Goal: Information Seeking & Learning: Learn about a topic

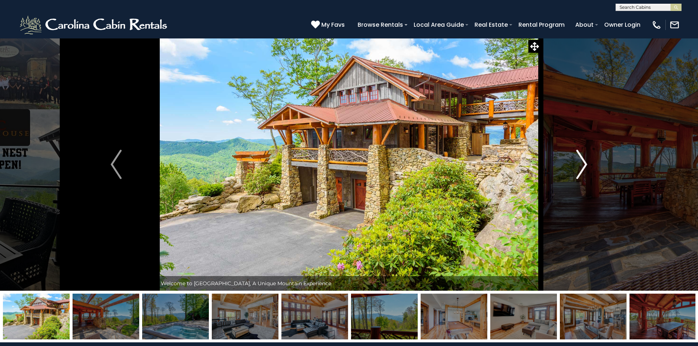
click at [581, 159] on img "Next" at bounding box center [582, 164] width 11 height 29
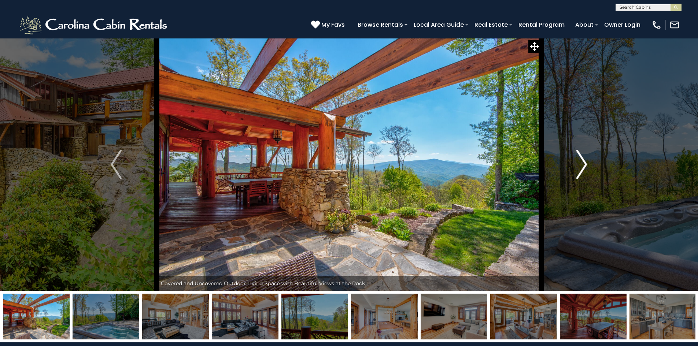
click at [581, 159] on img "Next" at bounding box center [582, 164] width 11 height 29
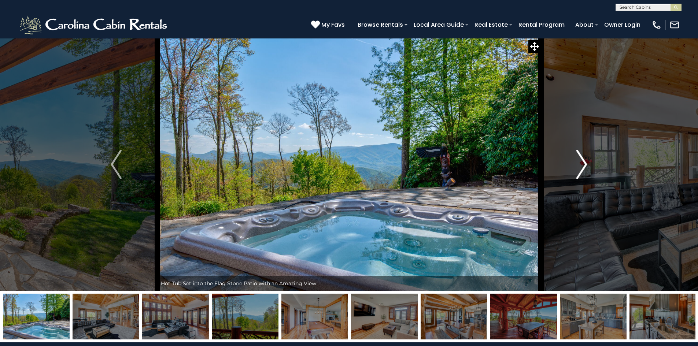
click at [581, 159] on img "Next" at bounding box center [582, 164] width 11 height 29
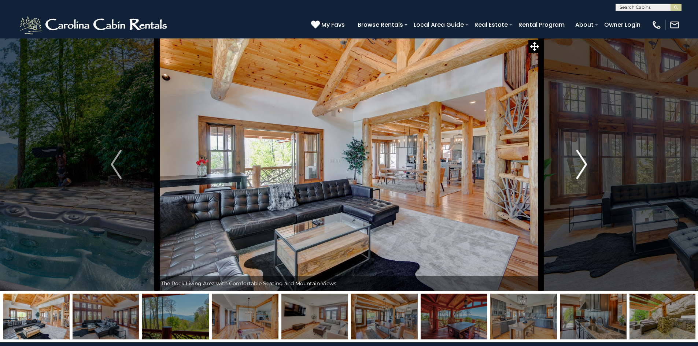
click at [581, 159] on img "Next" at bounding box center [582, 164] width 11 height 29
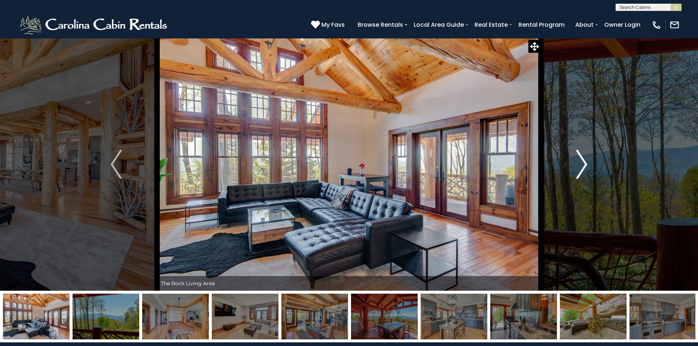
click at [581, 159] on img "Next" at bounding box center [582, 164] width 11 height 29
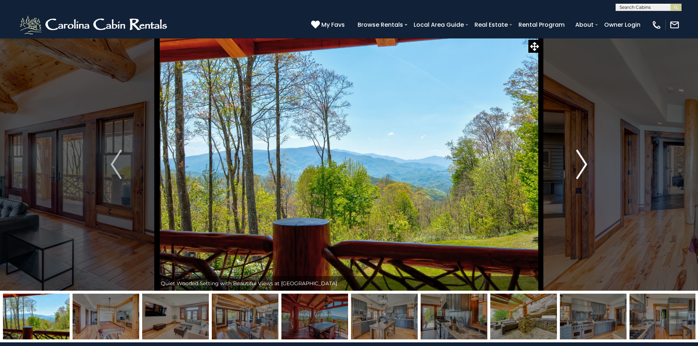
click at [581, 159] on img "Next" at bounding box center [582, 164] width 11 height 29
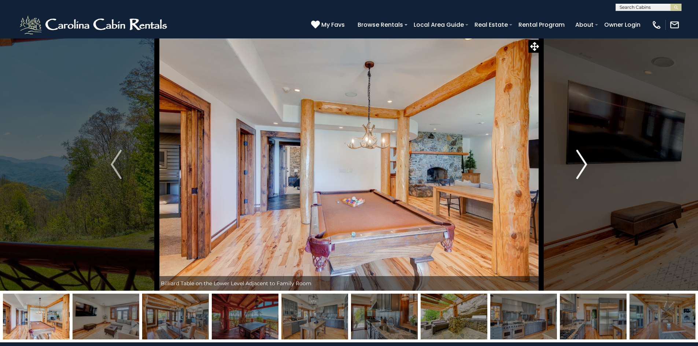
click at [581, 159] on img "Next" at bounding box center [582, 164] width 11 height 29
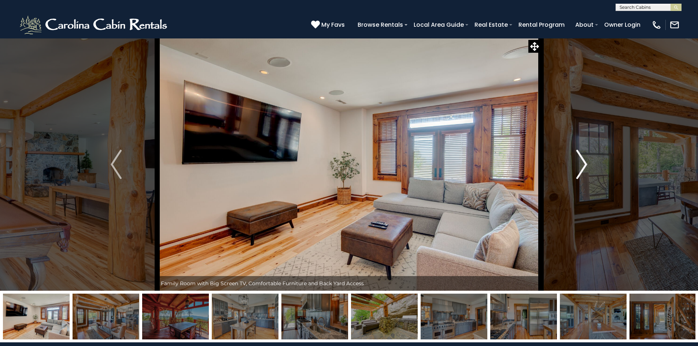
click at [581, 159] on img "Next" at bounding box center [582, 164] width 11 height 29
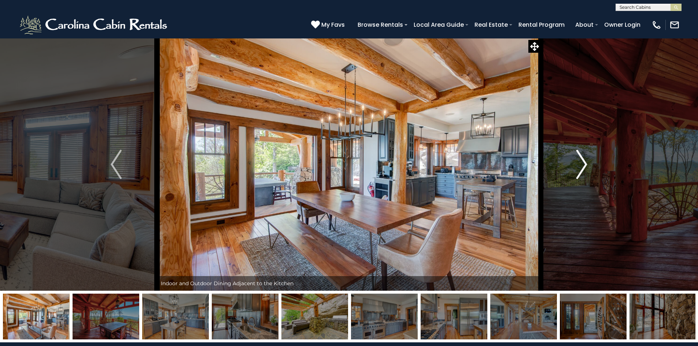
click at [581, 159] on img "Next" at bounding box center [582, 164] width 11 height 29
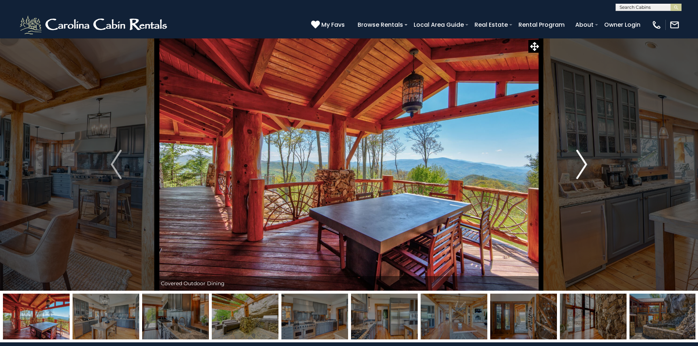
click at [581, 159] on img "Next" at bounding box center [582, 164] width 11 height 29
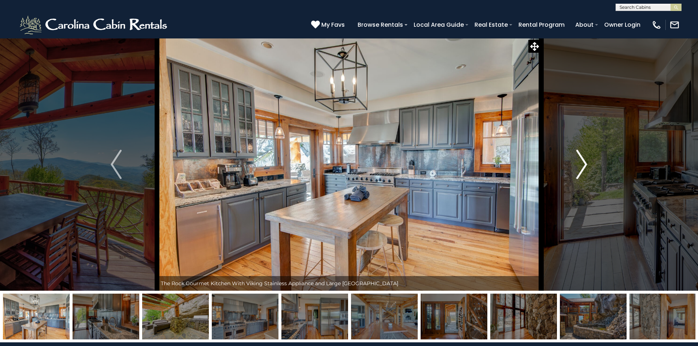
click at [581, 159] on img "Next" at bounding box center [582, 164] width 11 height 29
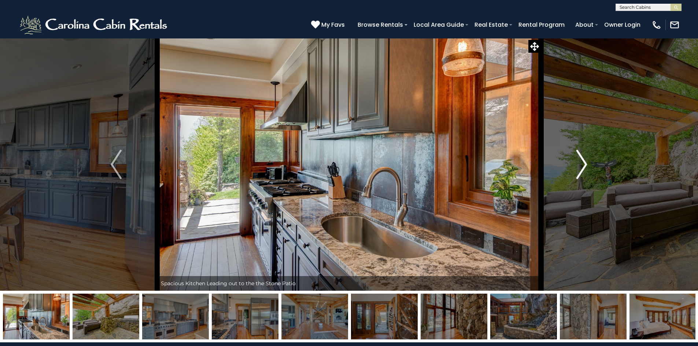
click at [581, 159] on img "Next" at bounding box center [582, 164] width 11 height 29
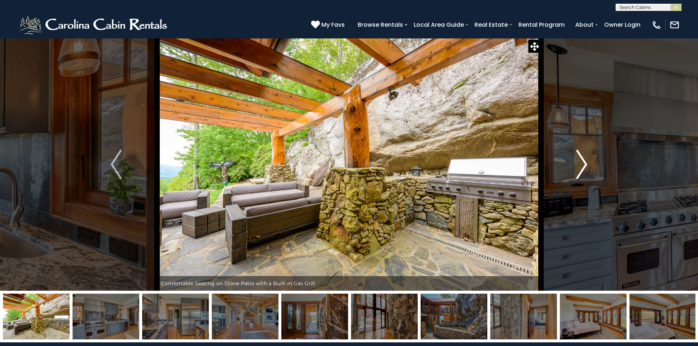
click at [581, 164] on img "Next" at bounding box center [582, 164] width 11 height 29
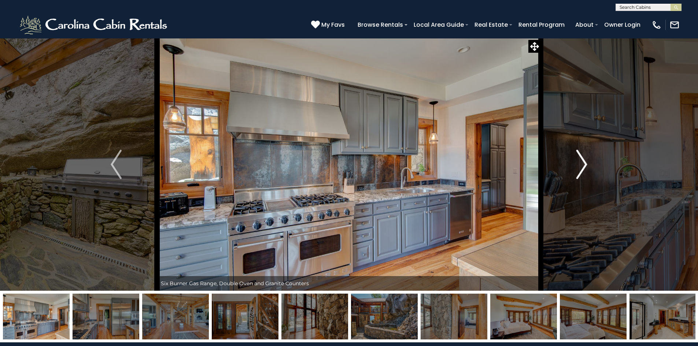
click at [581, 164] on img "Next" at bounding box center [582, 164] width 11 height 29
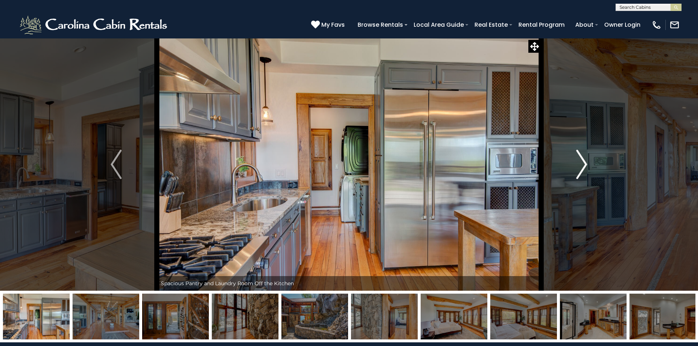
click at [581, 164] on img "Next" at bounding box center [582, 164] width 11 height 29
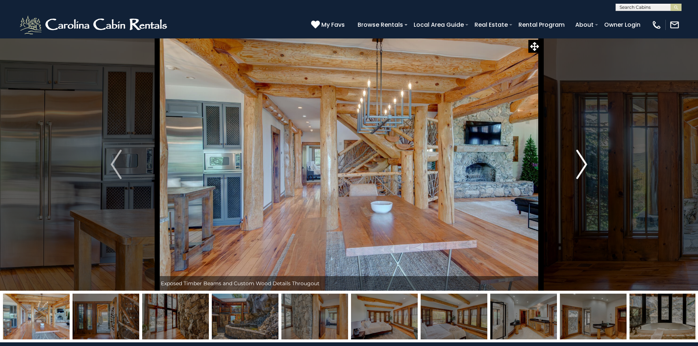
click at [581, 164] on img "Next" at bounding box center [582, 164] width 11 height 29
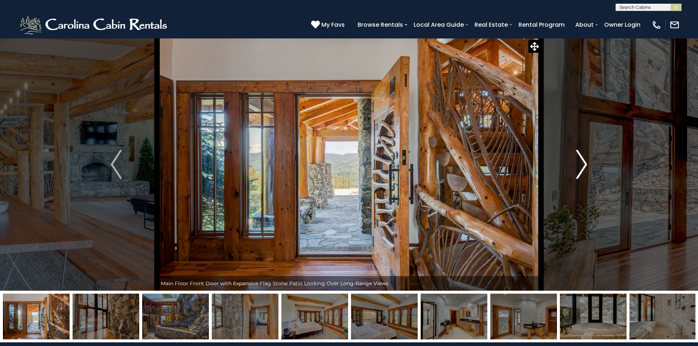
click at [587, 165] on img "Next" at bounding box center [582, 164] width 11 height 29
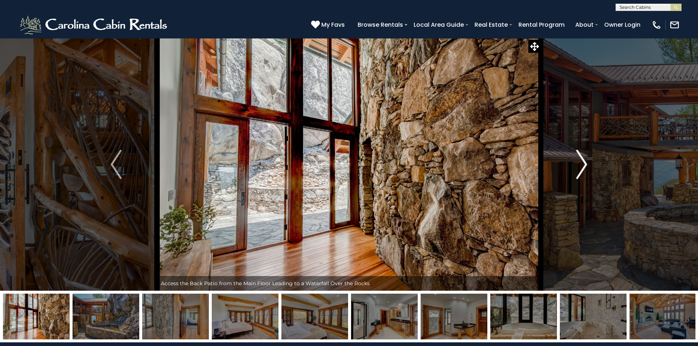
click at [585, 165] on img "Next" at bounding box center [582, 164] width 11 height 29
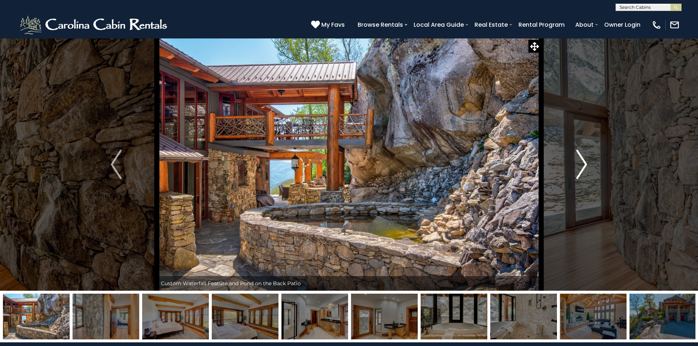
click at [585, 165] on img "Next" at bounding box center [582, 164] width 11 height 29
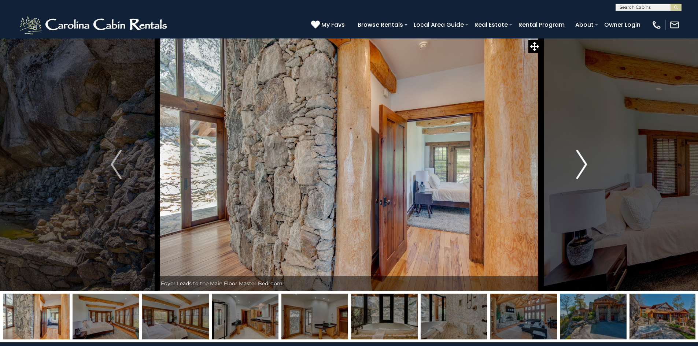
click at [585, 165] on img "Next" at bounding box center [582, 164] width 11 height 29
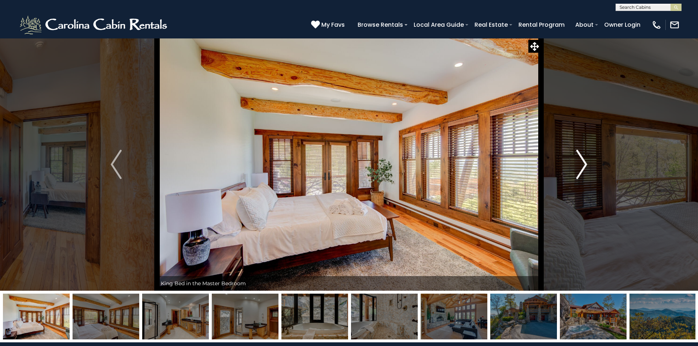
click at [585, 165] on img "Next" at bounding box center [582, 164] width 11 height 29
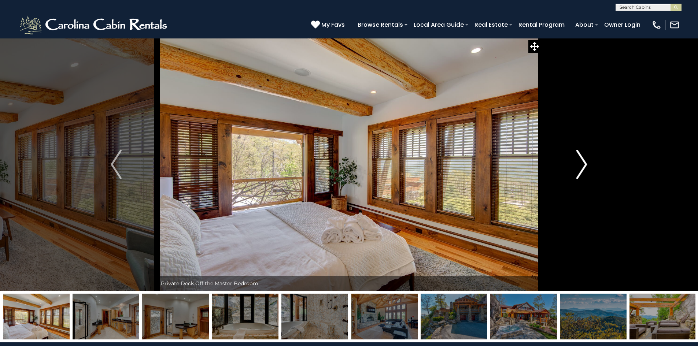
click at [585, 165] on img "Next" at bounding box center [582, 164] width 11 height 29
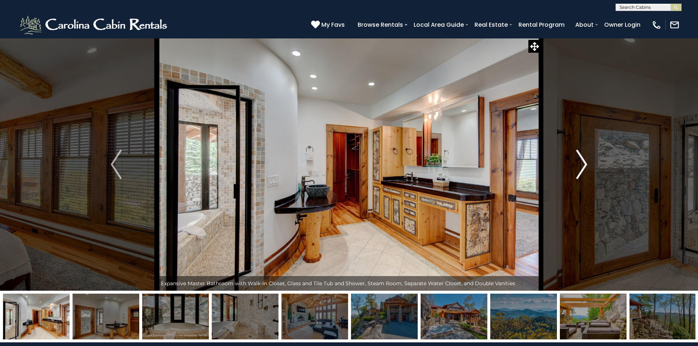
click at [585, 165] on img "Next" at bounding box center [582, 164] width 11 height 29
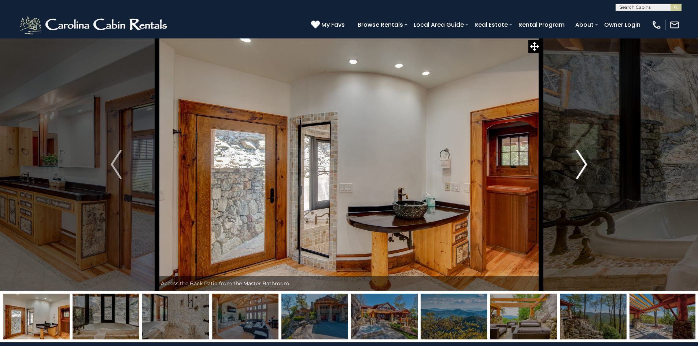
click at [585, 165] on img "Next" at bounding box center [582, 164] width 11 height 29
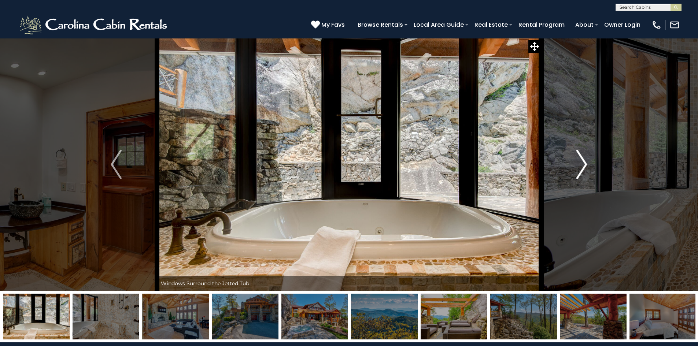
click at [585, 165] on img "Next" at bounding box center [582, 164] width 11 height 29
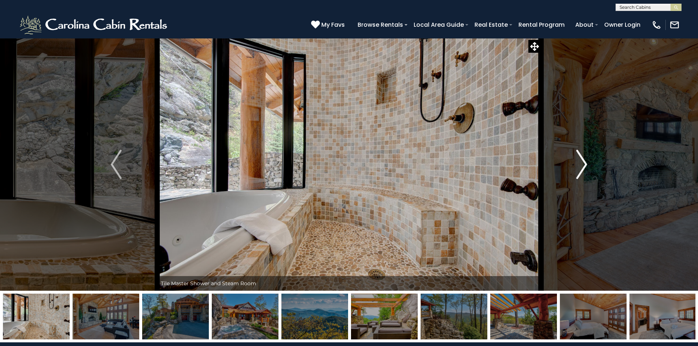
click at [585, 165] on img "Next" at bounding box center [582, 164] width 11 height 29
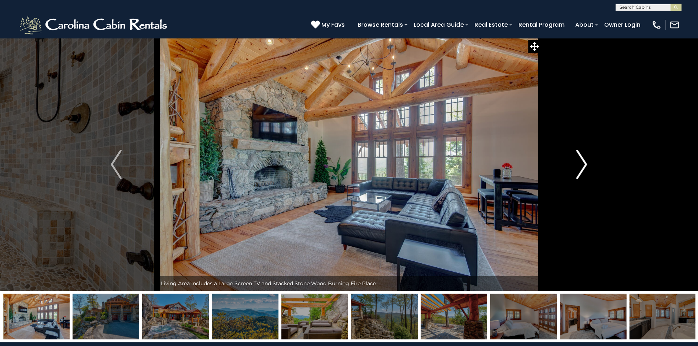
click at [585, 165] on img "Next" at bounding box center [582, 164] width 11 height 29
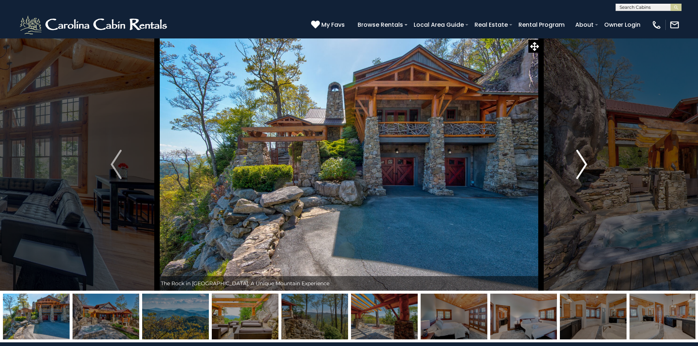
click at [585, 165] on img "Next" at bounding box center [582, 164] width 11 height 29
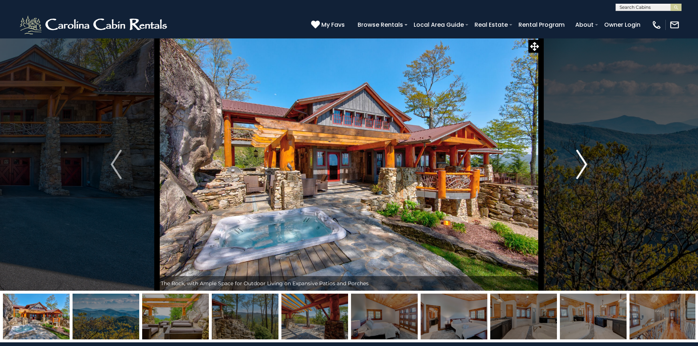
click at [585, 164] on img "Next" at bounding box center [582, 164] width 11 height 29
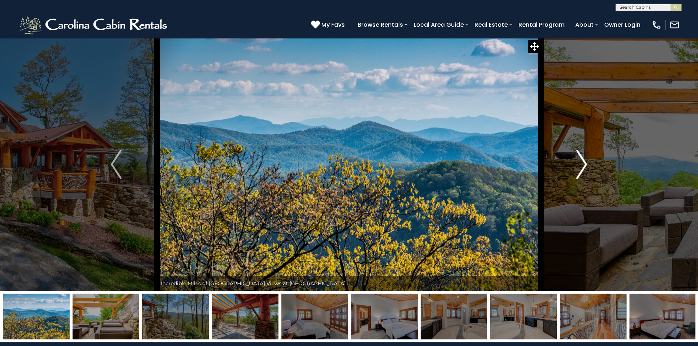
click at [585, 164] on img "Next" at bounding box center [582, 164] width 11 height 29
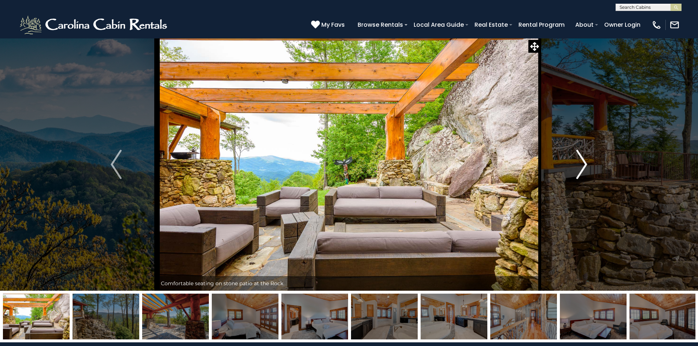
click at [585, 164] on img "Next" at bounding box center [582, 164] width 11 height 29
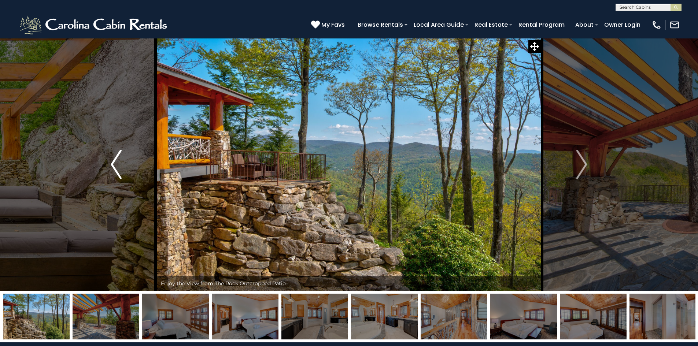
click at [116, 165] on img "Previous" at bounding box center [116, 164] width 11 height 29
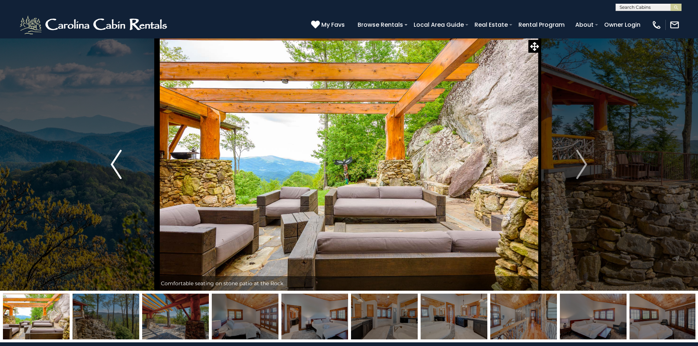
click at [116, 165] on img "Previous" at bounding box center [116, 164] width 11 height 29
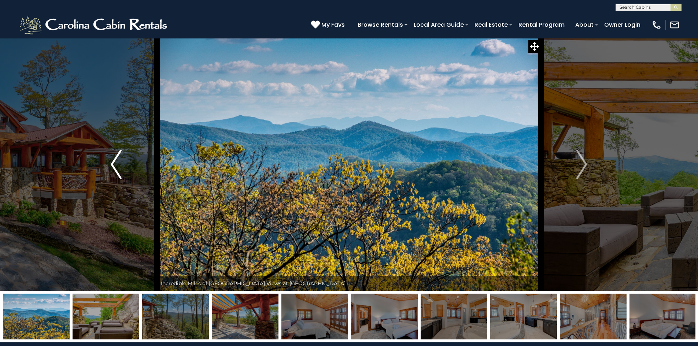
click at [116, 165] on img "Previous" at bounding box center [116, 164] width 11 height 29
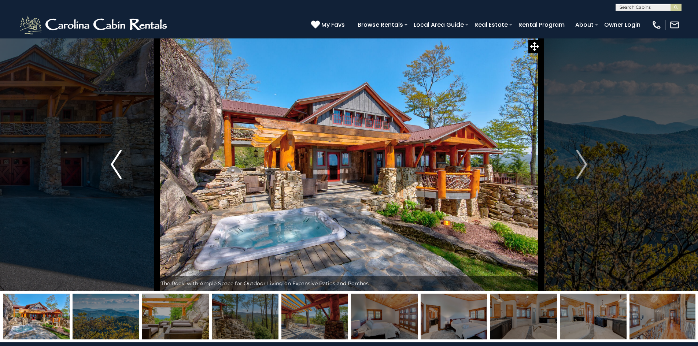
click at [116, 165] on img "Previous" at bounding box center [116, 164] width 11 height 29
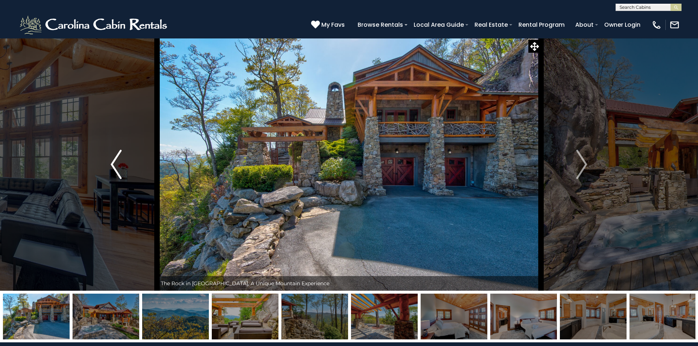
click at [116, 165] on img "Previous" at bounding box center [116, 164] width 11 height 29
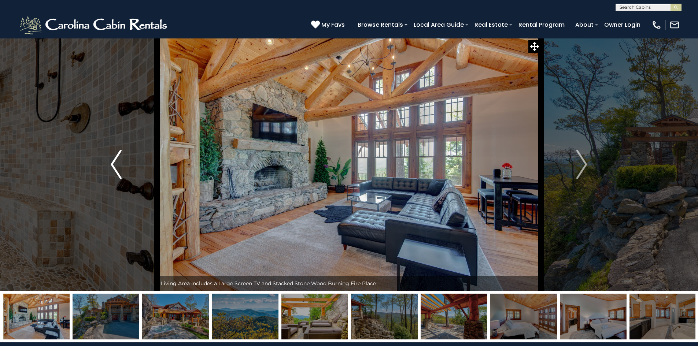
click at [116, 165] on img "Previous" at bounding box center [116, 164] width 11 height 29
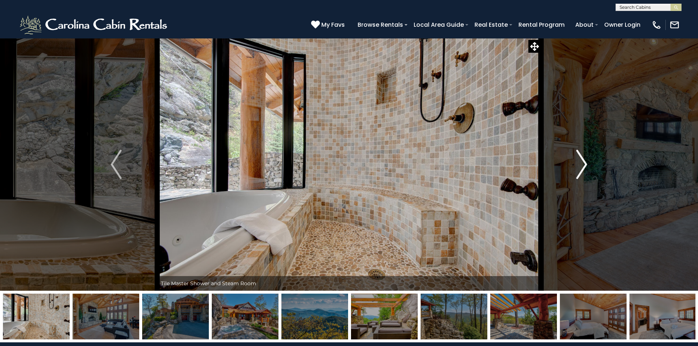
click at [584, 160] on img "Next" at bounding box center [582, 164] width 11 height 29
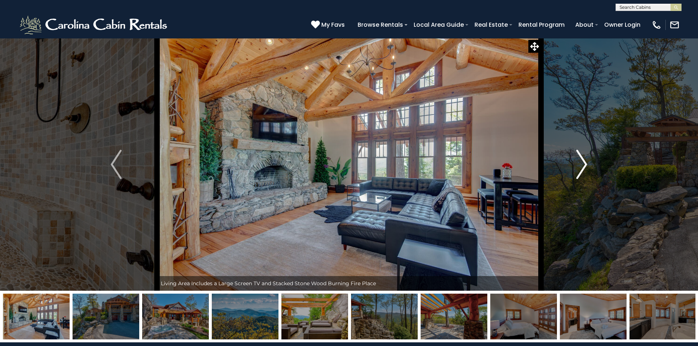
click at [584, 160] on img "Next" at bounding box center [582, 164] width 11 height 29
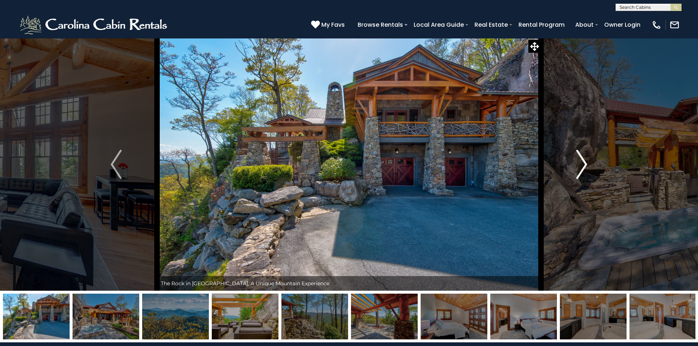
click at [584, 160] on img "Next" at bounding box center [582, 164] width 11 height 29
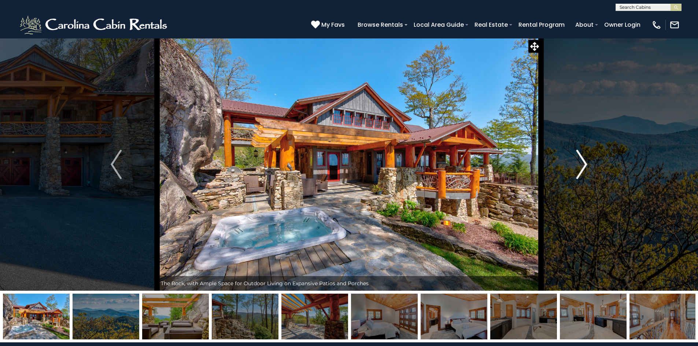
click at [584, 160] on img "Next" at bounding box center [582, 164] width 11 height 29
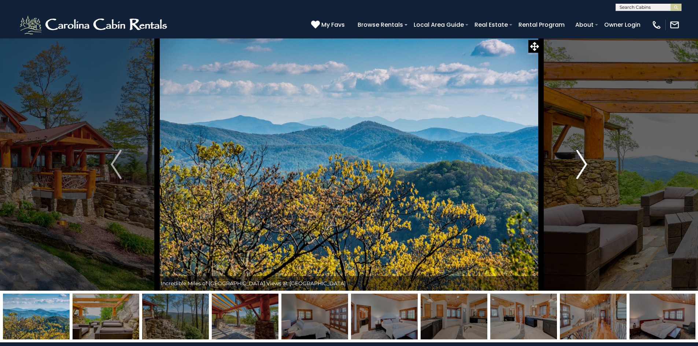
click at [584, 160] on img "Next" at bounding box center [582, 164] width 11 height 29
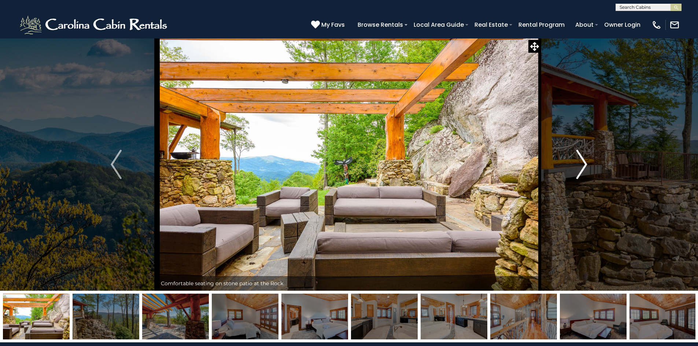
click at [584, 160] on img "Next" at bounding box center [582, 164] width 11 height 29
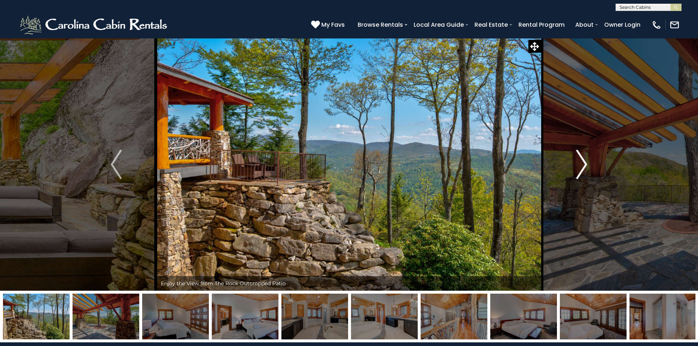
click at [584, 160] on img "Next" at bounding box center [582, 164] width 11 height 29
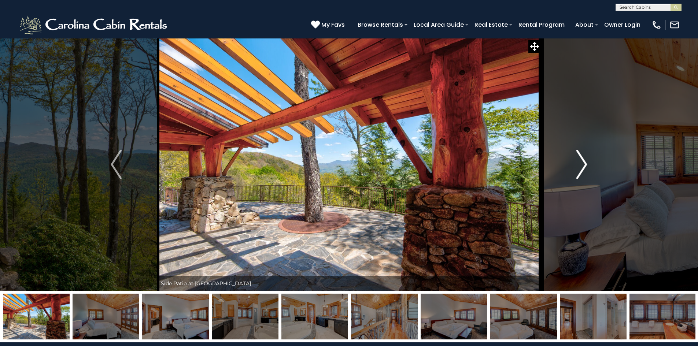
click at [584, 160] on img "Next" at bounding box center [582, 164] width 11 height 29
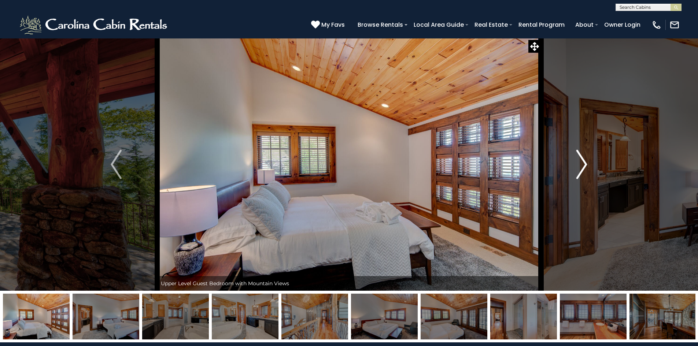
click at [584, 160] on img "Next" at bounding box center [582, 164] width 11 height 29
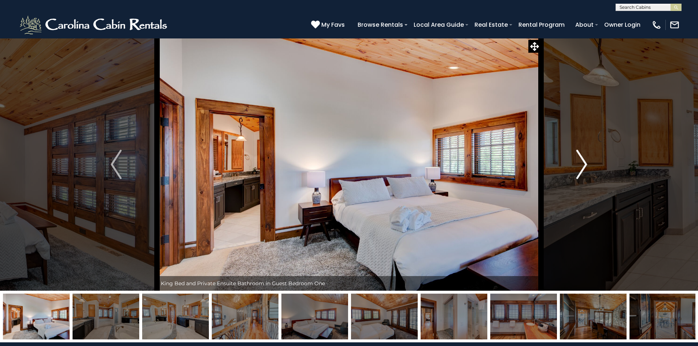
click at [584, 160] on img "Next" at bounding box center [582, 164] width 11 height 29
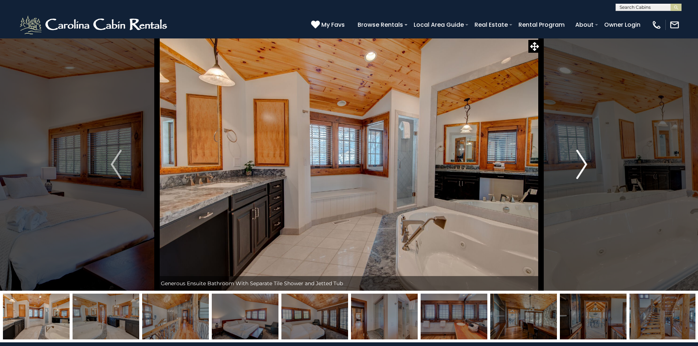
click at [584, 160] on img "Next" at bounding box center [582, 164] width 11 height 29
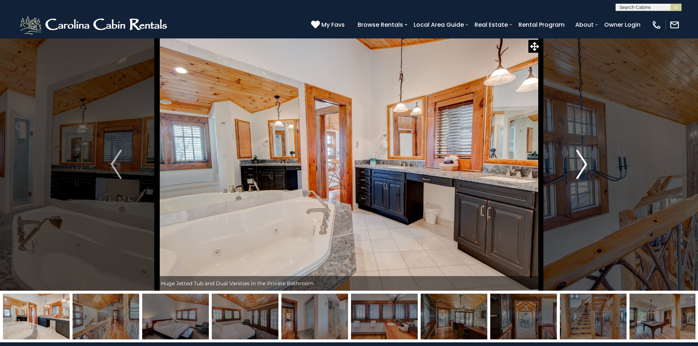
click at [584, 160] on img "Next" at bounding box center [582, 164] width 11 height 29
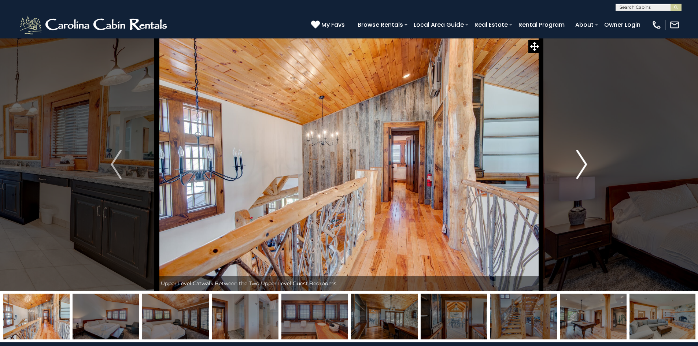
click at [584, 160] on img "Next" at bounding box center [582, 164] width 11 height 29
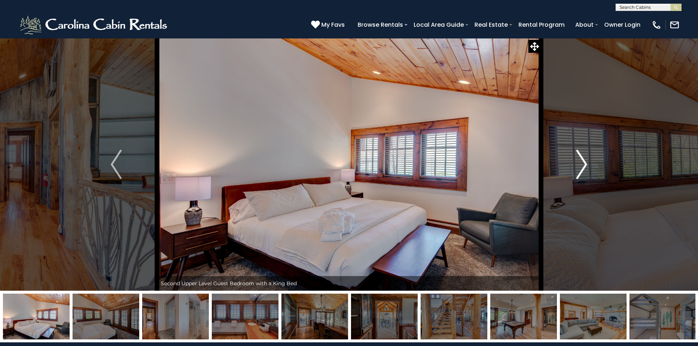
click at [584, 160] on img "Next" at bounding box center [582, 164] width 11 height 29
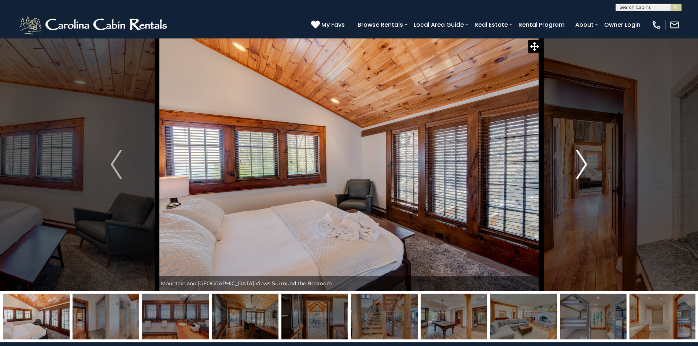
click at [584, 160] on img "Next" at bounding box center [582, 164] width 11 height 29
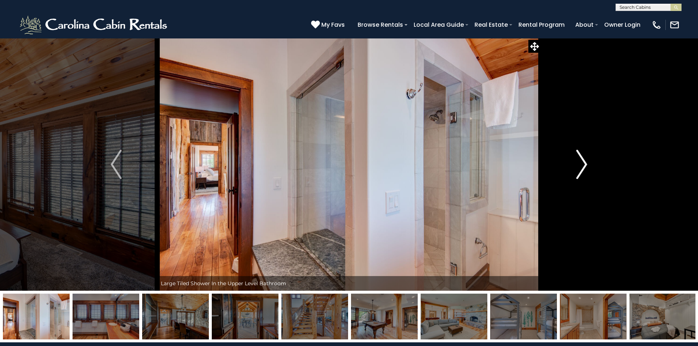
click at [584, 160] on img "Next" at bounding box center [582, 164] width 11 height 29
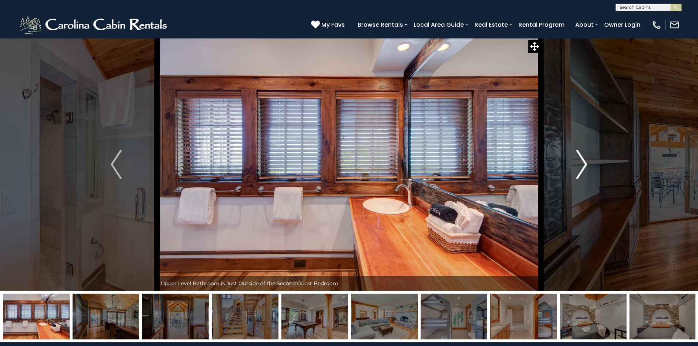
click at [584, 160] on img "Next" at bounding box center [582, 164] width 11 height 29
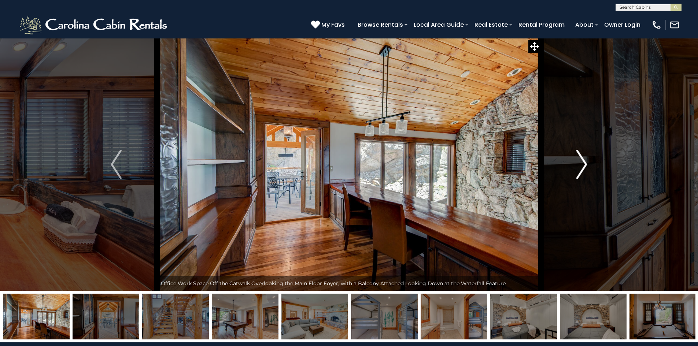
click at [584, 160] on img "Next" at bounding box center [582, 164] width 11 height 29
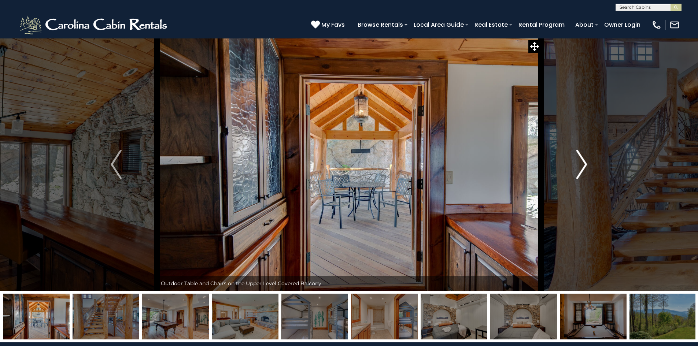
click at [584, 160] on img "Next" at bounding box center [582, 164] width 11 height 29
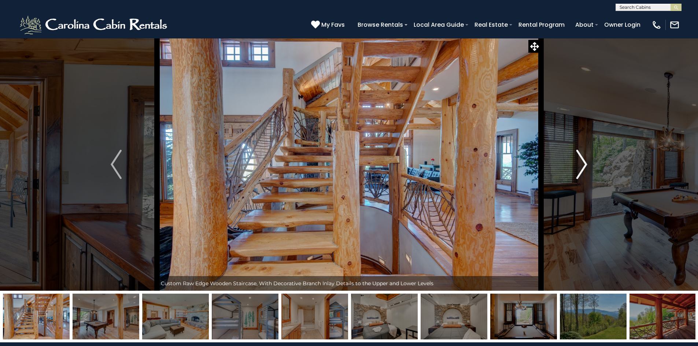
click at [584, 160] on img "Next" at bounding box center [582, 164] width 11 height 29
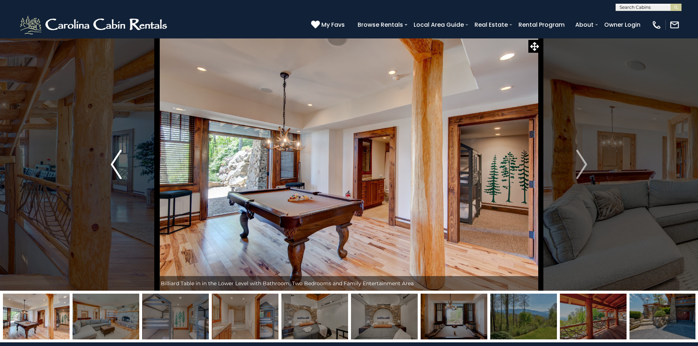
click at [120, 173] on img "Previous" at bounding box center [116, 164] width 11 height 29
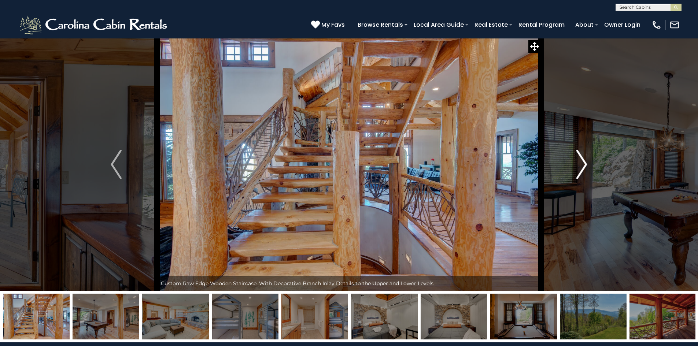
click at [583, 162] on img "Next" at bounding box center [582, 164] width 11 height 29
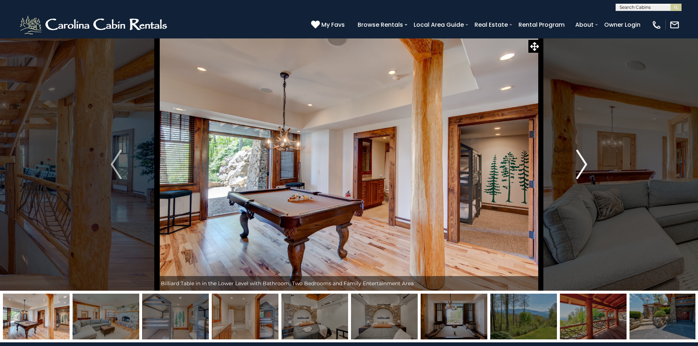
click at [583, 162] on img "Next" at bounding box center [582, 164] width 11 height 29
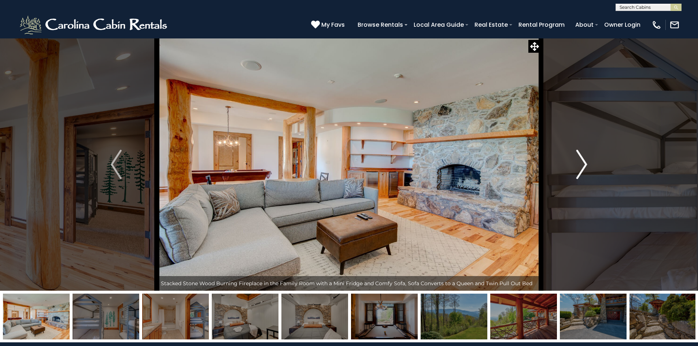
click at [583, 162] on img "Next" at bounding box center [582, 164] width 11 height 29
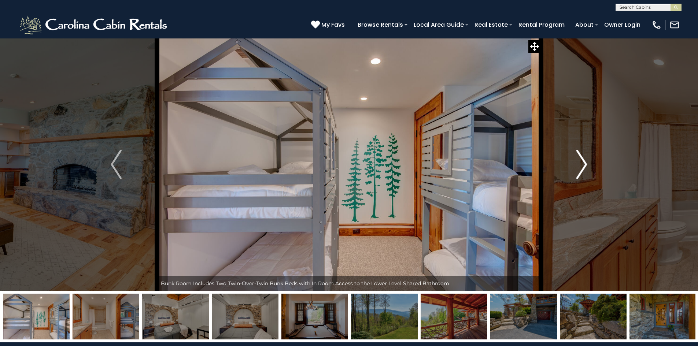
click at [583, 162] on img "Next" at bounding box center [582, 164] width 11 height 29
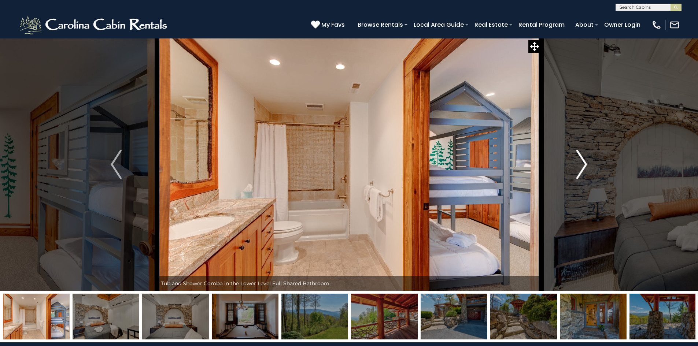
click at [583, 162] on img "Next" at bounding box center [582, 164] width 11 height 29
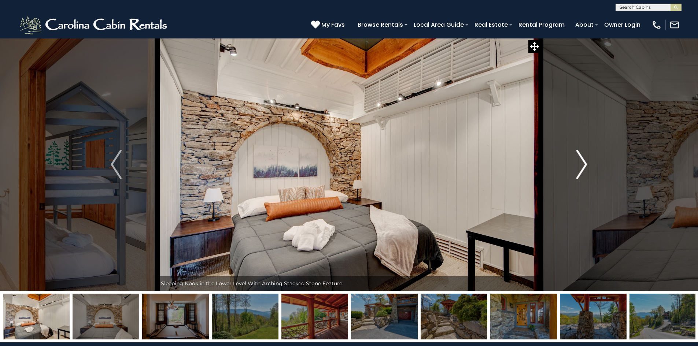
click at [583, 162] on img "Next" at bounding box center [582, 164] width 11 height 29
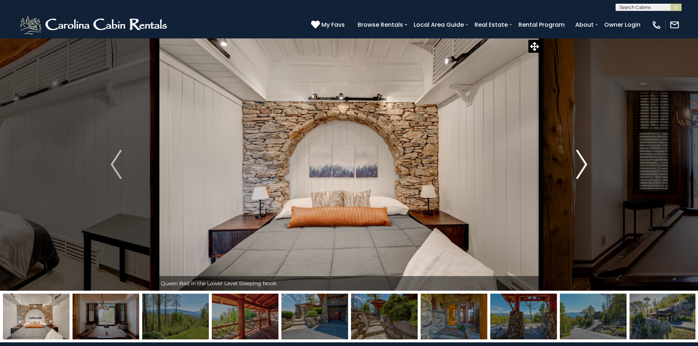
click at [583, 162] on img "Next" at bounding box center [582, 164] width 11 height 29
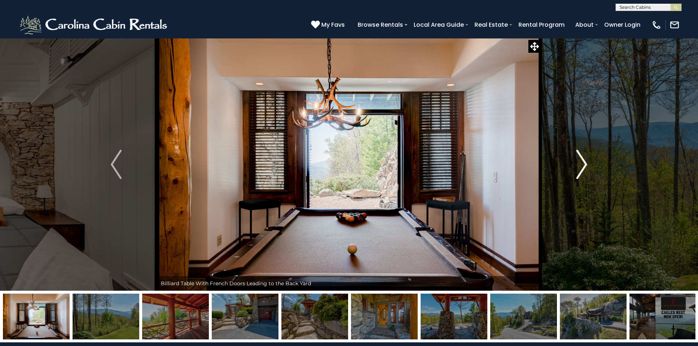
click at [583, 162] on img "Next" at bounding box center [582, 164] width 11 height 29
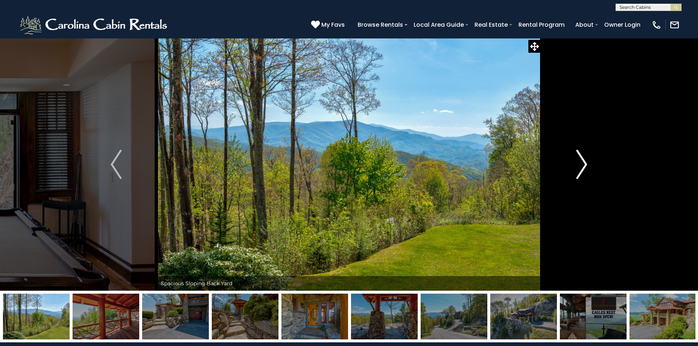
click at [583, 162] on img "Next" at bounding box center [582, 164] width 11 height 29
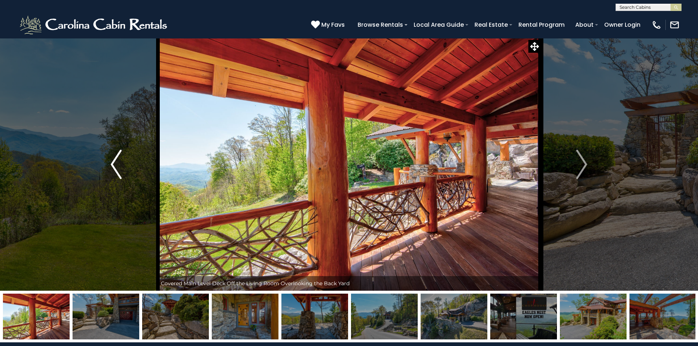
click at [114, 166] on img "Previous" at bounding box center [116, 164] width 11 height 29
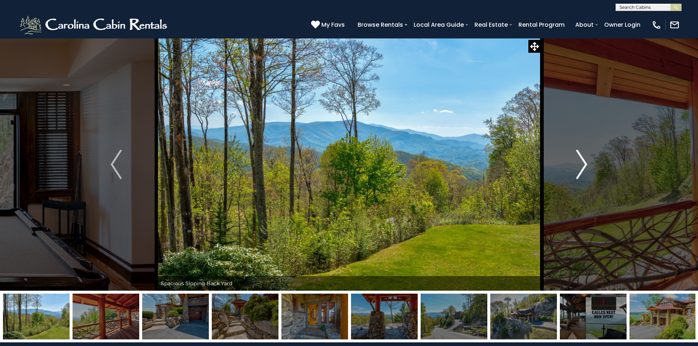
click at [577, 162] on img "Next" at bounding box center [582, 164] width 11 height 29
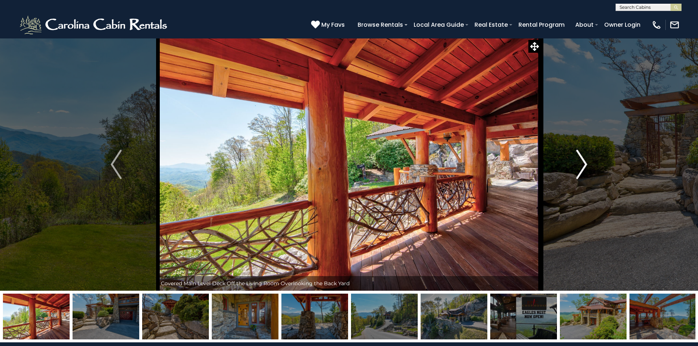
click at [577, 162] on img "Next" at bounding box center [582, 164] width 11 height 29
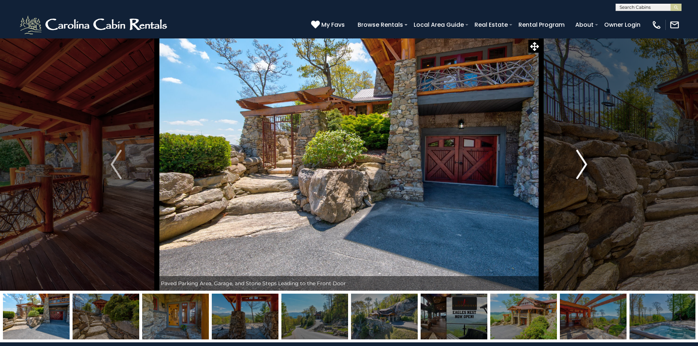
click at [577, 162] on img "Next" at bounding box center [582, 164] width 11 height 29
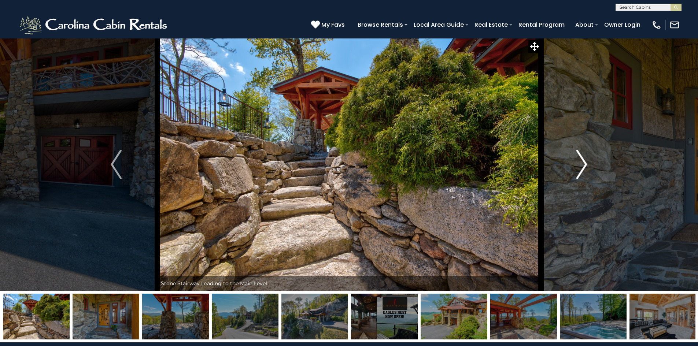
click at [577, 162] on img "Next" at bounding box center [582, 164] width 11 height 29
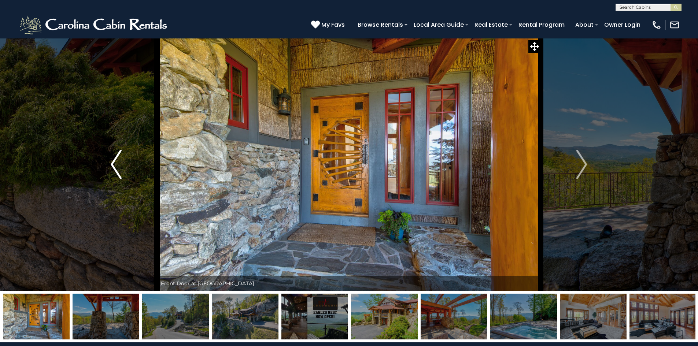
click at [121, 170] on img "Previous" at bounding box center [116, 164] width 11 height 29
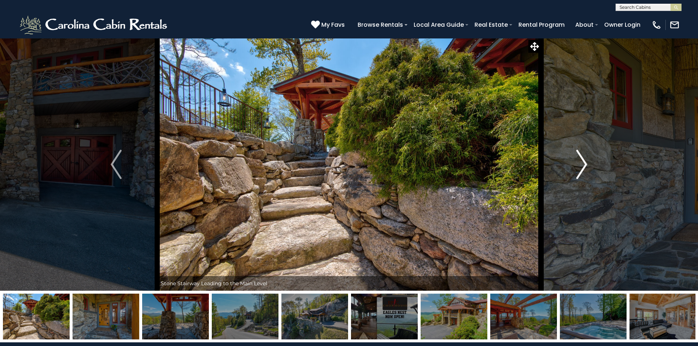
click at [580, 165] on img "Next" at bounding box center [582, 164] width 11 height 29
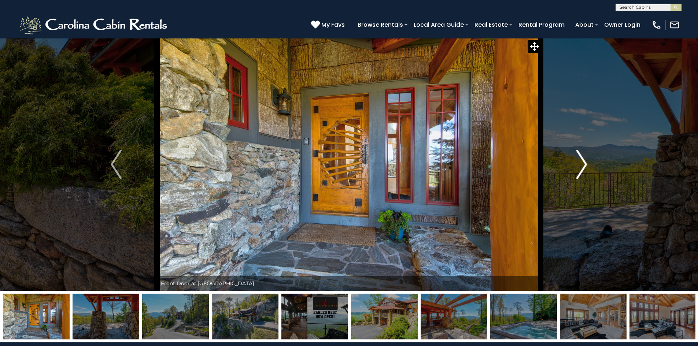
click at [580, 165] on img "Next" at bounding box center [582, 164] width 11 height 29
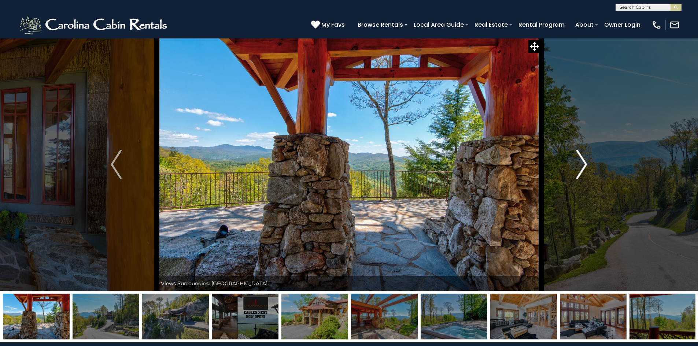
click at [580, 165] on img "Next" at bounding box center [582, 164] width 11 height 29
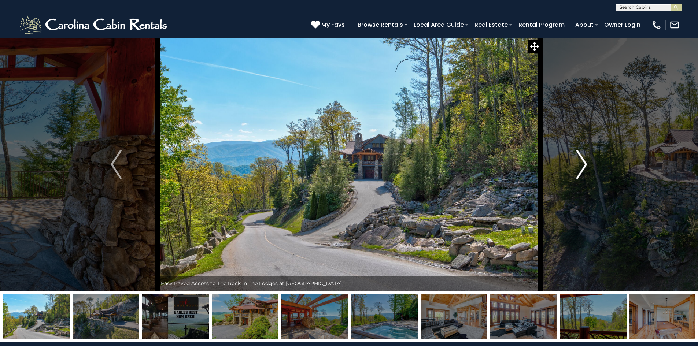
click at [580, 165] on img "Next" at bounding box center [582, 164] width 11 height 29
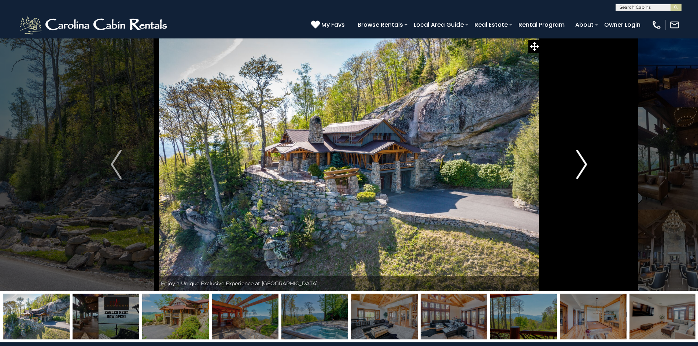
click at [584, 166] on img "Next" at bounding box center [582, 164] width 11 height 29
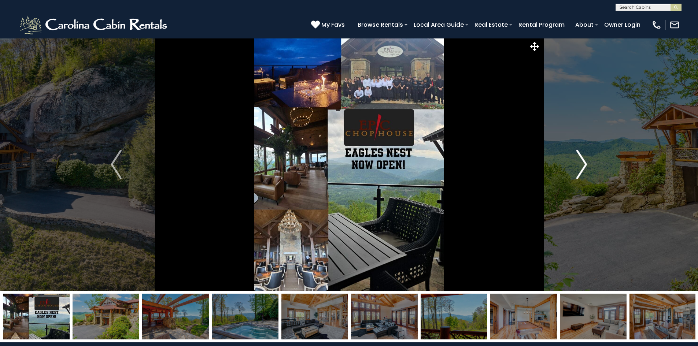
click at [584, 166] on img "Next" at bounding box center [582, 164] width 11 height 29
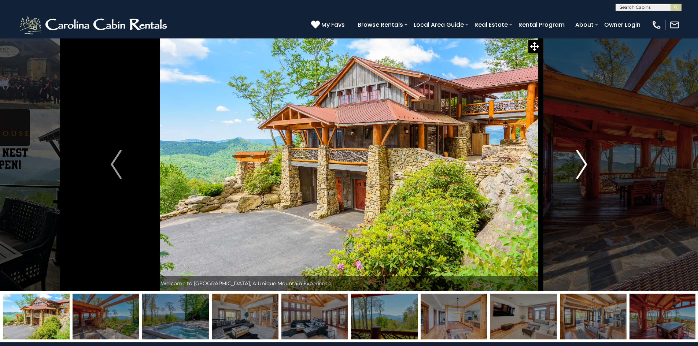
click at [579, 168] on img "Next" at bounding box center [582, 164] width 11 height 29
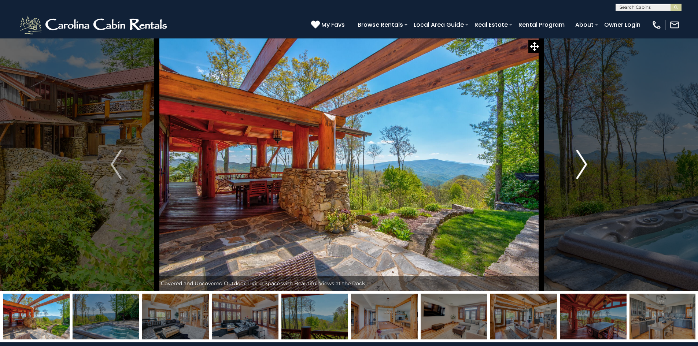
click at [579, 168] on img "Next" at bounding box center [582, 164] width 11 height 29
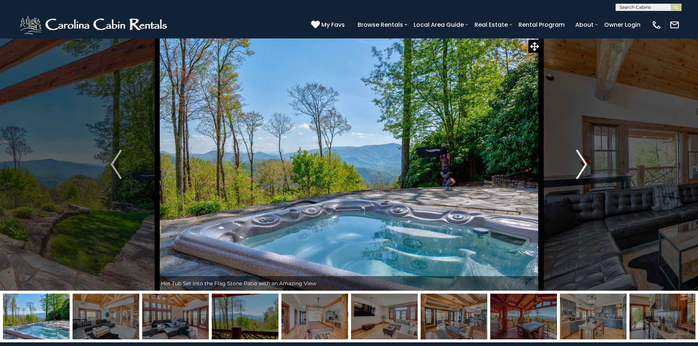
click at [579, 168] on img "Next" at bounding box center [582, 164] width 11 height 29
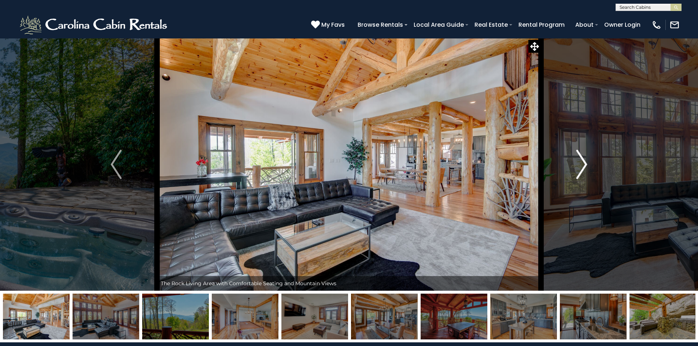
click at [579, 168] on img "Next" at bounding box center [582, 164] width 11 height 29
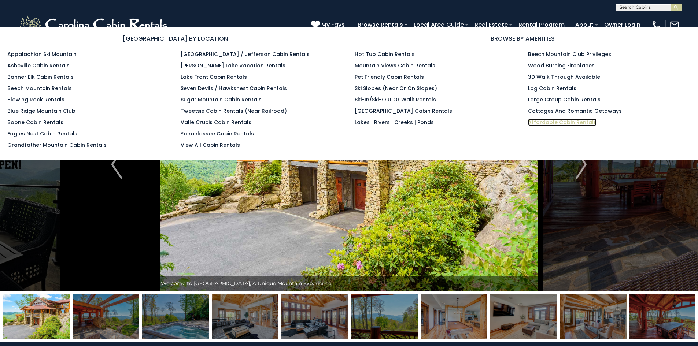
click at [550, 122] on link "Affordable Cabin Rentals" at bounding box center [562, 122] width 69 height 7
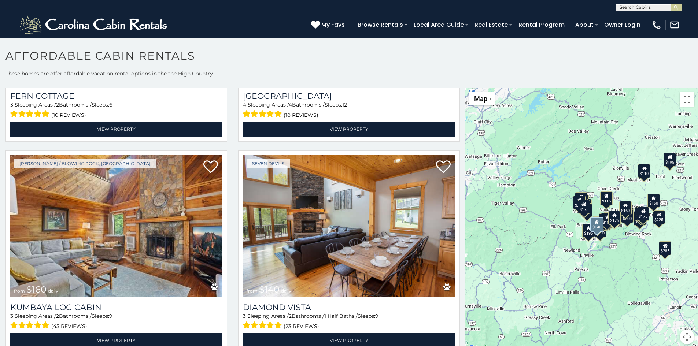
scroll to position [2750, 0]
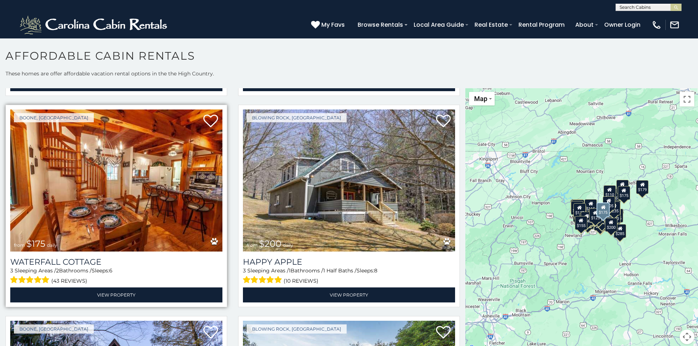
scroll to position [3811, 0]
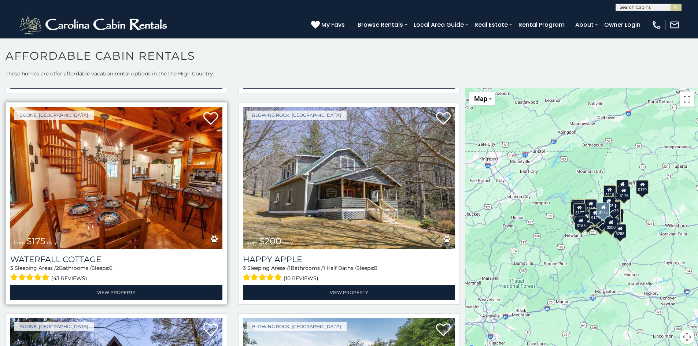
click at [159, 180] on img at bounding box center [116, 178] width 212 height 142
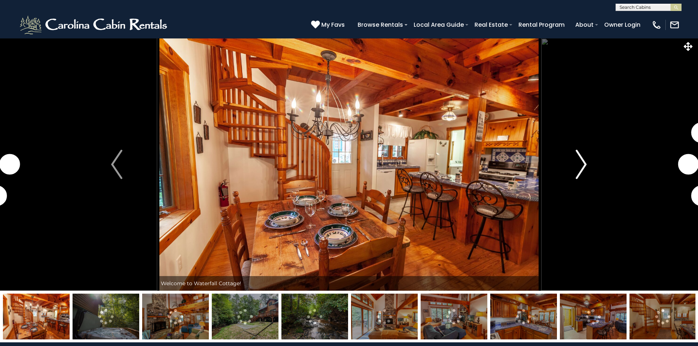
click at [580, 170] on img "Next" at bounding box center [581, 164] width 11 height 29
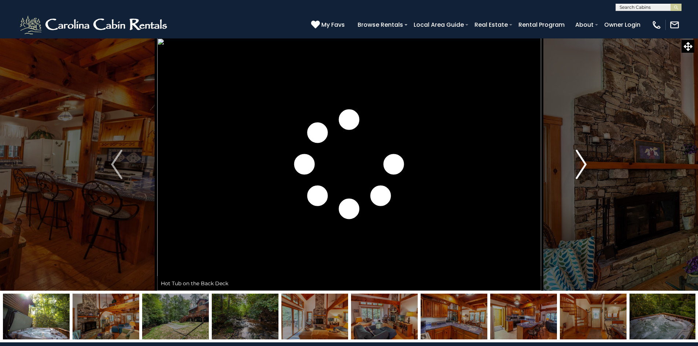
click at [580, 170] on img "Next" at bounding box center [581, 164] width 11 height 29
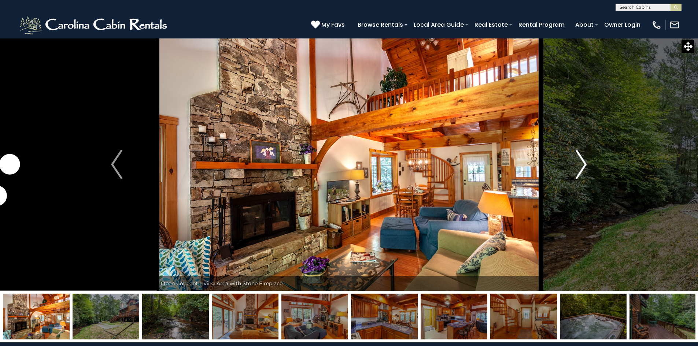
click at [580, 170] on img "Next" at bounding box center [581, 164] width 11 height 29
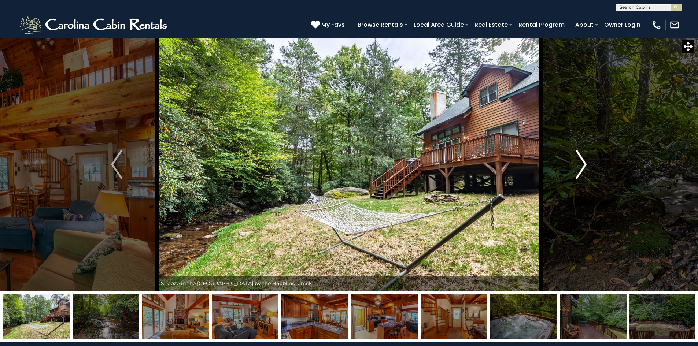
click at [580, 170] on img "Next" at bounding box center [581, 164] width 11 height 29
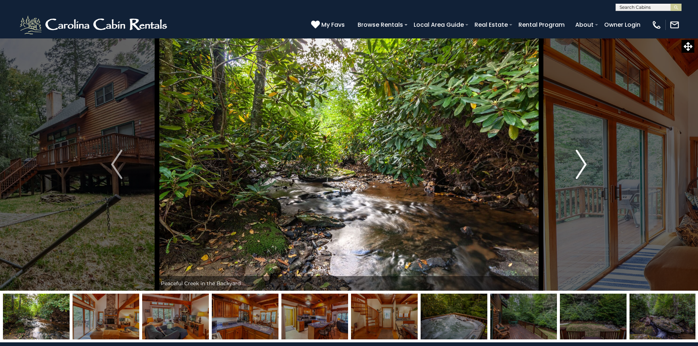
click at [580, 170] on img "Next" at bounding box center [581, 164] width 11 height 29
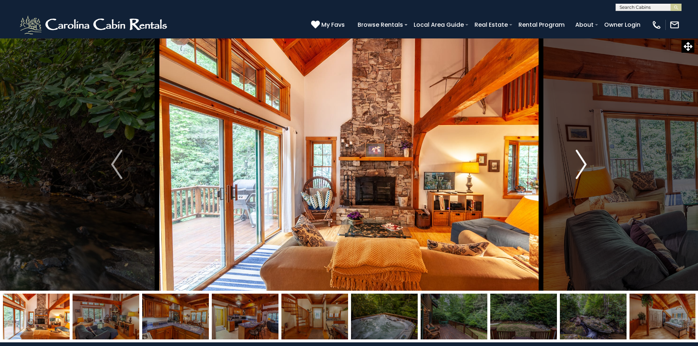
click at [580, 170] on img "Next" at bounding box center [581, 164] width 11 height 29
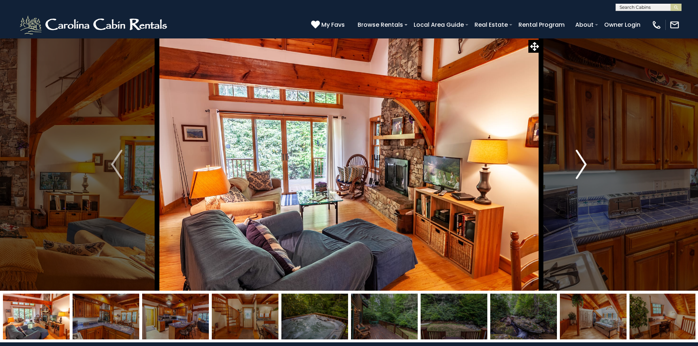
click at [580, 170] on img "Next" at bounding box center [581, 164] width 11 height 29
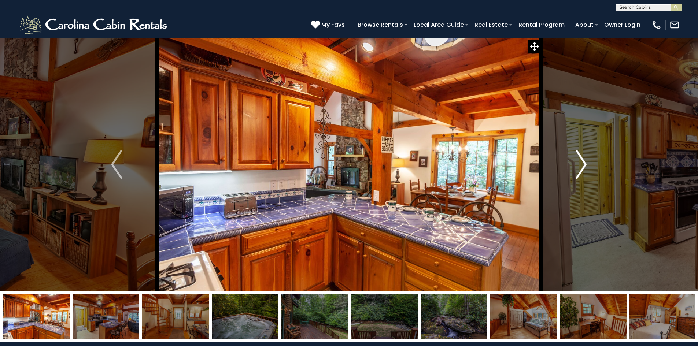
click at [580, 170] on img "Next" at bounding box center [581, 164] width 11 height 29
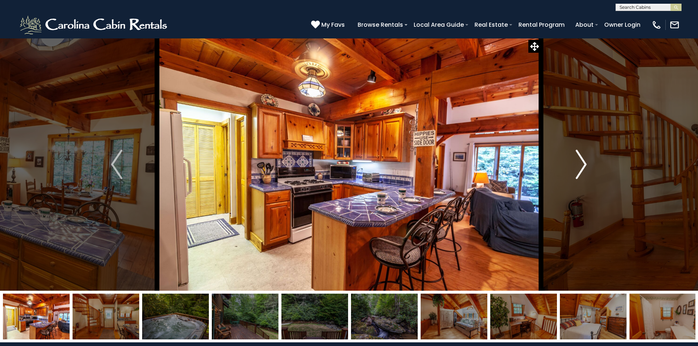
click at [580, 170] on img "Next" at bounding box center [581, 164] width 11 height 29
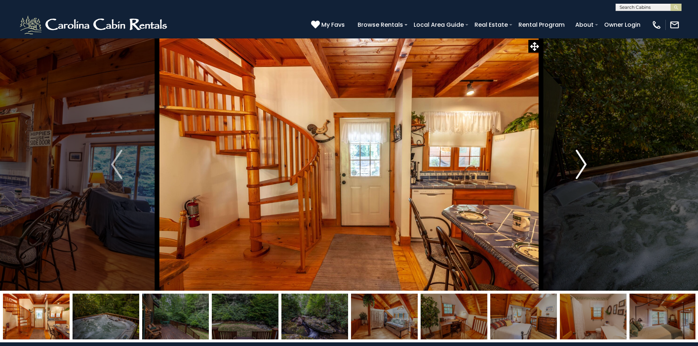
click at [580, 170] on img "Next" at bounding box center [581, 164] width 11 height 29
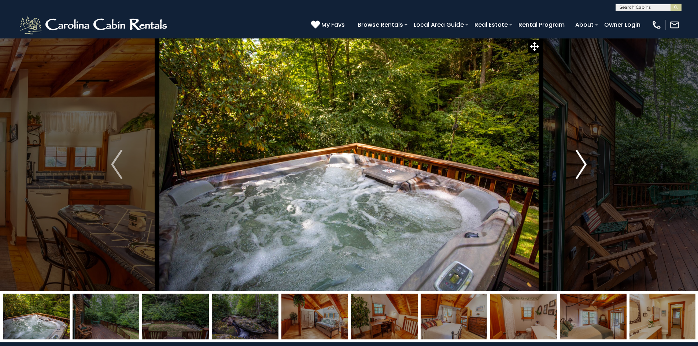
click at [580, 170] on img "Next" at bounding box center [581, 164] width 11 height 29
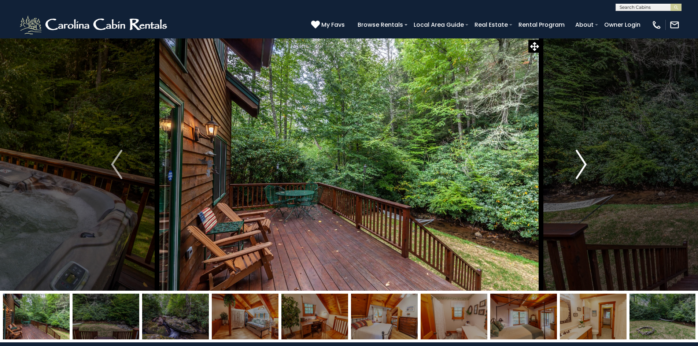
click at [580, 170] on img "Next" at bounding box center [581, 164] width 11 height 29
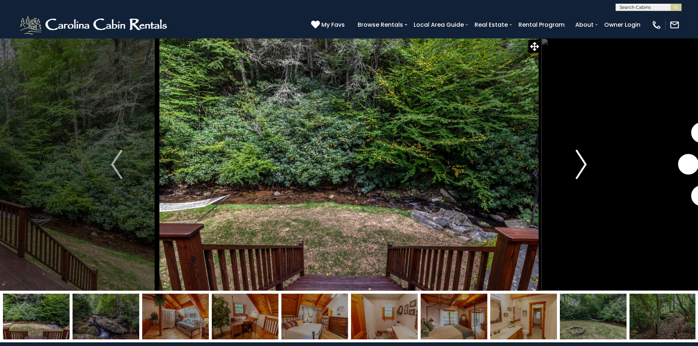
click at [580, 170] on img "Next" at bounding box center [581, 164] width 11 height 29
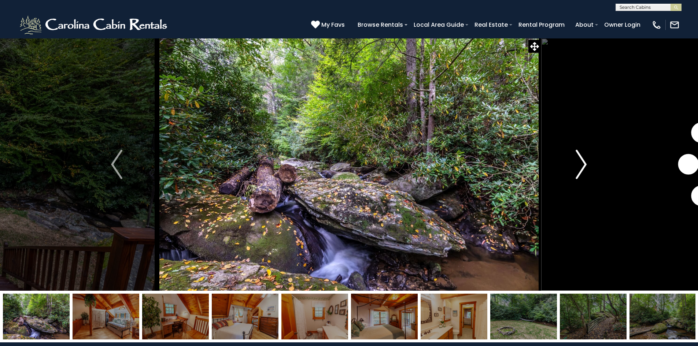
click at [580, 170] on img "Next" at bounding box center [581, 164] width 11 height 29
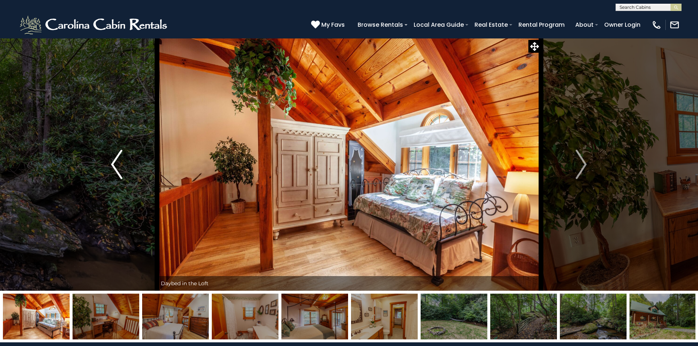
click at [116, 160] on img "Previous" at bounding box center [116, 164] width 11 height 29
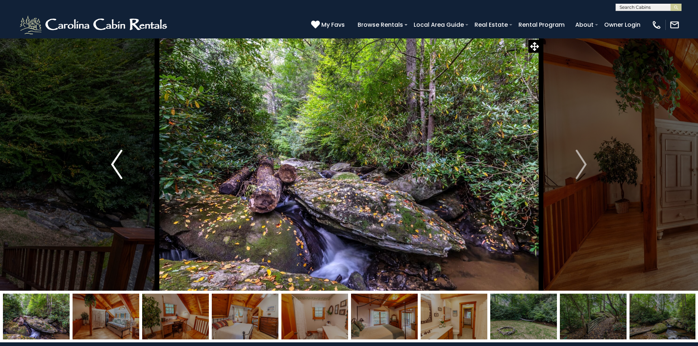
click at [116, 160] on img "Previous" at bounding box center [116, 164] width 11 height 29
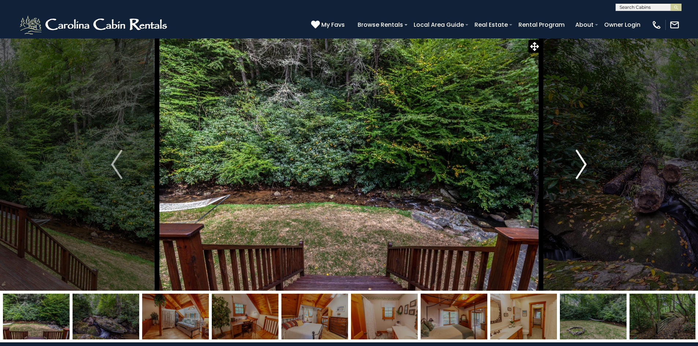
click at [590, 164] on button "Next" at bounding box center [581, 164] width 81 height 253
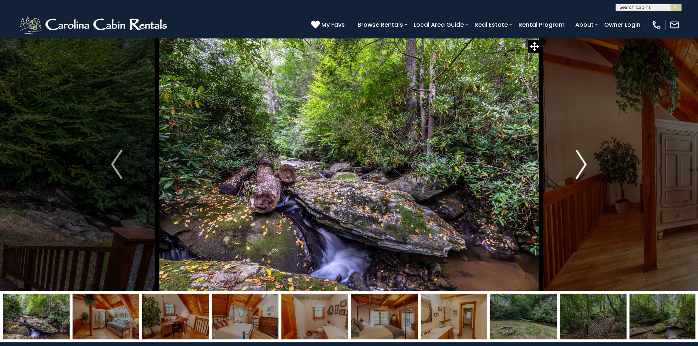
click at [584, 167] on img "Next" at bounding box center [581, 164] width 11 height 29
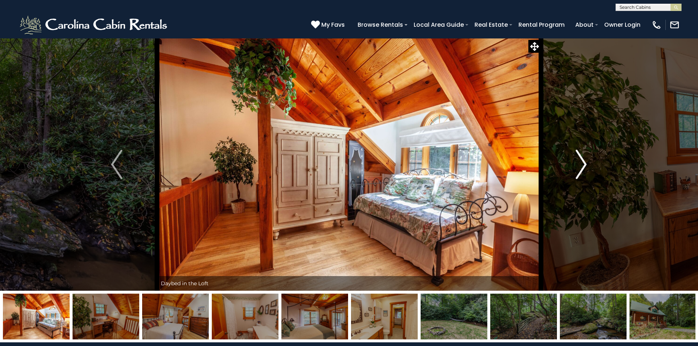
click at [584, 167] on img "Next" at bounding box center [581, 164] width 11 height 29
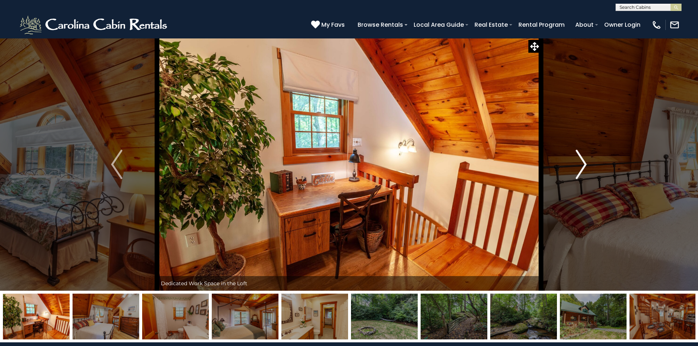
click at [584, 167] on img "Next" at bounding box center [581, 164] width 11 height 29
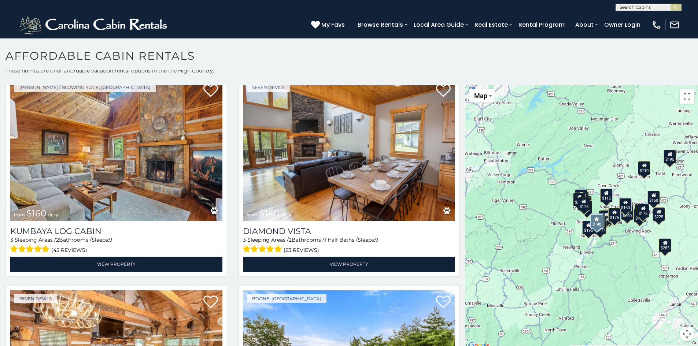
scroll to position [2713, 0]
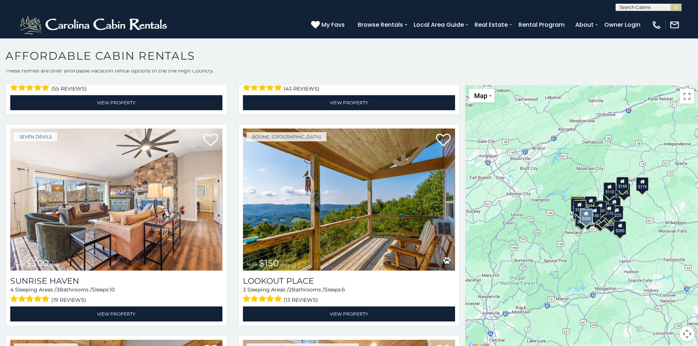
scroll to position [181, 0]
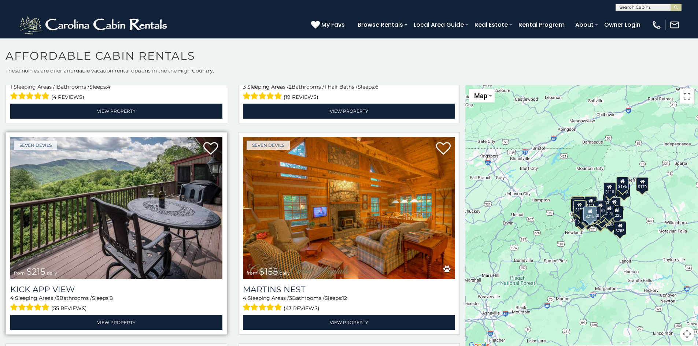
click at [133, 205] on img at bounding box center [116, 208] width 212 height 142
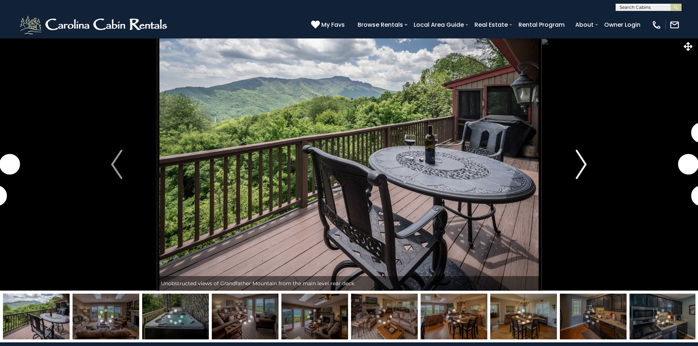
click at [581, 166] on img "Next" at bounding box center [581, 164] width 11 height 29
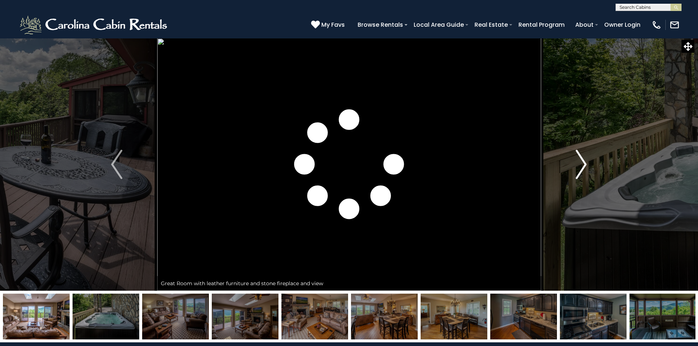
click at [581, 166] on img "Next" at bounding box center [581, 164] width 11 height 29
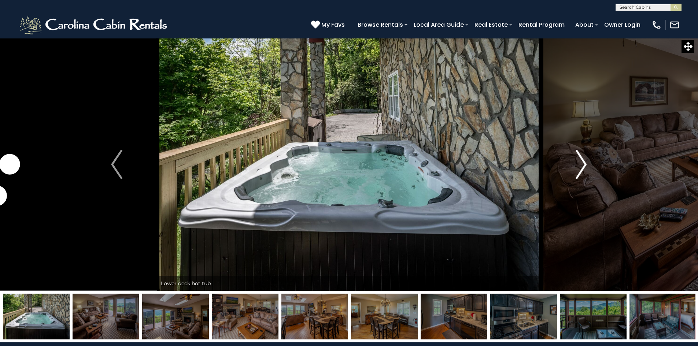
click at [581, 166] on img "Next" at bounding box center [581, 164] width 11 height 29
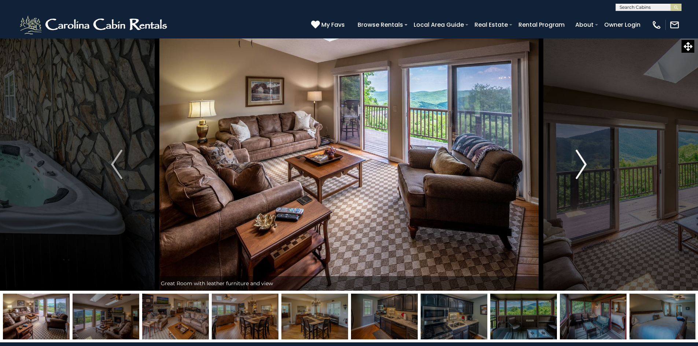
click at [581, 166] on img "Next" at bounding box center [581, 164] width 11 height 29
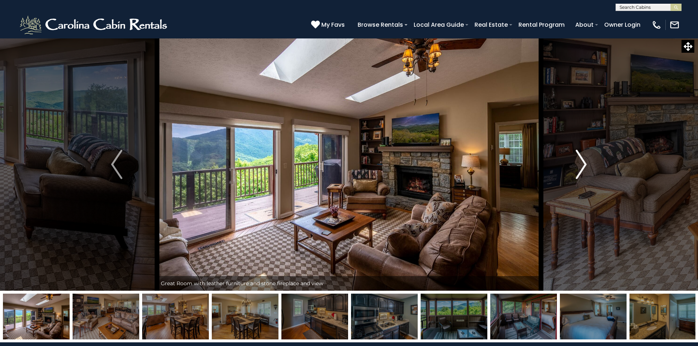
click at [581, 166] on img "Next" at bounding box center [581, 164] width 11 height 29
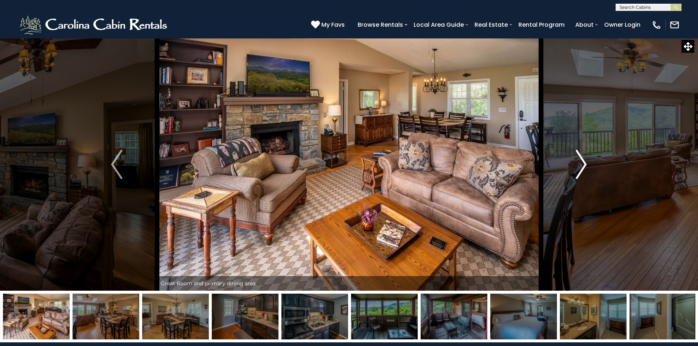
click at [581, 166] on img "Next" at bounding box center [581, 164] width 11 height 29
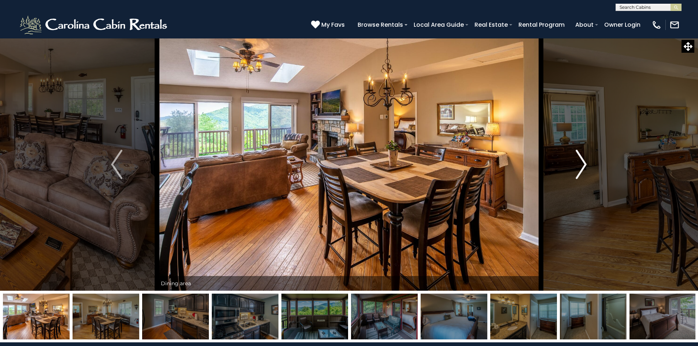
click at [581, 166] on img "Next" at bounding box center [581, 164] width 11 height 29
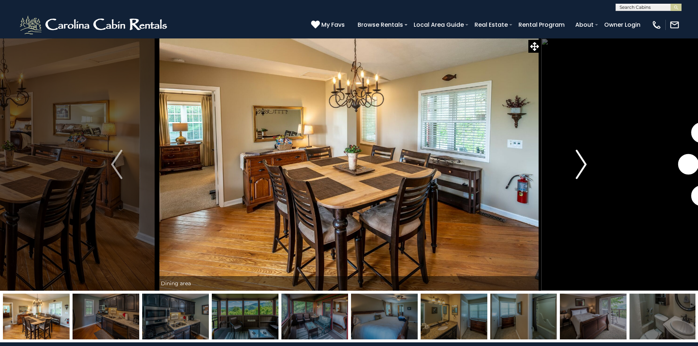
click at [581, 166] on img "Next" at bounding box center [581, 164] width 11 height 29
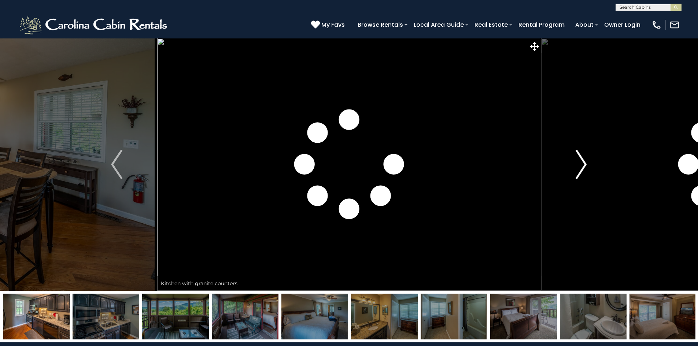
click at [581, 166] on img "Next" at bounding box center [581, 164] width 11 height 29
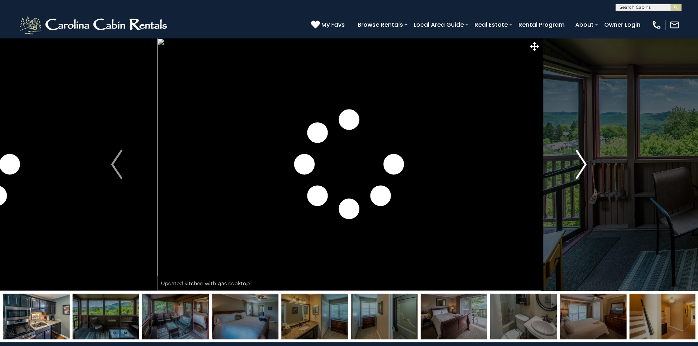
click at [581, 166] on img "Next" at bounding box center [581, 164] width 11 height 29
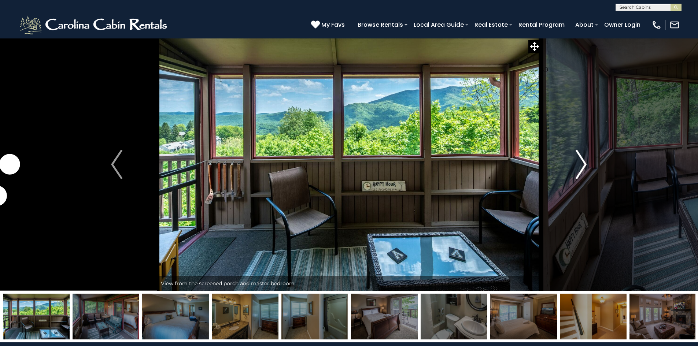
click at [581, 166] on img "Next" at bounding box center [581, 164] width 11 height 29
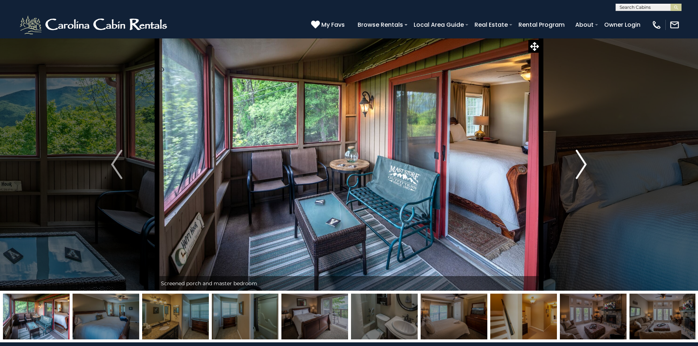
click at [581, 166] on img "Next" at bounding box center [581, 164] width 11 height 29
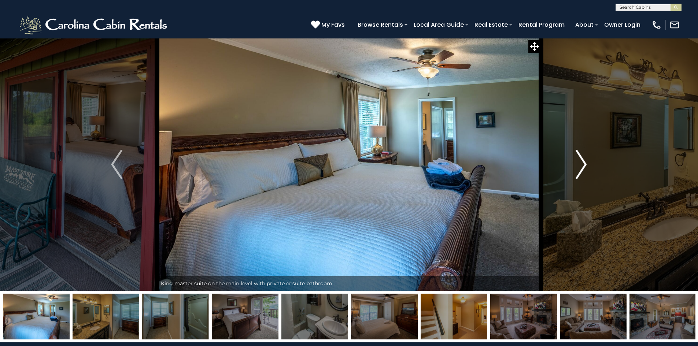
click at [581, 166] on img "Next" at bounding box center [581, 164] width 11 height 29
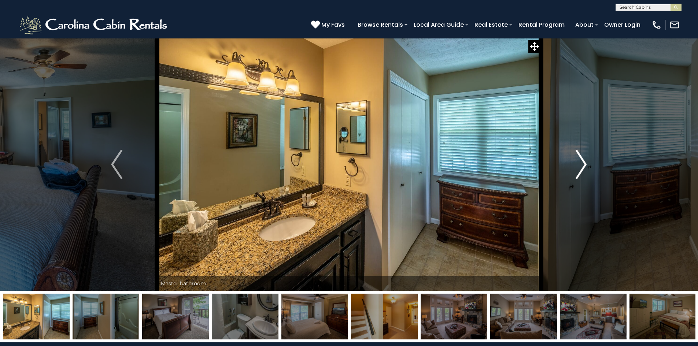
click at [581, 166] on img "Next" at bounding box center [581, 164] width 11 height 29
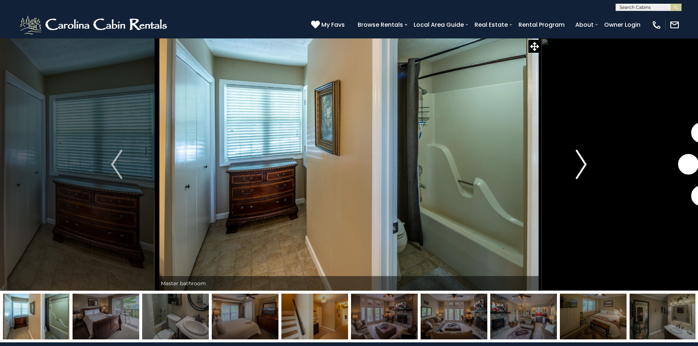
click at [581, 166] on img "Next" at bounding box center [581, 164] width 11 height 29
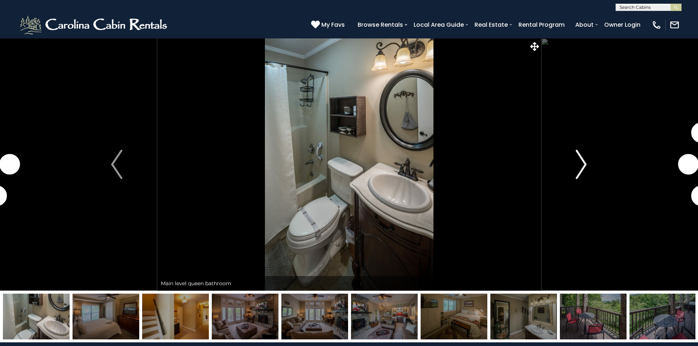
click at [581, 166] on img "Next" at bounding box center [581, 164] width 11 height 29
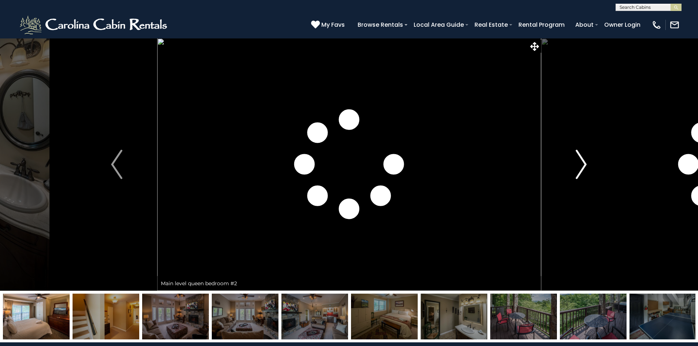
click at [581, 166] on img "Next" at bounding box center [581, 164] width 11 height 29
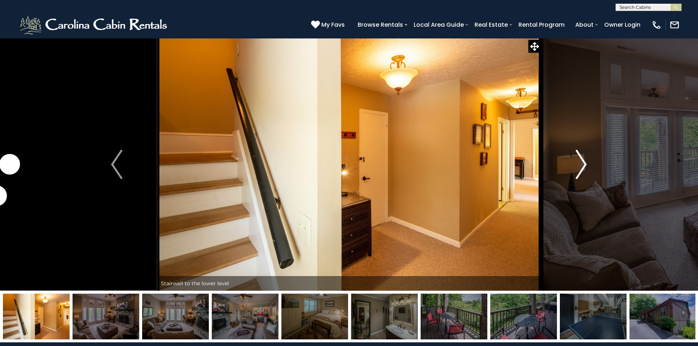
click at [581, 166] on img "Next" at bounding box center [581, 164] width 11 height 29
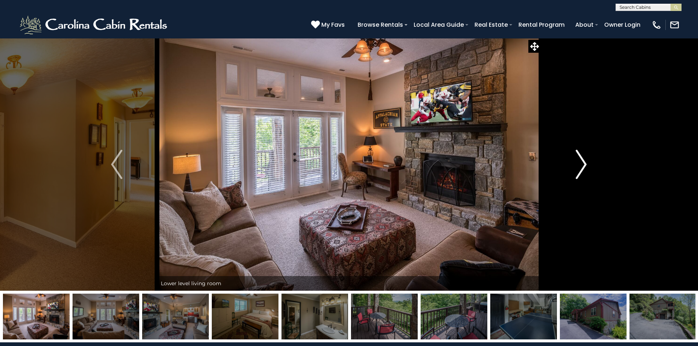
click at [581, 166] on img "Next" at bounding box center [581, 164] width 11 height 29
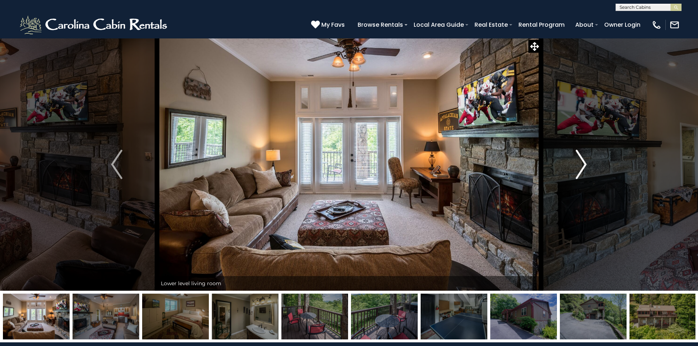
click at [581, 166] on img "Next" at bounding box center [581, 164] width 11 height 29
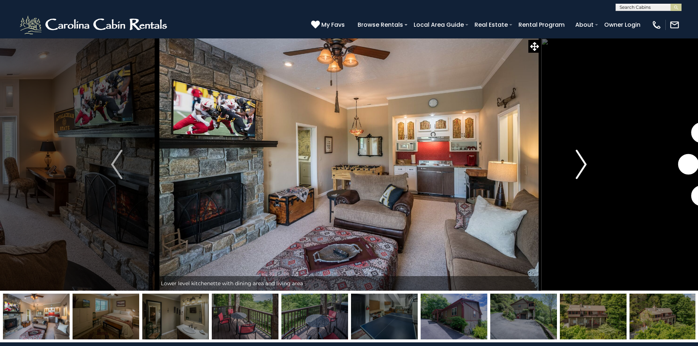
click at [581, 166] on img "Next" at bounding box center [581, 164] width 11 height 29
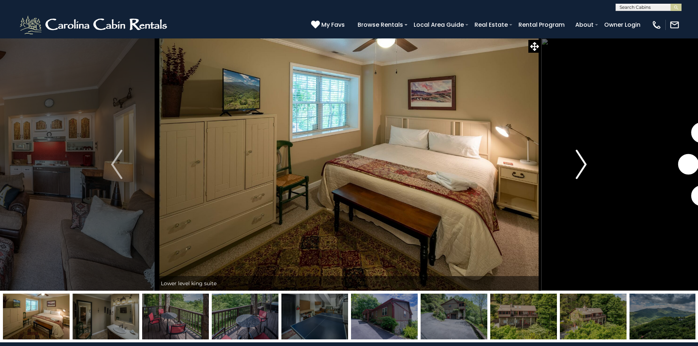
click at [581, 166] on img "Next" at bounding box center [581, 164] width 11 height 29
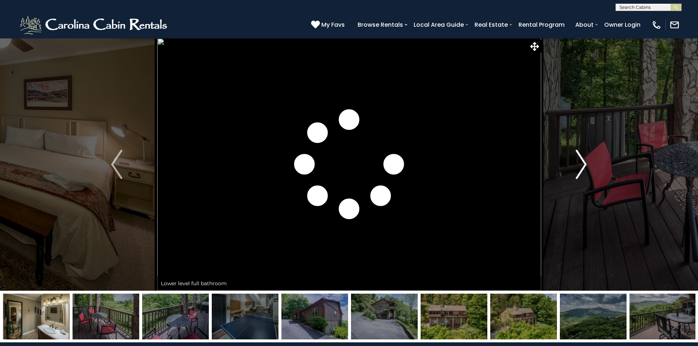
click at [581, 166] on img "Next" at bounding box center [581, 164] width 11 height 29
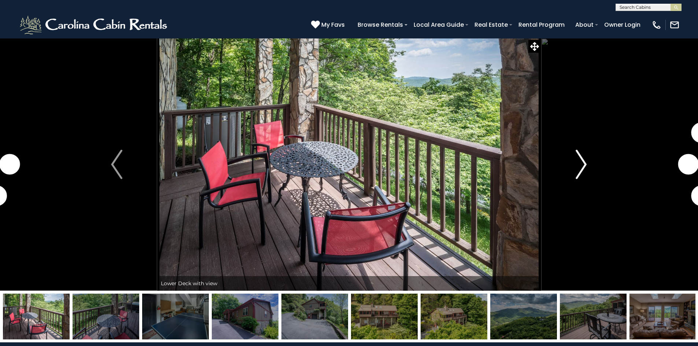
click at [581, 166] on img "Next" at bounding box center [581, 164] width 11 height 29
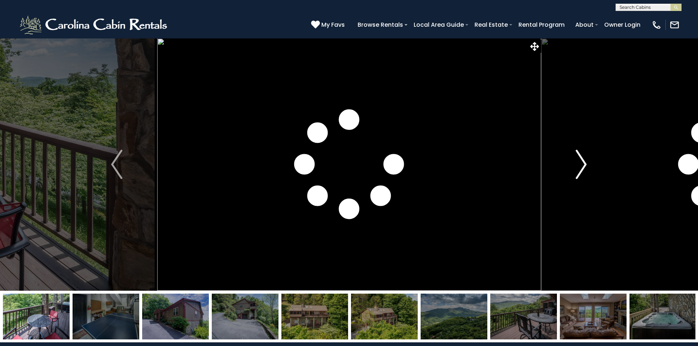
click at [581, 166] on img "Next" at bounding box center [581, 164] width 11 height 29
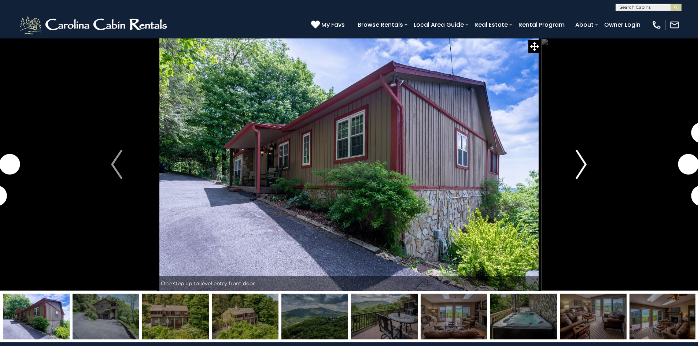
click at [581, 166] on img "Next" at bounding box center [581, 164] width 11 height 29
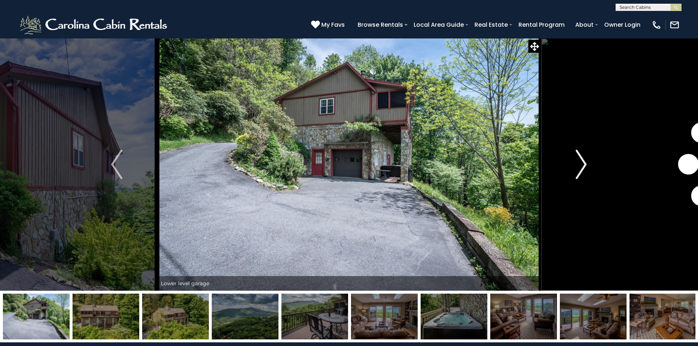
click at [581, 166] on img "Next" at bounding box center [581, 164] width 11 height 29
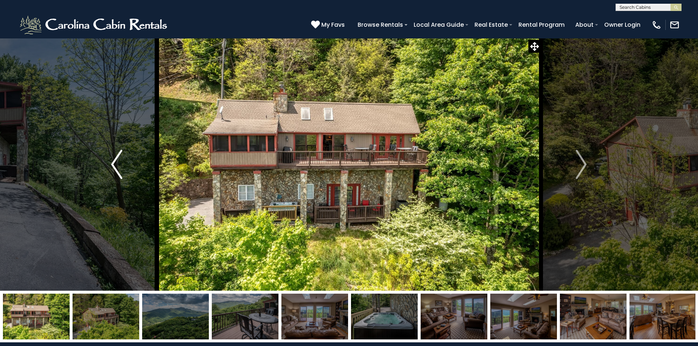
click at [118, 156] on img "Previous" at bounding box center [116, 164] width 11 height 29
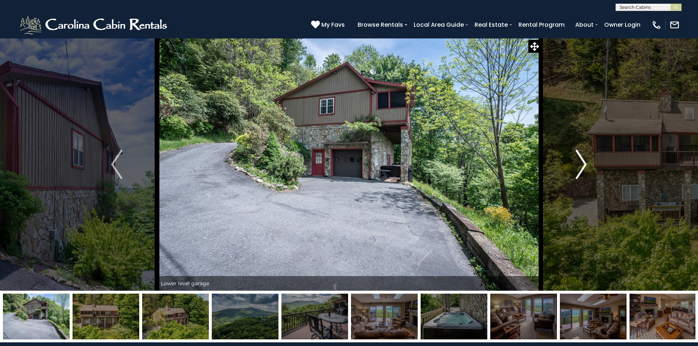
click at [584, 161] on img "Next" at bounding box center [581, 164] width 11 height 29
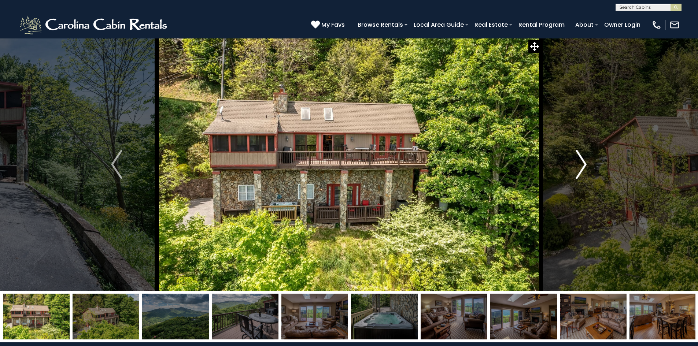
click at [584, 161] on img "Next" at bounding box center [581, 164] width 11 height 29
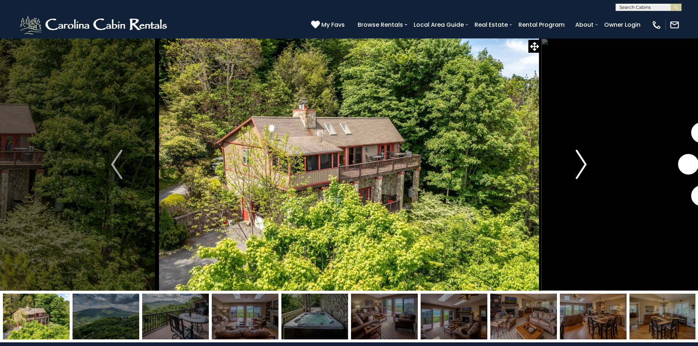
click at [584, 161] on img "Next" at bounding box center [581, 164] width 11 height 29
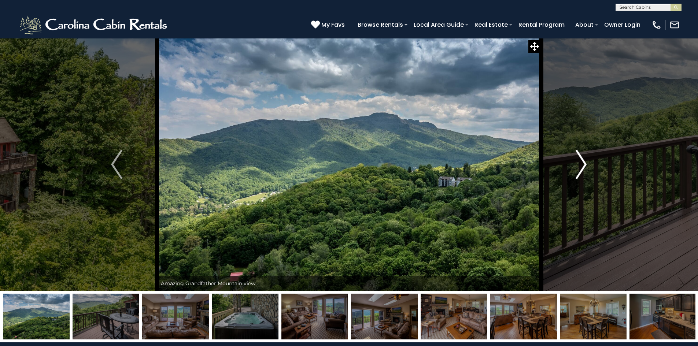
click at [584, 161] on img "Next" at bounding box center [581, 164] width 11 height 29
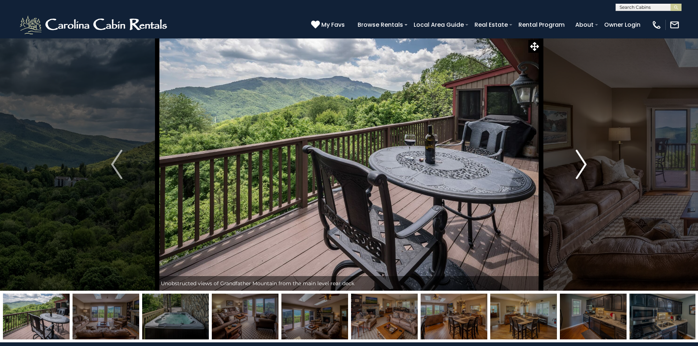
click at [584, 161] on img "Next" at bounding box center [581, 164] width 11 height 29
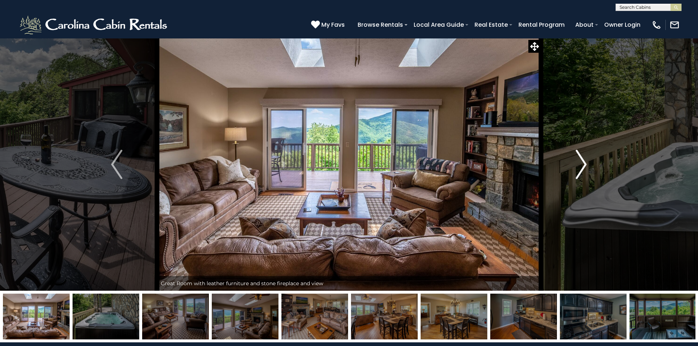
click at [584, 161] on img "Next" at bounding box center [581, 164] width 11 height 29
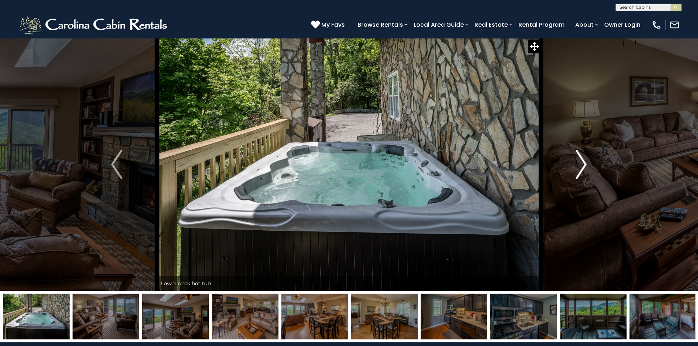
click at [584, 161] on img "Next" at bounding box center [581, 164] width 11 height 29
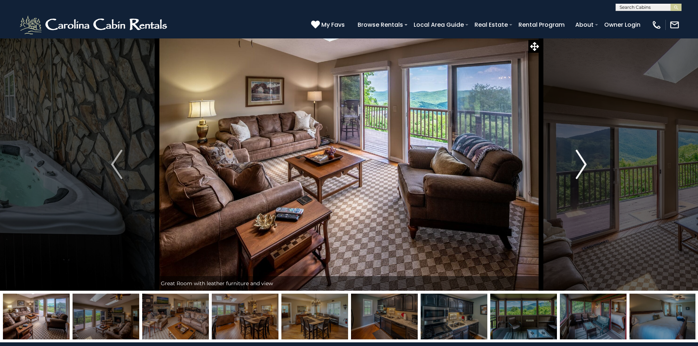
click at [584, 161] on img "Next" at bounding box center [581, 164] width 11 height 29
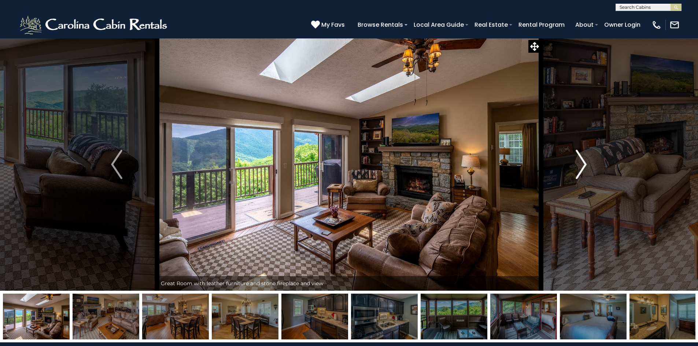
click at [584, 161] on img "Next" at bounding box center [581, 164] width 11 height 29
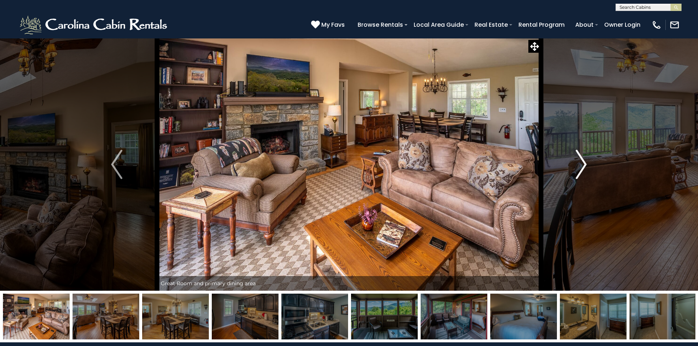
click at [584, 161] on img "Next" at bounding box center [581, 164] width 11 height 29
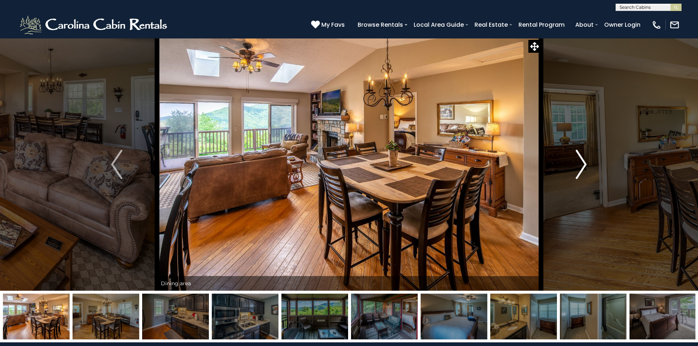
click at [584, 161] on img "Next" at bounding box center [581, 164] width 11 height 29
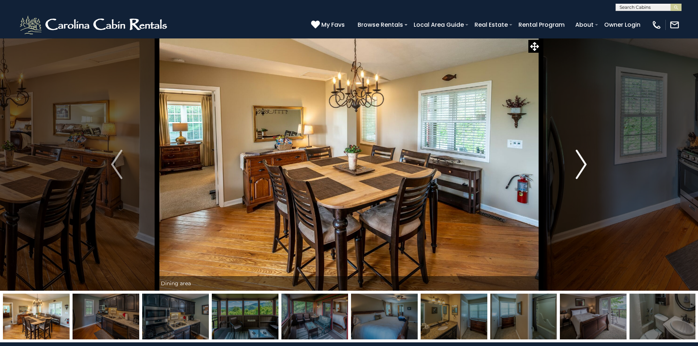
click at [584, 161] on img "Next" at bounding box center [581, 164] width 11 height 29
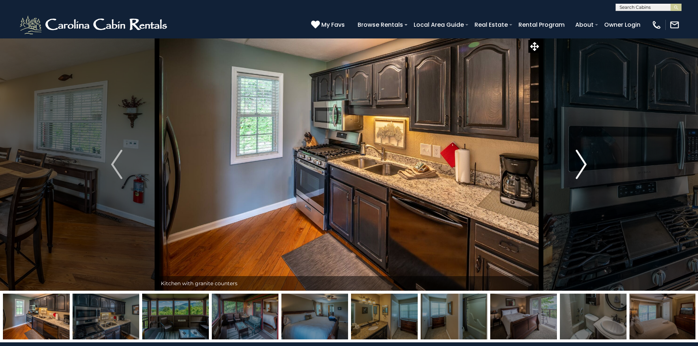
click at [584, 161] on img "Next" at bounding box center [581, 164] width 11 height 29
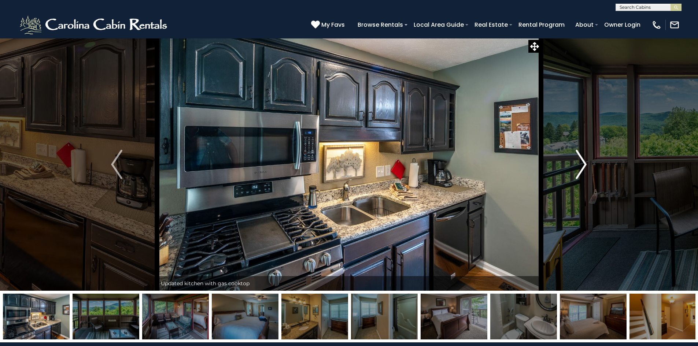
click at [584, 161] on img "Next" at bounding box center [581, 164] width 11 height 29
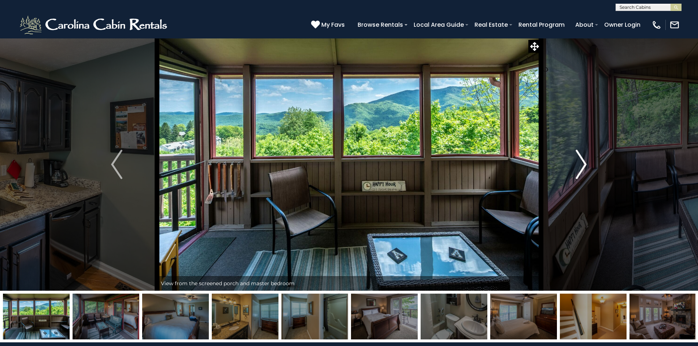
click at [584, 161] on img "Next" at bounding box center [581, 164] width 11 height 29
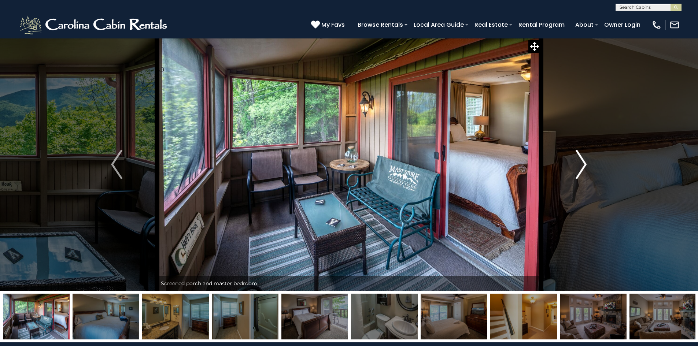
click at [584, 161] on img "Next" at bounding box center [581, 164] width 11 height 29
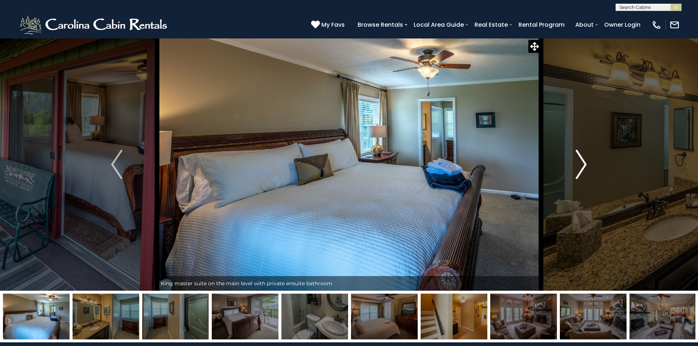
click at [584, 161] on img "Next" at bounding box center [581, 164] width 11 height 29
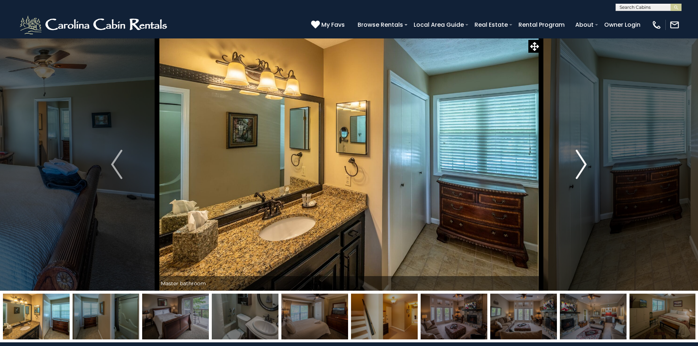
click at [584, 161] on img "Next" at bounding box center [581, 164] width 11 height 29
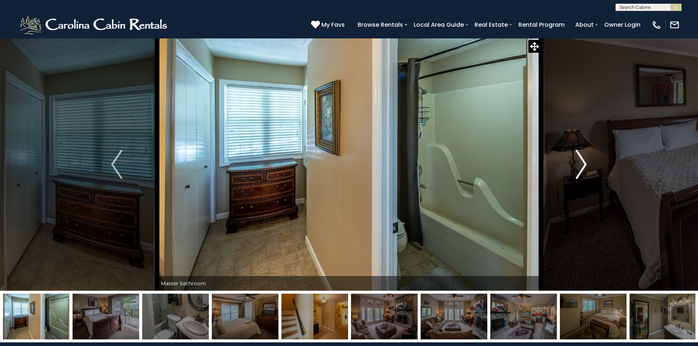
click at [584, 161] on img "Next" at bounding box center [581, 164] width 11 height 29
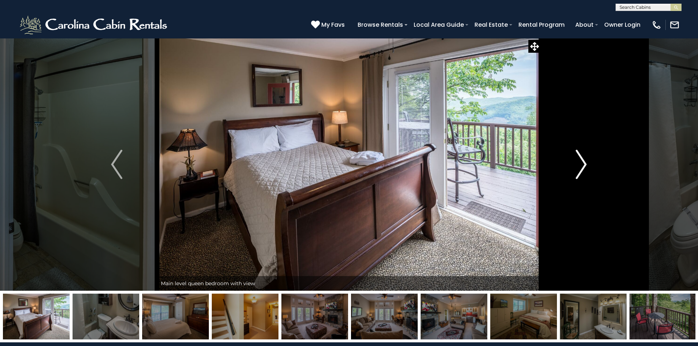
click at [584, 161] on img "Next" at bounding box center [581, 164] width 11 height 29
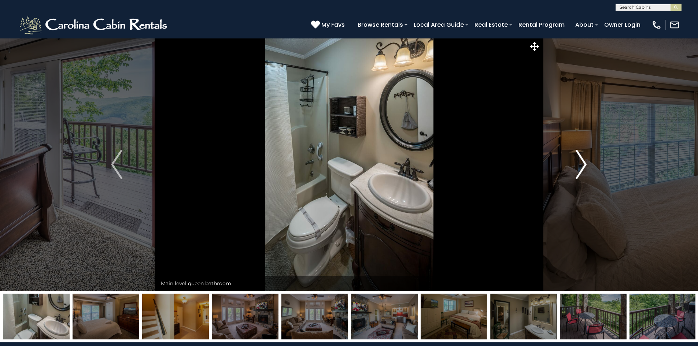
click at [584, 161] on img "Next" at bounding box center [581, 164] width 11 height 29
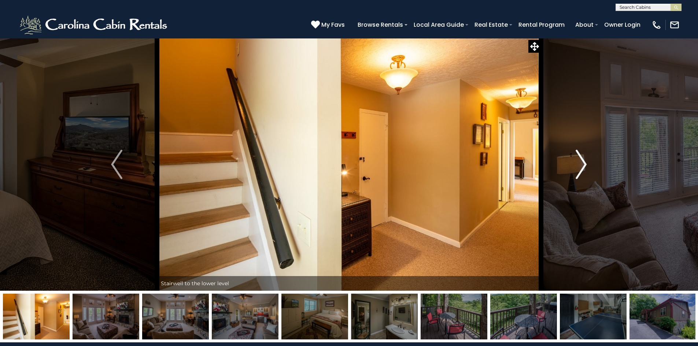
click at [584, 161] on img "Next" at bounding box center [581, 164] width 11 height 29
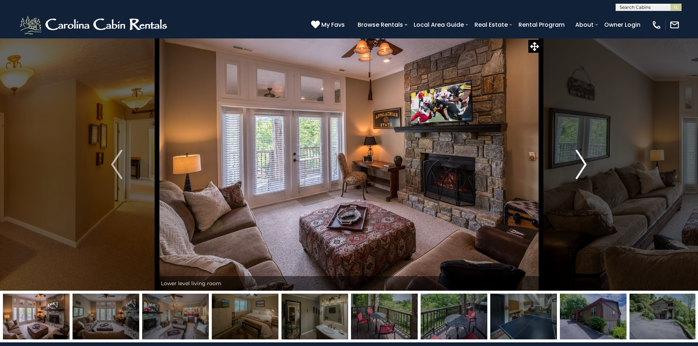
click at [584, 161] on img "Next" at bounding box center [581, 164] width 11 height 29
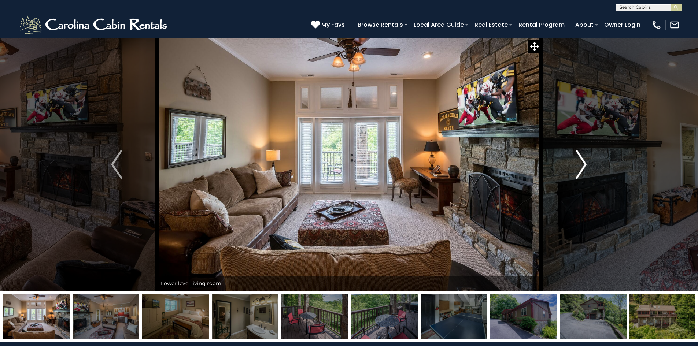
click at [584, 161] on img "Next" at bounding box center [581, 164] width 11 height 29
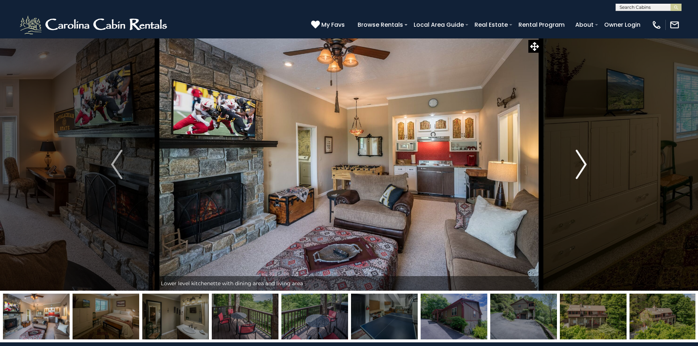
click at [584, 161] on img "Next" at bounding box center [581, 164] width 11 height 29
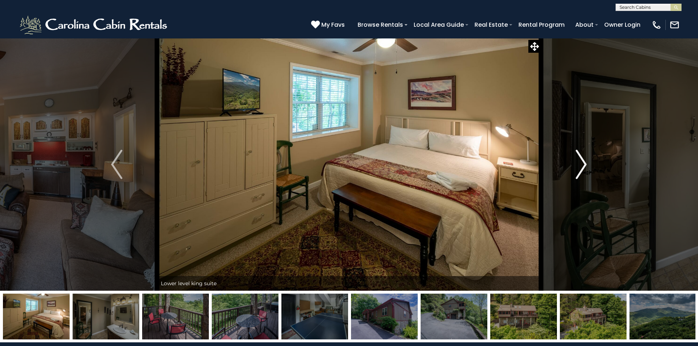
click at [584, 161] on img "Next" at bounding box center [581, 164] width 11 height 29
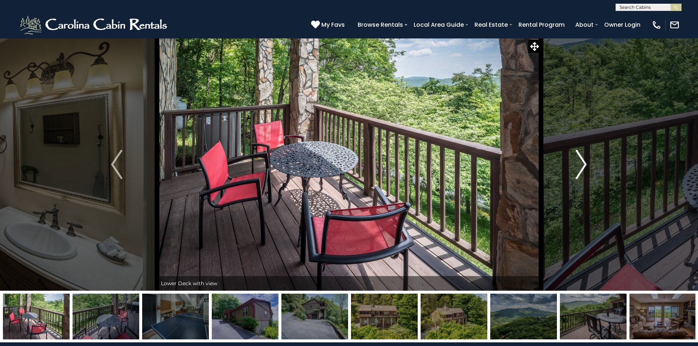
click at [584, 161] on img "Next" at bounding box center [581, 164] width 11 height 29
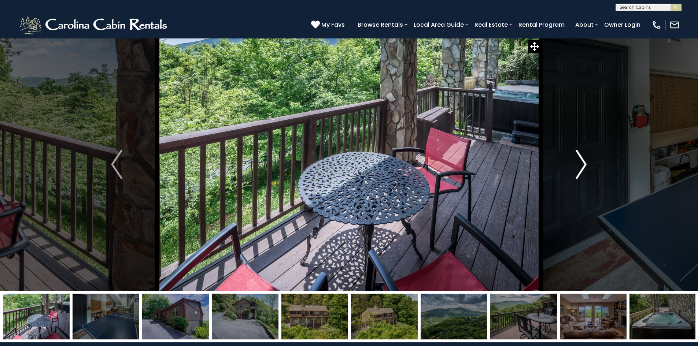
click at [584, 161] on img "Next" at bounding box center [581, 164] width 11 height 29
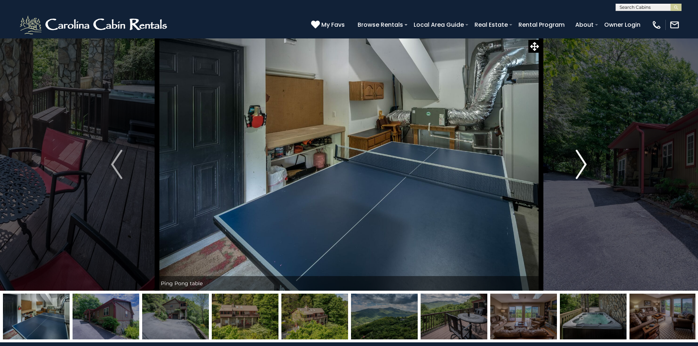
click at [584, 161] on img "Next" at bounding box center [581, 164] width 11 height 29
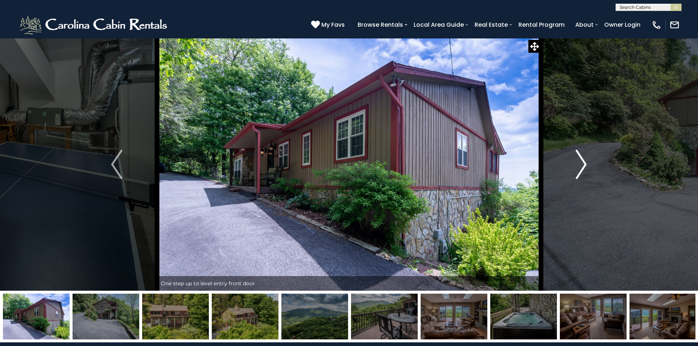
click at [584, 161] on img "Next" at bounding box center [581, 164] width 11 height 29
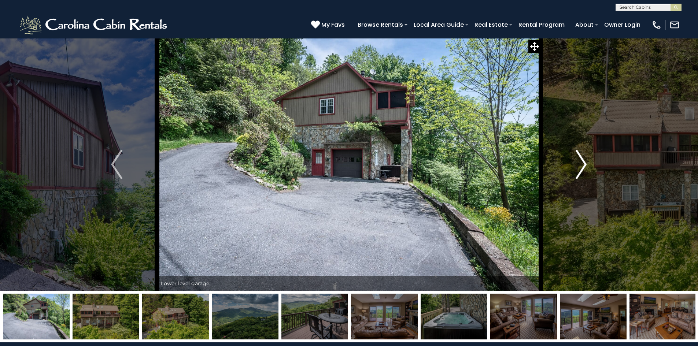
click at [584, 161] on img "Next" at bounding box center [581, 164] width 11 height 29
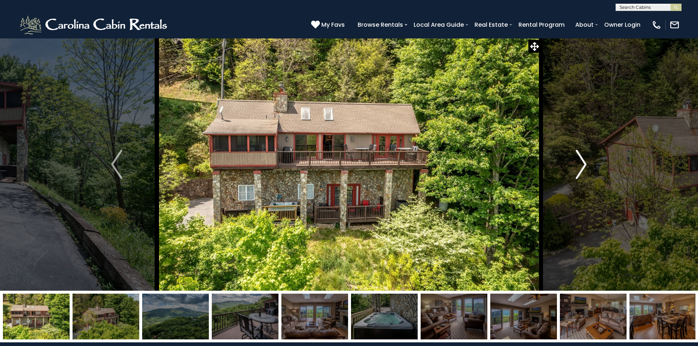
click at [584, 161] on img "Next" at bounding box center [581, 164] width 11 height 29
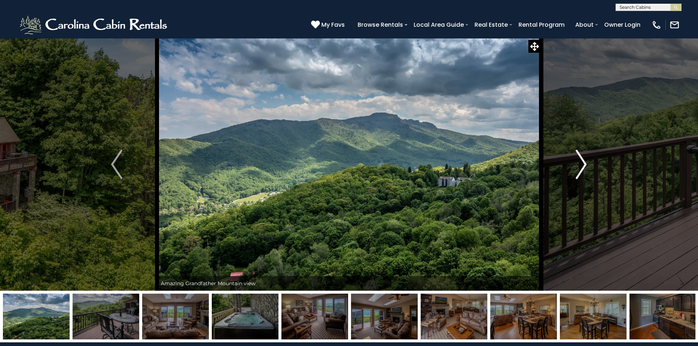
click at [584, 161] on img "Next" at bounding box center [581, 164] width 11 height 29
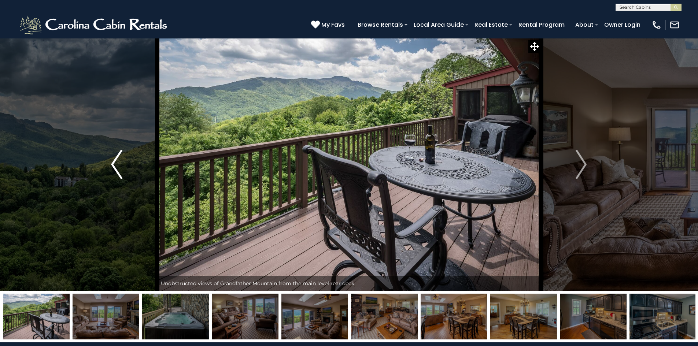
click at [119, 164] on img "Previous" at bounding box center [116, 164] width 11 height 29
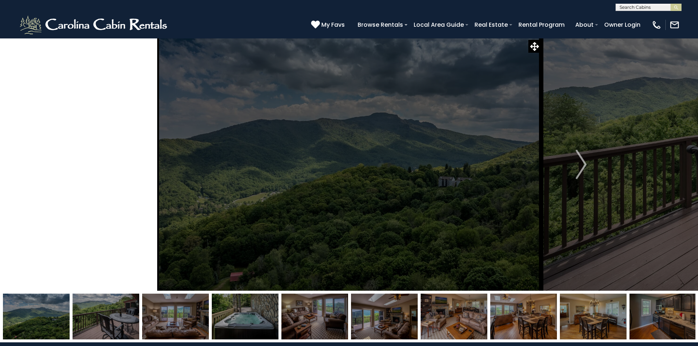
click at [119, 164] on img "Previous" at bounding box center [116, 164] width 11 height 29
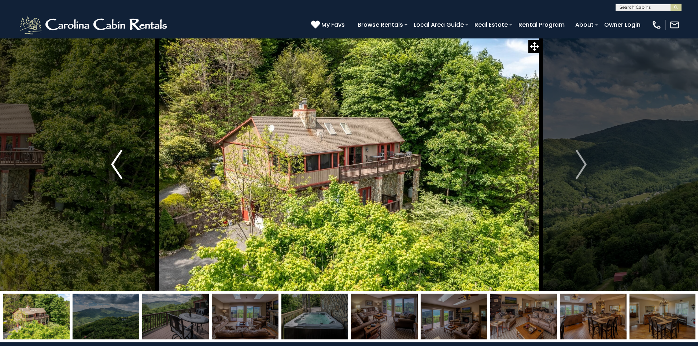
click at [119, 164] on img "Previous" at bounding box center [116, 164] width 11 height 29
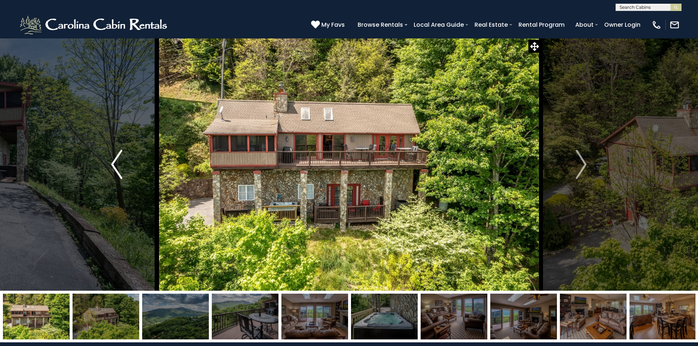
click at [119, 164] on img "Previous" at bounding box center [116, 164] width 11 height 29
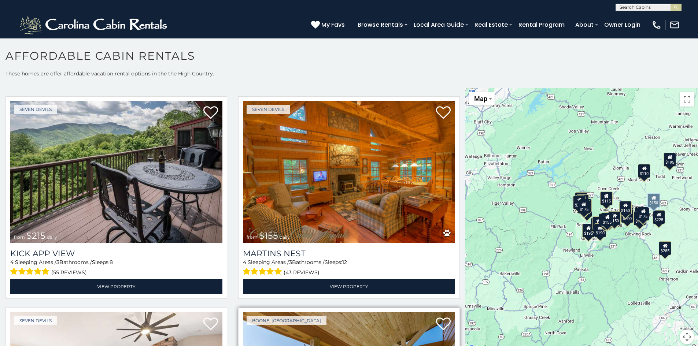
scroll to position [73, 0]
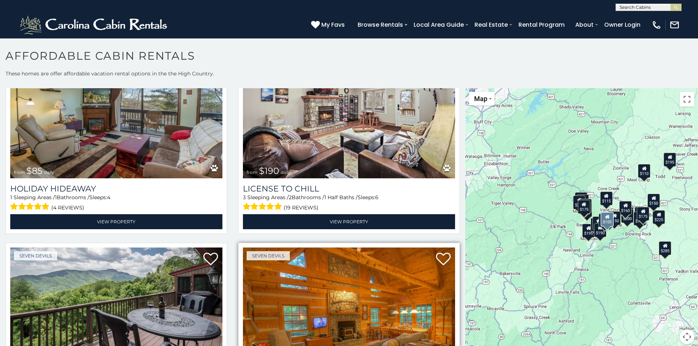
click at [360, 302] on img at bounding box center [349, 319] width 212 height 142
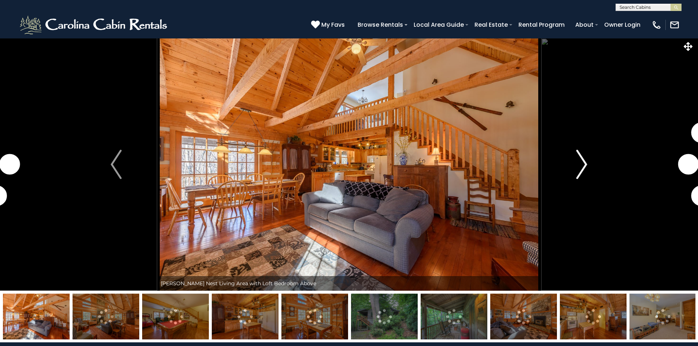
click at [584, 164] on img "Next" at bounding box center [582, 164] width 11 height 29
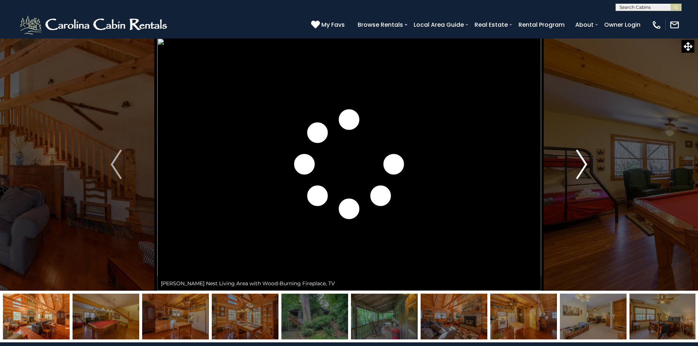
click at [584, 164] on img "Next" at bounding box center [582, 164] width 11 height 29
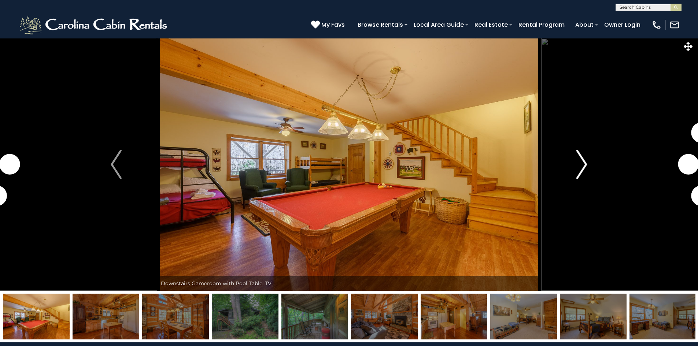
click at [584, 164] on img "Next" at bounding box center [582, 164] width 11 height 29
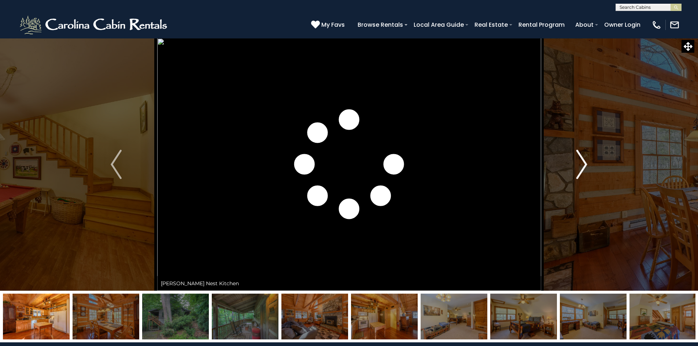
click at [584, 164] on img "Next" at bounding box center [582, 164] width 11 height 29
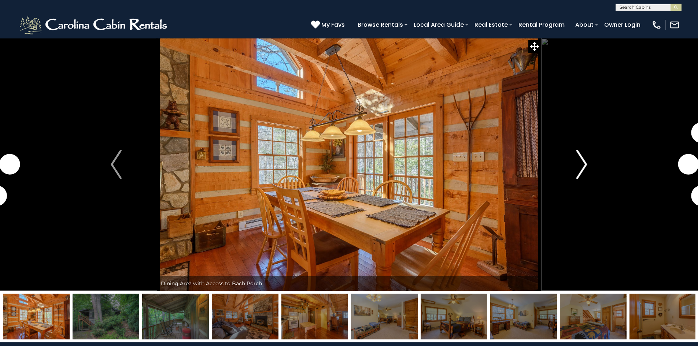
click at [584, 164] on img "Next" at bounding box center [582, 164] width 11 height 29
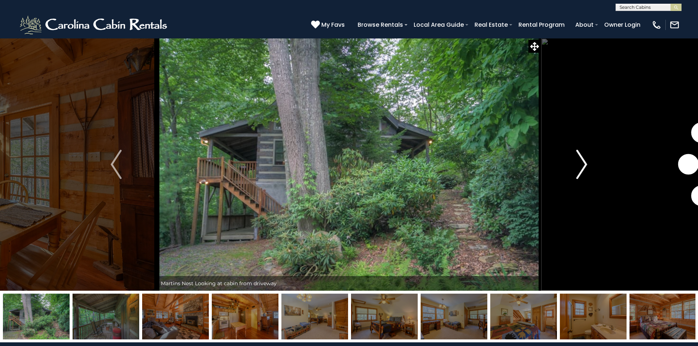
click at [584, 164] on img "Next" at bounding box center [582, 164] width 11 height 29
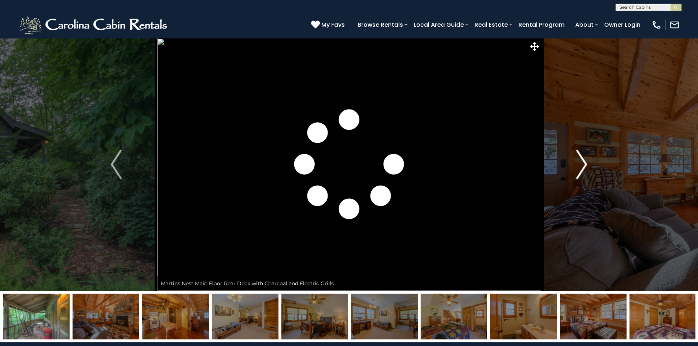
click at [584, 164] on img "Next" at bounding box center [582, 164] width 11 height 29
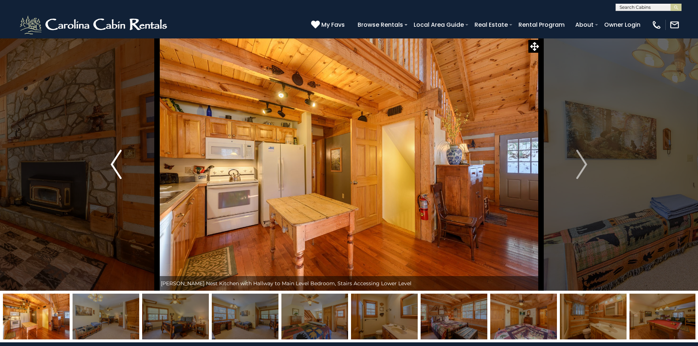
click at [114, 162] on img "Previous" at bounding box center [116, 164] width 11 height 29
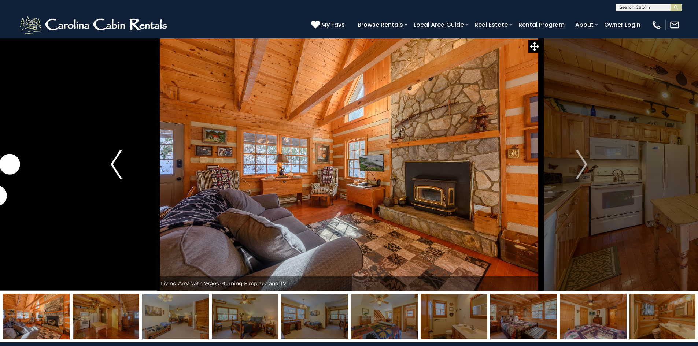
click at [114, 162] on img "Previous" at bounding box center [116, 164] width 11 height 29
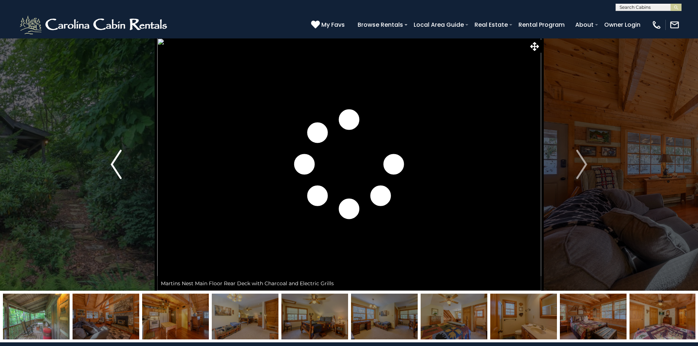
click at [114, 162] on img "Previous" at bounding box center [116, 164] width 11 height 29
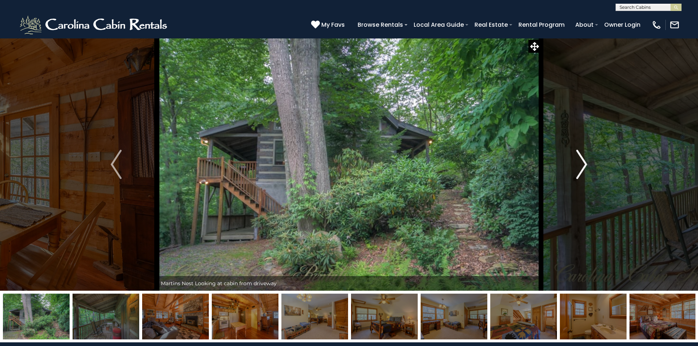
click at [580, 164] on img "Next" at bounding box center [582, 164] width 11 height 29
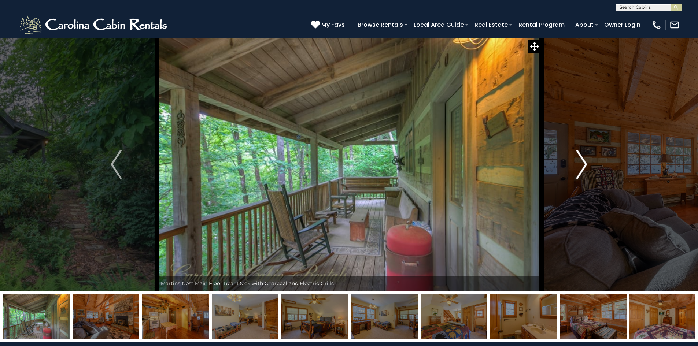
click at [580, 164] on img "Next" at bounding box center [582, 164] width 11 height 29
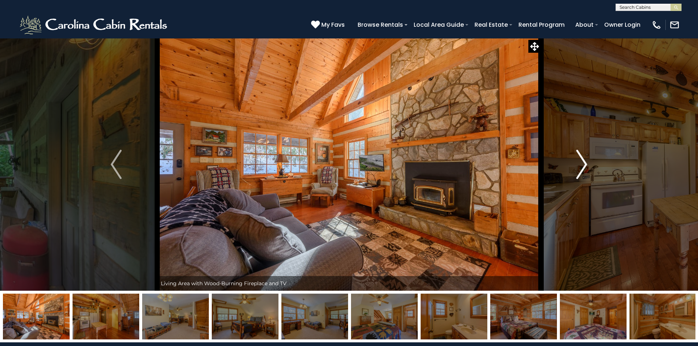
click at [580, 164] on img "Next" at bounding box center [582, 164] width 11 height 29
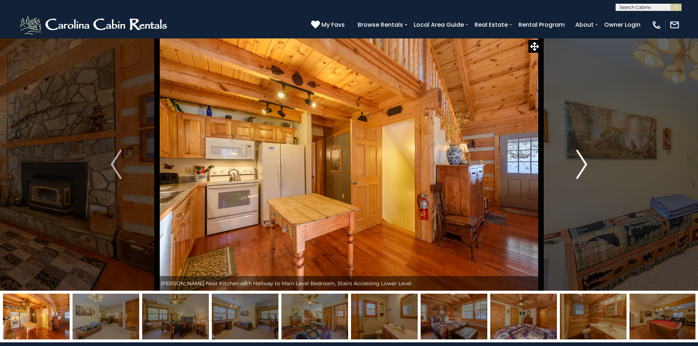
click at [580, 164] on img "Next" at bounding box center [582, 164] width 11 height 29
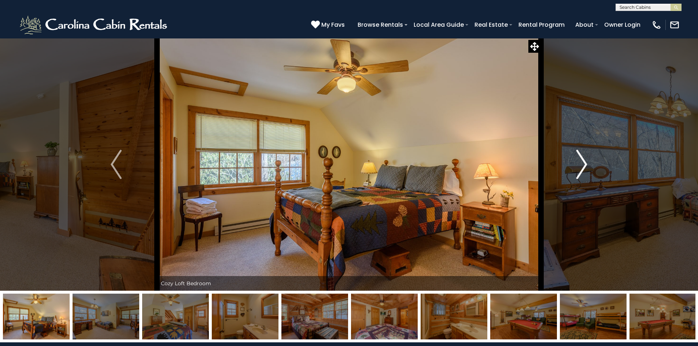
click at [580, 164] on img "Next" at bounding box center [582, 164] width 11 height 29
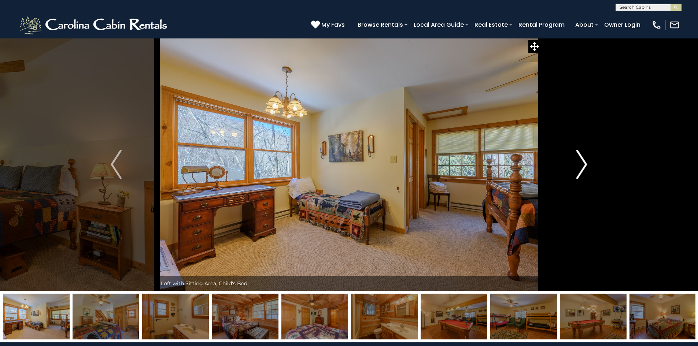
click at [580, 164] on img "Next" at bounding box center [582, 164] width 11 height 29
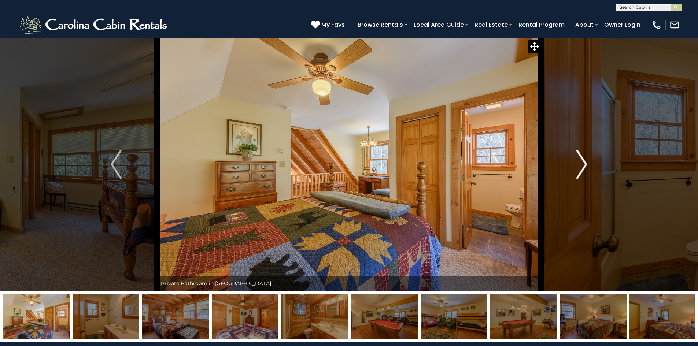
click at [580, 164] on img "Next" at bounding box center [582, 164] width 11 height 29
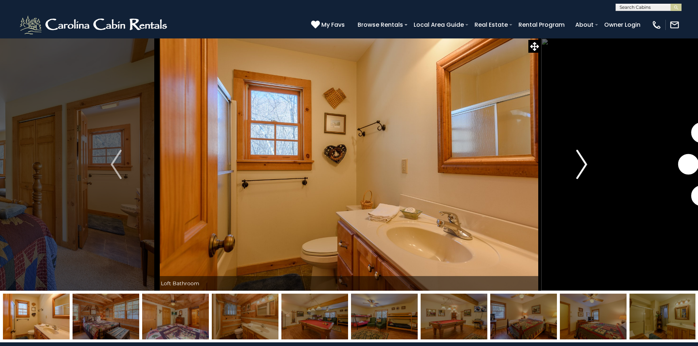
click at [580, 164] on img "Next" at bounding box center [582, 164] width 11 height 29
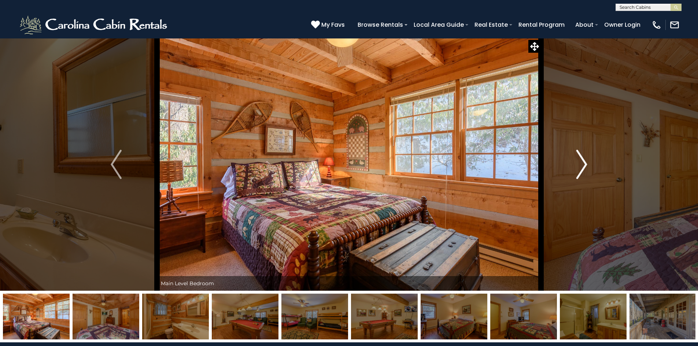
click at [580, 164] on img "Next" at bounding box center [582, 164] width 11 height 29
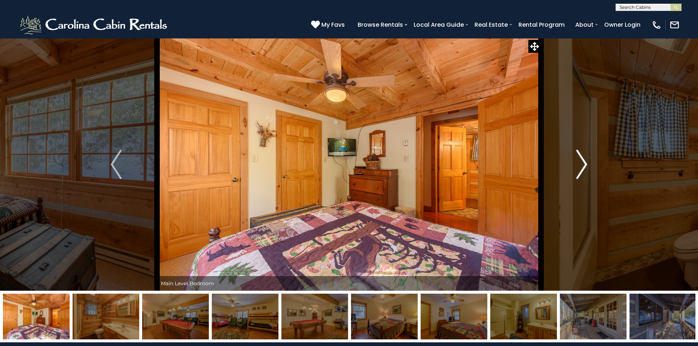
click at [580, 164] on img "Next" at bounding box center [582, 164] width 11 height 29
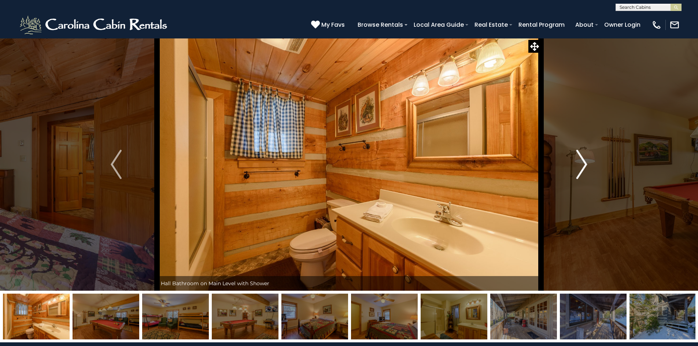
click at [580, 164] on img "Next" at bounding box center [582, 164] width 11 height 29
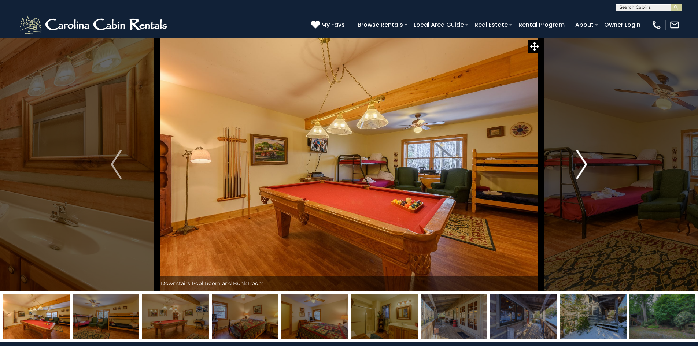
click at [580, 164] on img "Next" at bounding box center [582, 164] width 11 height 29
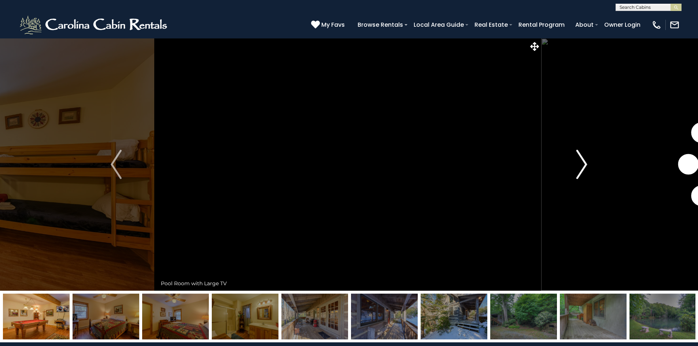
click at [580, 164] on img "Next" at bounding box center [582, 164] width 11 height 29
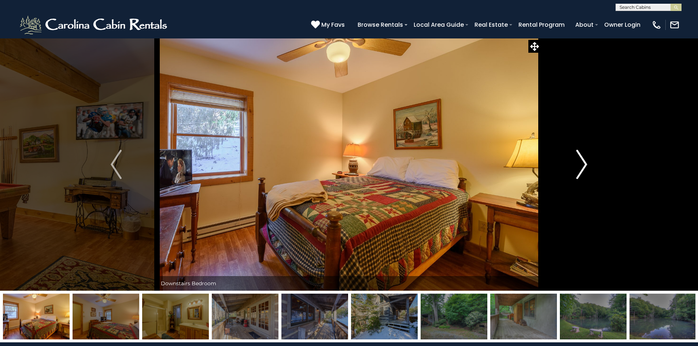
click at [580, 164] on img "Next" at bounding box center [582, 164] width 11 height 29
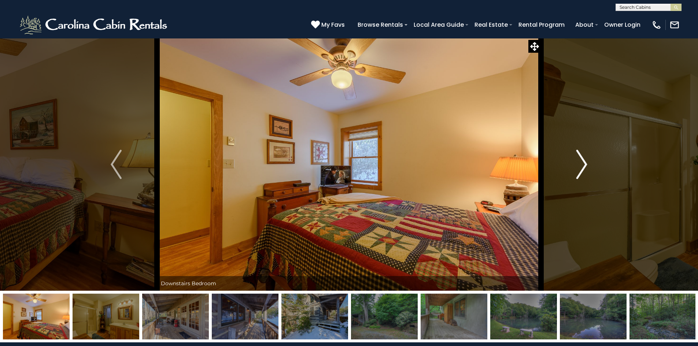
click at [580, 164] on img "Next" at bounding box center [582, 164] width 11 height 29
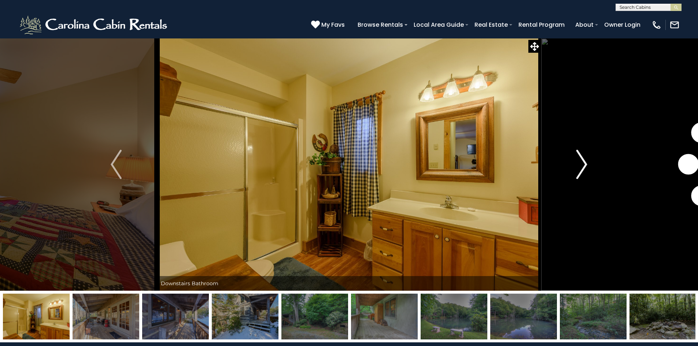
click at [580, 164] on img "Next" at bounding box center [582, 164] width 11 height 29
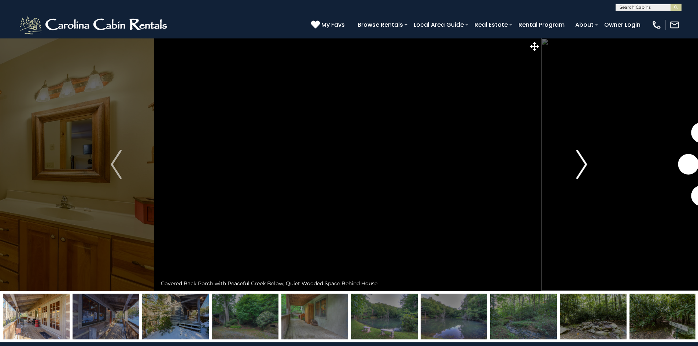
click at [580, 164] on img "Next" at bounding box center [582, 164] width 11 height 29
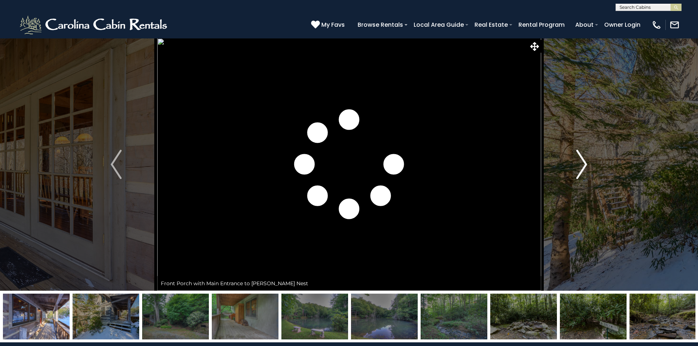
click at [580, 164] on img "Next" at bounding box center [582, 164] width 11 height 29
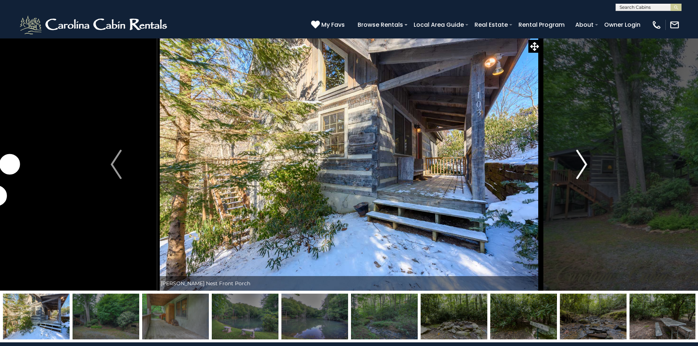
click at [580, 164] on img "Next" at bounding box center [582, 164] width 11 height 29
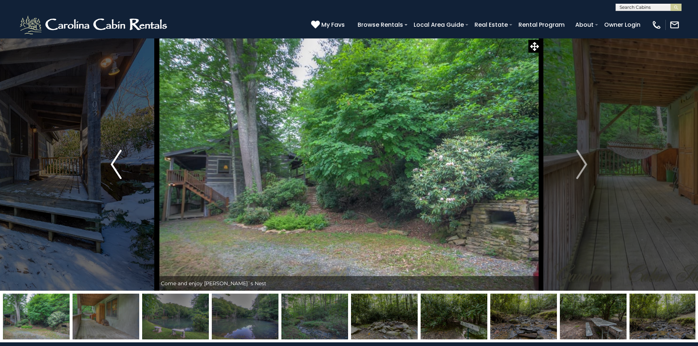
click at [119, 168] on img "Previous" at bounding box center [116, 164] width 11 height 29
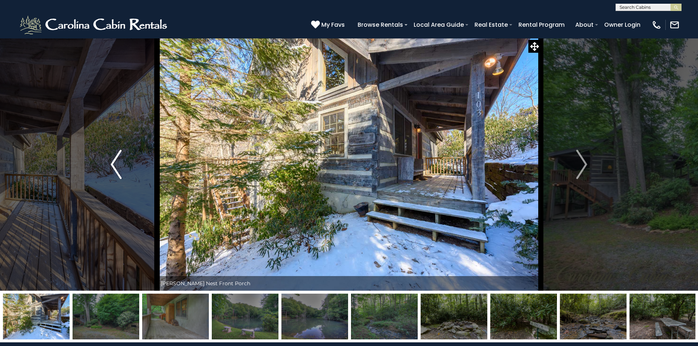
click at [119, 168] on img "Previous" at bounding box center [116, 164] width 11 height 29
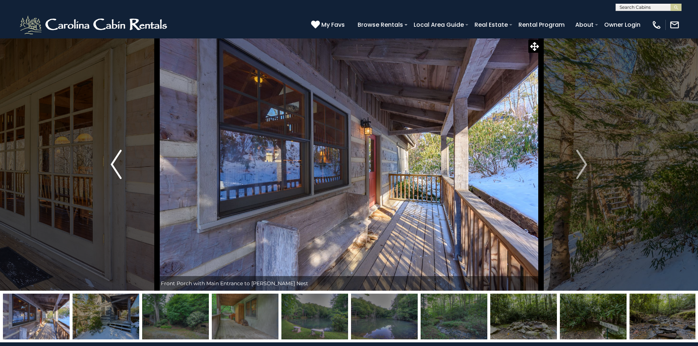
click at [119, 168] on img "Previous" at bounding box center [116, 164] width 11 height 29
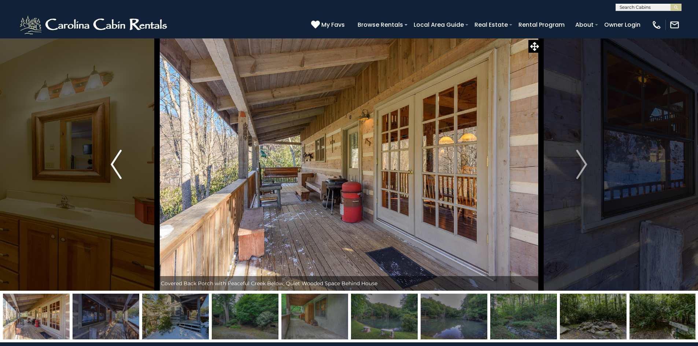
click at [119, 168] on img "Previous" at bounding box center [116, 164] width 11 height 29
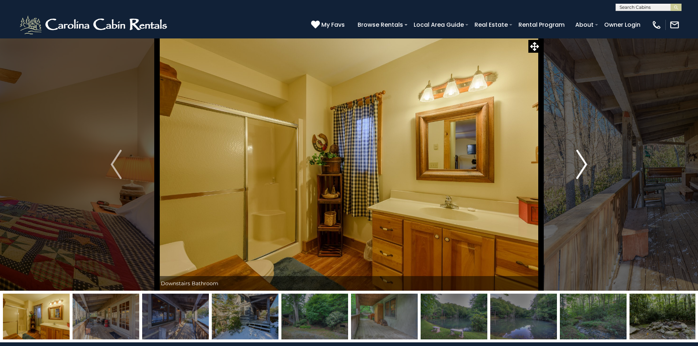
click at [584, 165] on img "Next" at bounding box center [582, 164] width 11 height 29
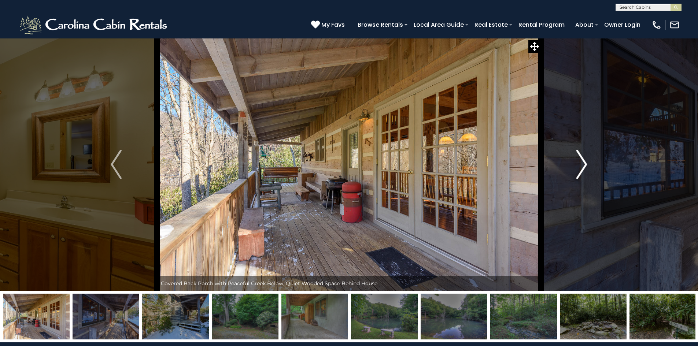
click at [584, 165] on img "Next" at bounding box center [582, 164] width 11 height 29
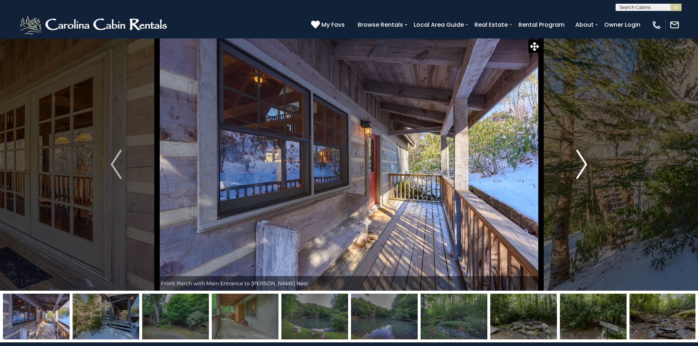
click at [584, 165] on img "Next" at bounding box center [582, 164] width 11 height 29
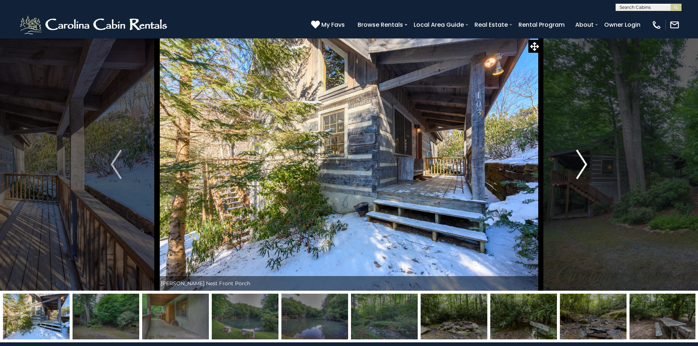
click at [584, 165] on img "Next" at bounding box center [582, 164] width 11 height 29
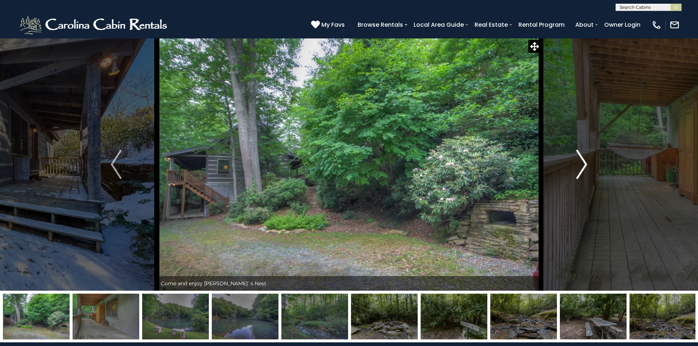
click at [584, 165] on img "Next" at bounding box center [582, 164] width 11 height 29
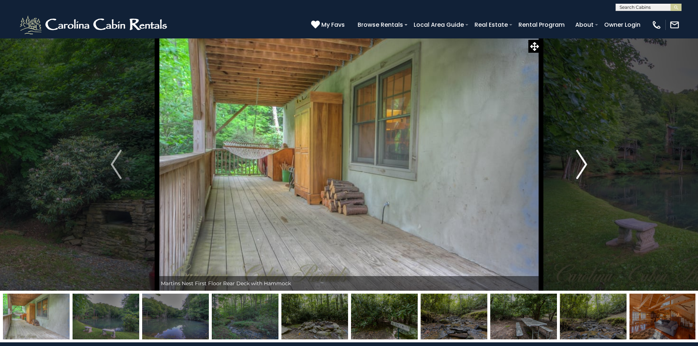
click at [584, 165] on img "Next" at bounding box center [582, 164] width 11 height 29
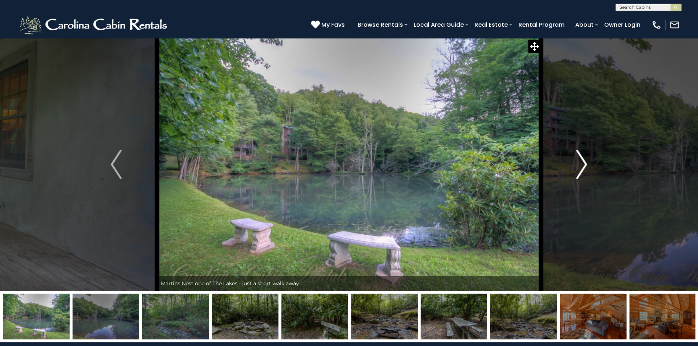
click at [584, 165] on img "Next" at bounding box center [582, 164] width 11 height 29
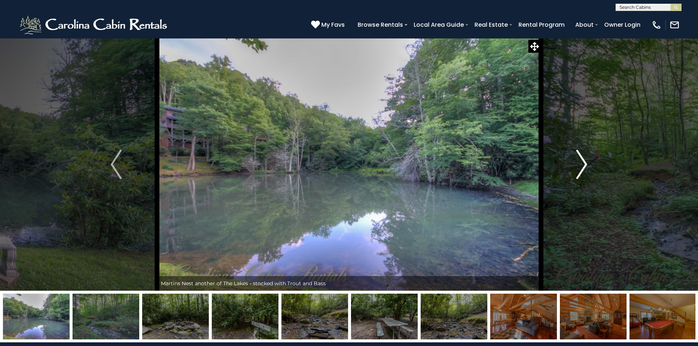
click at [584, 165] on img "Next" at bounding box center [582, 164] width 11 height 29
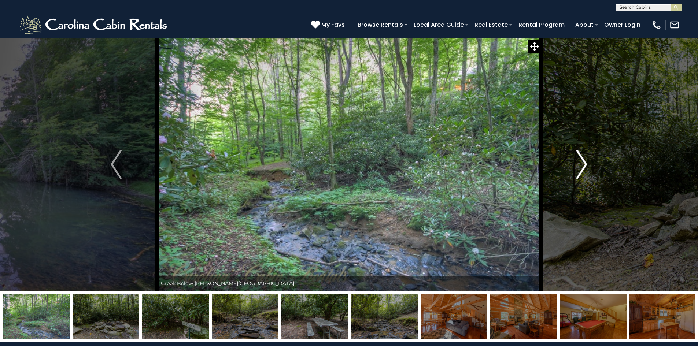
click at [584, 165] on img "Next" at bounding box center [582, 164] width 11 height 29
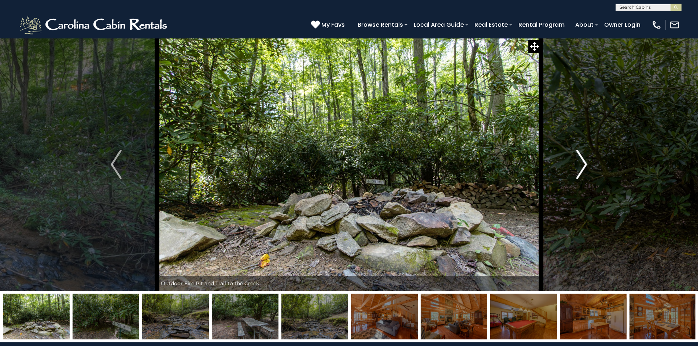
click at [584, 165] on img "Next" at bounding box center [582, 164] width 11 height 29
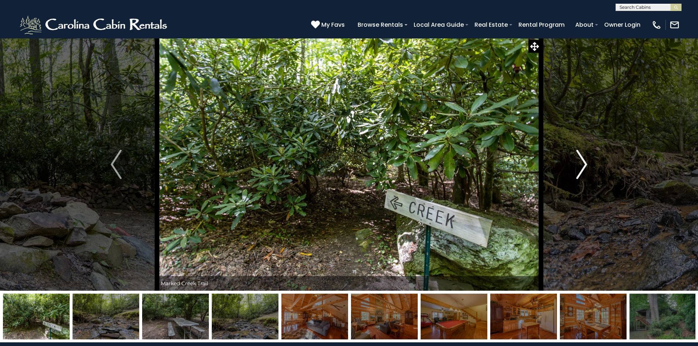
click at [584, 165] on img "Next" at bounding box center [582, 164] width 11 height 29
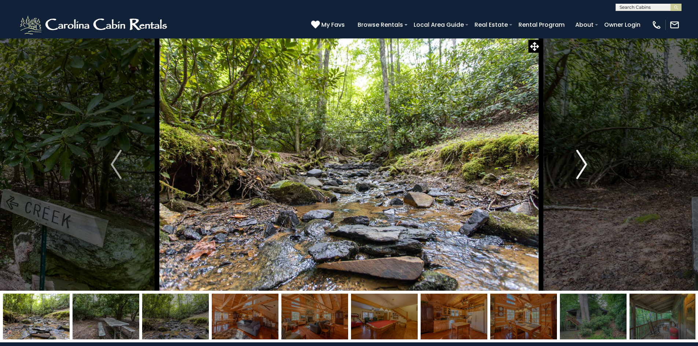
click at [584, 165] on img "Next" at bounding box center [582, 164] width 11 height 29
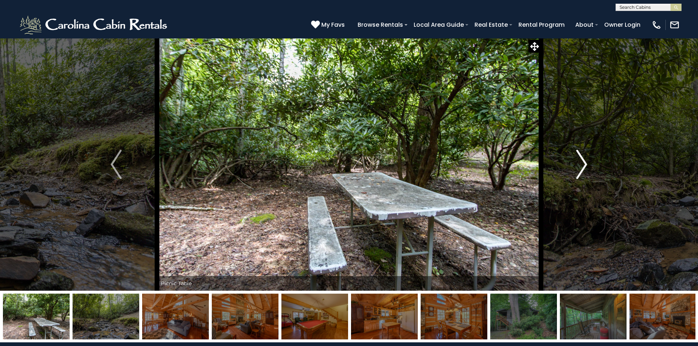
click at [584, 165] on img "Next" at bounding box center [582, 164] width 11 height 29
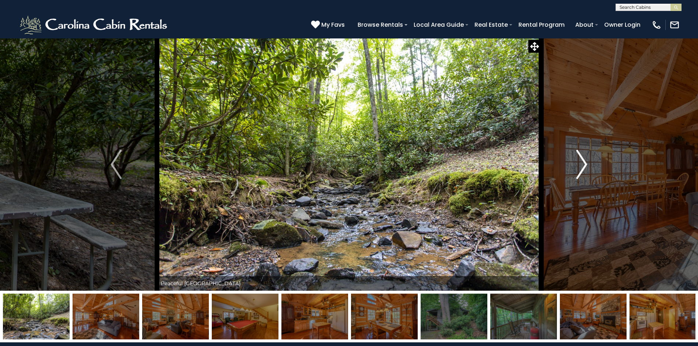
click at [584, 165] on img "Next" at bounding box center [582, 164] width 11 height 29
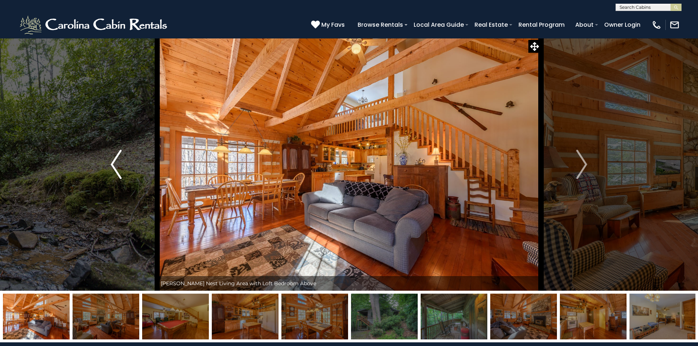
click at [113, 168] on img "Previous" at bounding box center [116, 164] width 11 height 29
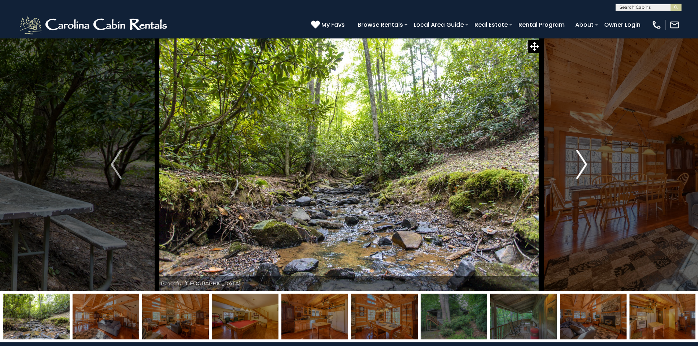
click at [588, 162] on button "Next" at bounding box center [582, 164] width 82 height 253
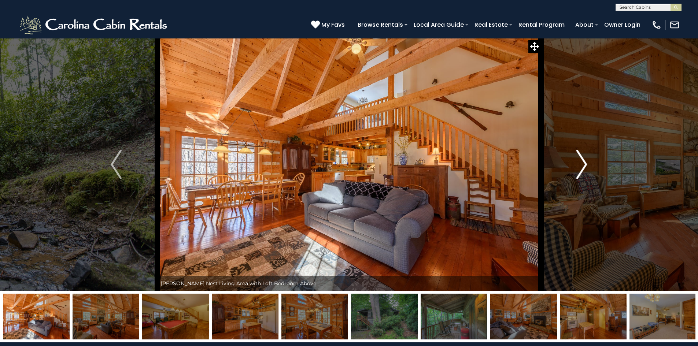
click at [584, 164] on img "Next" at bounding box center [582, 164] width 11 height 29
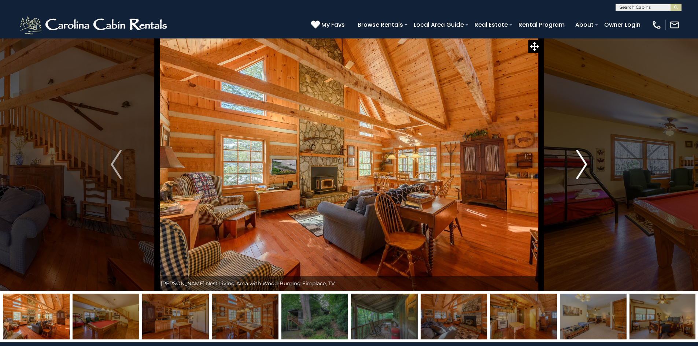
click at [584, 164] on img "Next" at bounding box center [582, 164] width 11 height 29
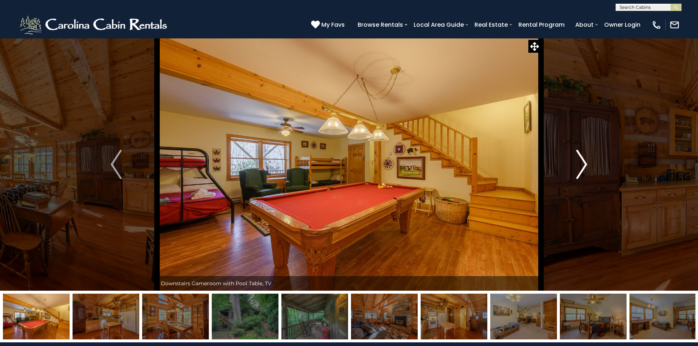
click at [584, 164] on img "Next" at bounding box center [582, 164] width 11 height 29
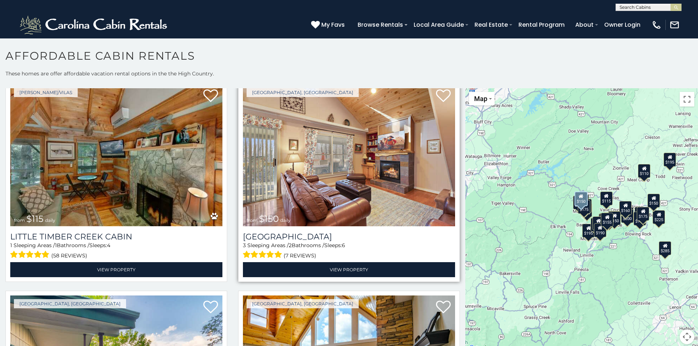
scroll to position [477, 0]
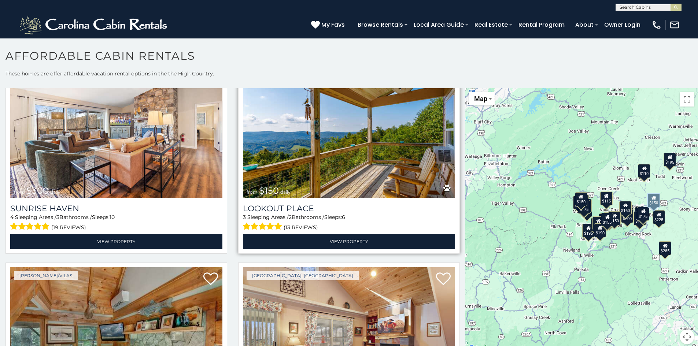
click at [323, 167] on img at bounding box center [349, 127] width 212 height 142
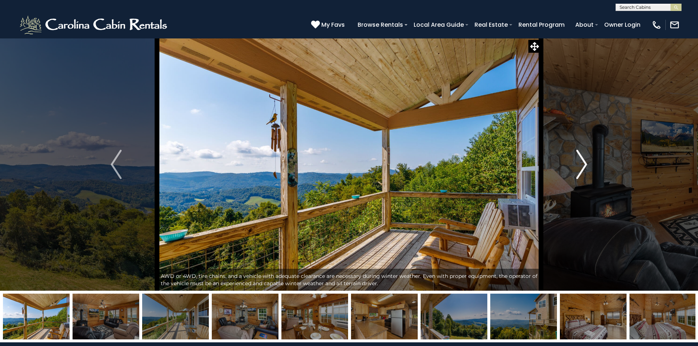
click at [579, 166] on img "Next" at bounding box center [582, 164] width 11 height 29
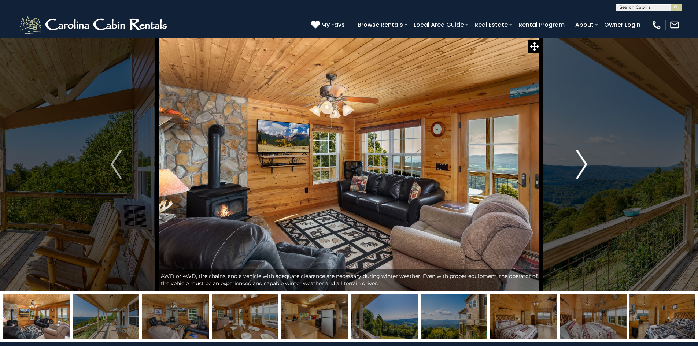
click at [579, 166] on img "Next" at bounding box center [582, 164] width 11 height 29
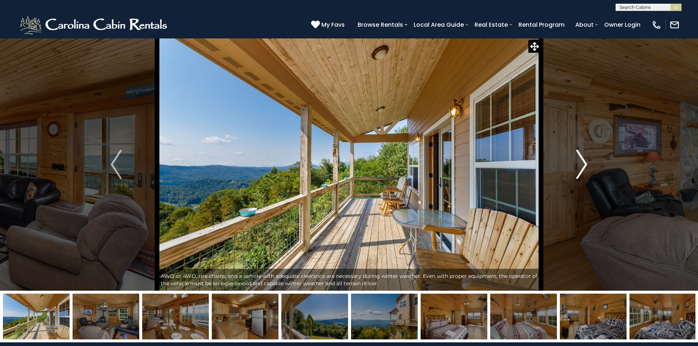
click at [579, 166] on img "Next" at bounding box center [582, 164] width 11 height 29
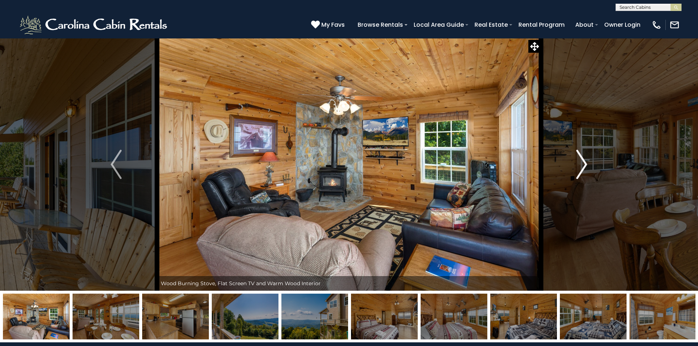
click at [579, 166] on img "Next" at bounding box center [582, 164] width 11 height 29
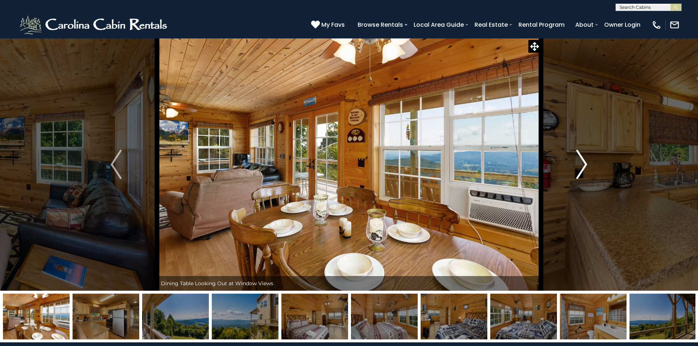
click at [579, 166] on img "Next" at bounding box center [582, 164] width 11 height 29
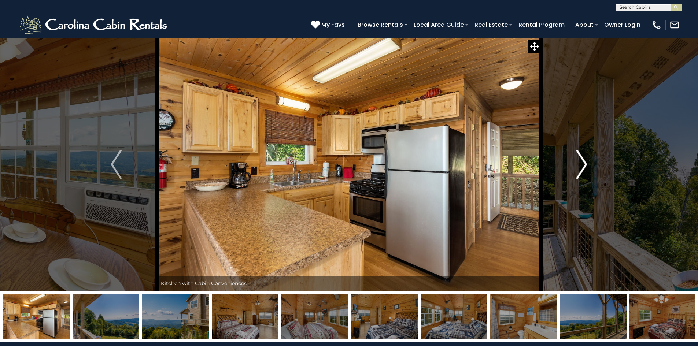
click at [579, 166] on img "Next" at bounding box center [582, 164] width 11 height 29
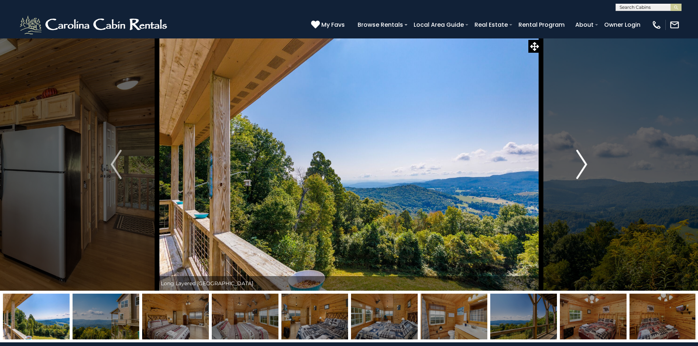
click at [579, 166] on img "Next" at bounding box center [582, 164] width 11 height 29
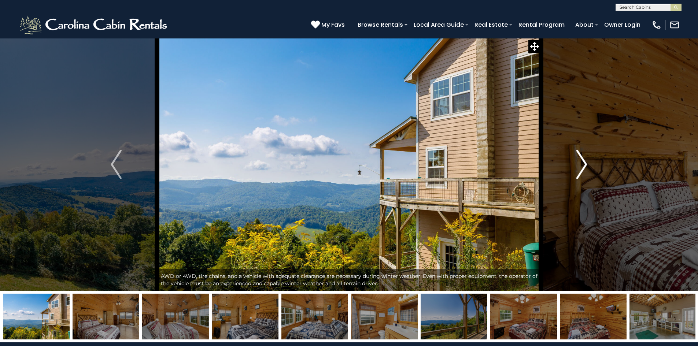
click at [579, 166] on img "Next" at bounding box center [582, 164] width 11 height 29
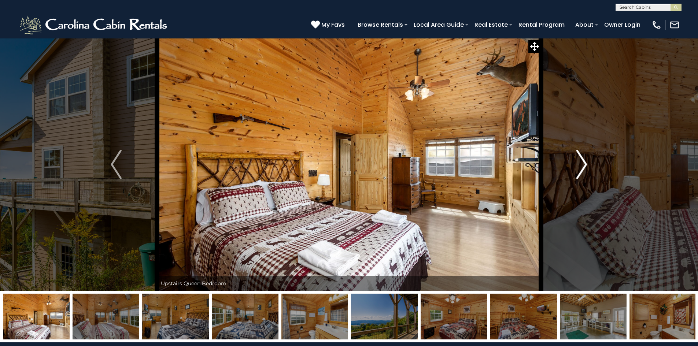
click at [579, 166] on img "Next" at bounding box center [582, 164] width 11 height 29
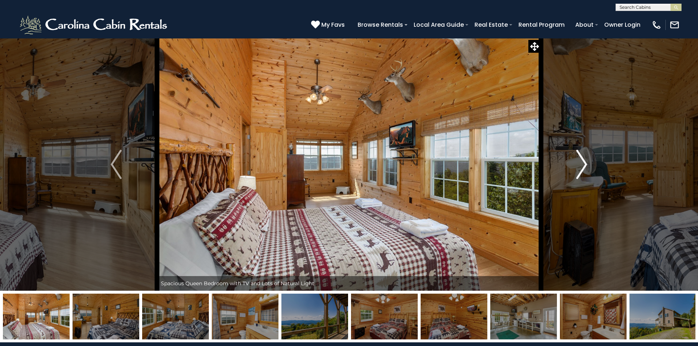
click at [579, 166] on img "Next" at bounding box center [582, 164] width 11 height 29
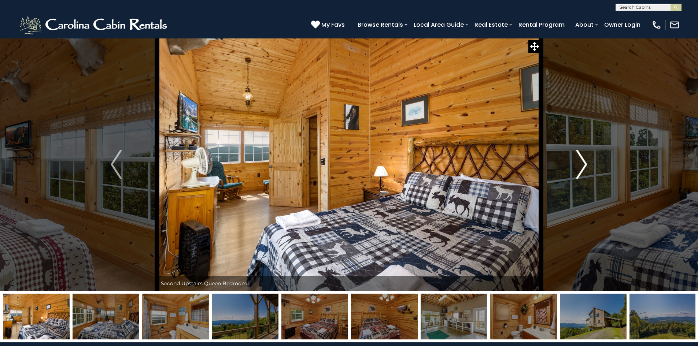
click at [579, 166] on img "Next" at bounding box center [582, 164] width 11 height 29
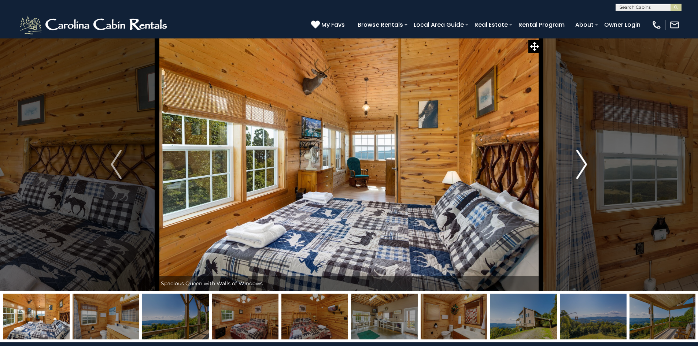
click at [579, 166] on img "Next" at bounding box center [582, 164] width 11 height 29
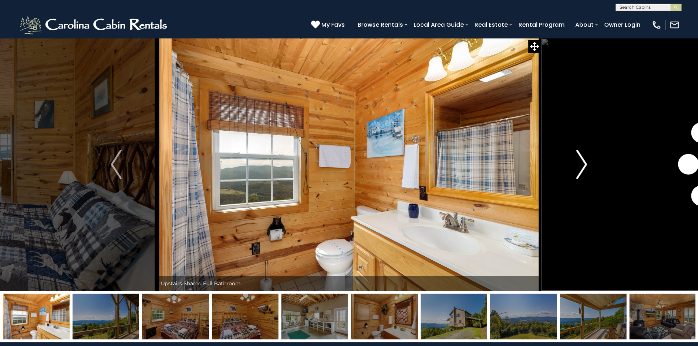
click at [579, 166] on img "Next" at bounding box center [582, 164] width 11 height 29
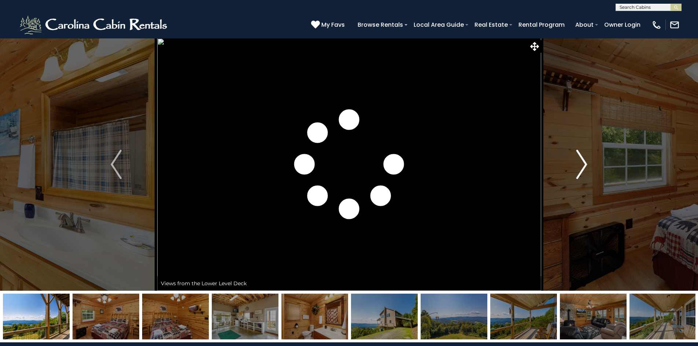
click at [579, 166] on img "Next" at bounding box center [582, 164] width 11 height 29
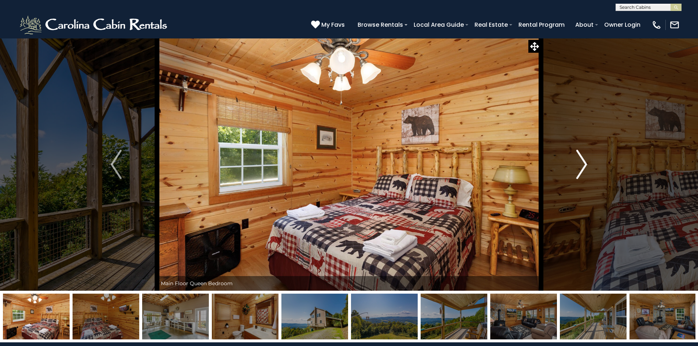
click at [579, 166] on img "Next" at bounding box center [582, 164] width 11 height 29
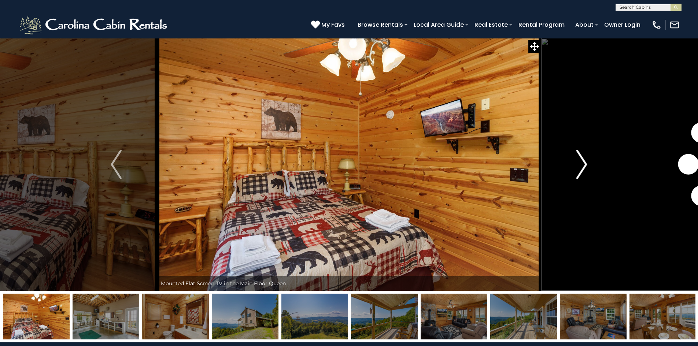
click at [579, 166] on img "Next" at bounding box center [582, 164] width 11 height 29
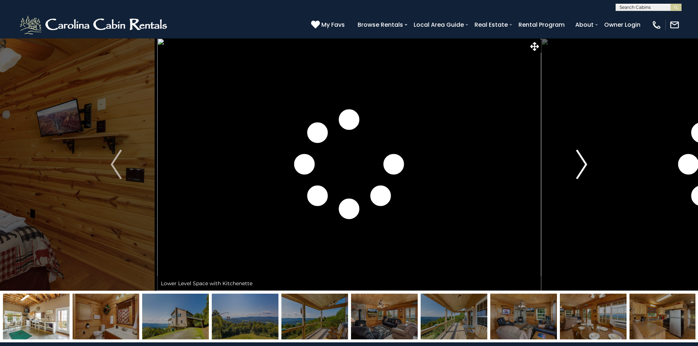
click at [579, 166] on img "Next" at bounding box center [582, 164] width 11 height 29
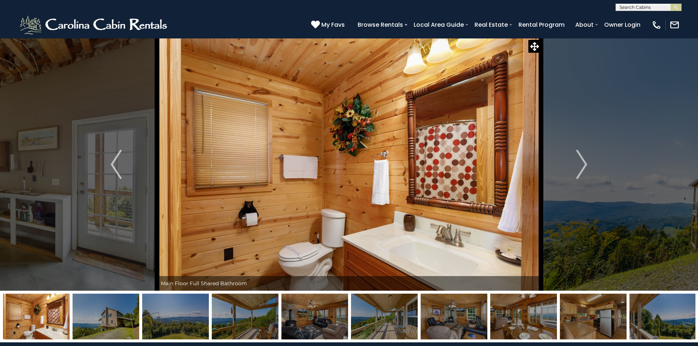
click at [121, 315] on img at bounding box center [106, 317] width 67 height 46
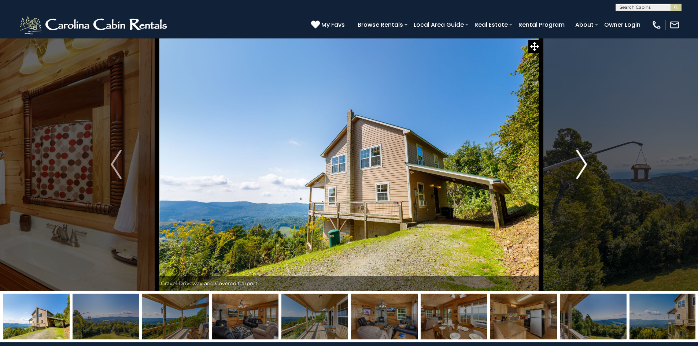
click at [584, 164] on img "Next" at bounding box center [582, 164] width 11 height 29
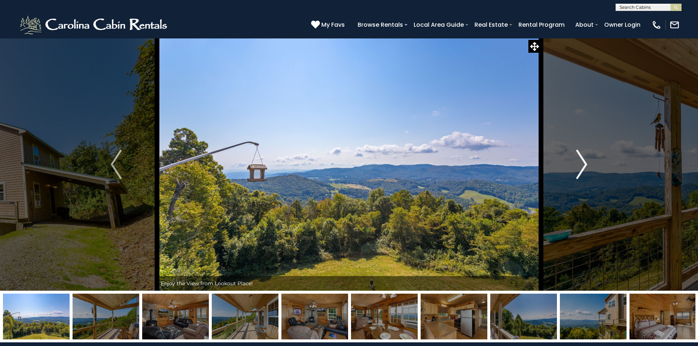
click at [584, 164] on img "Next" at bounding box center [582, 164] width 11 height 29
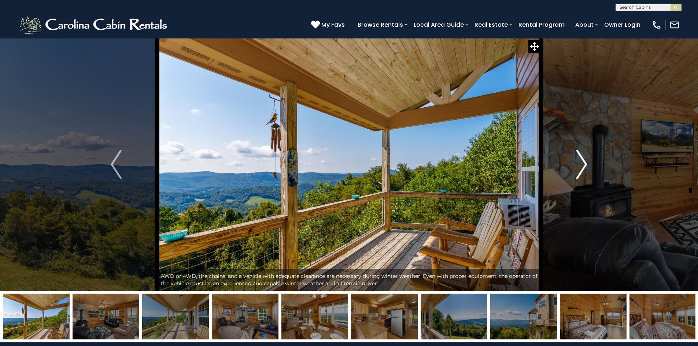
click at [584, 164] on img "Next" at bounding box center [582, 164] width 11 height 29
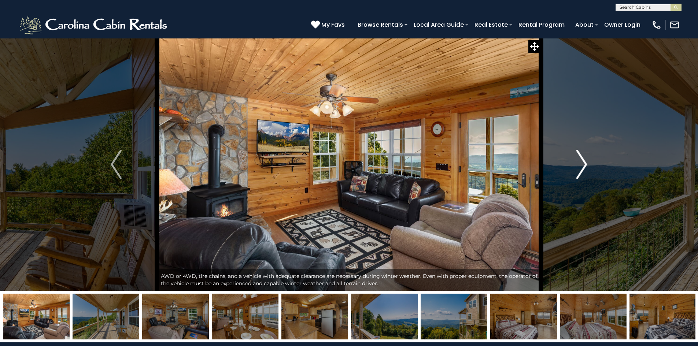
click at [584, 164] on img "Next" at bounding box center [582, 164] width 11 height 29
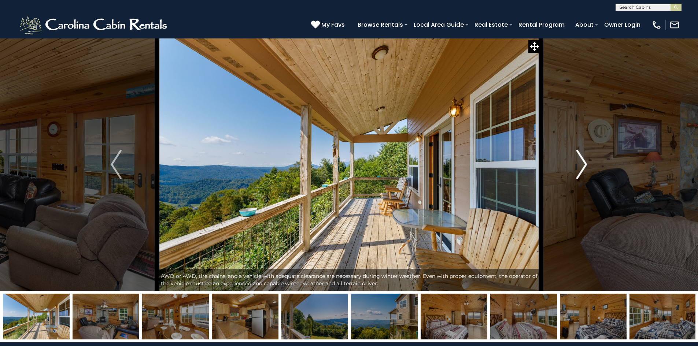
click at [584, 164] on img "Next" at bounding box center [582, 164] width 11 height 29
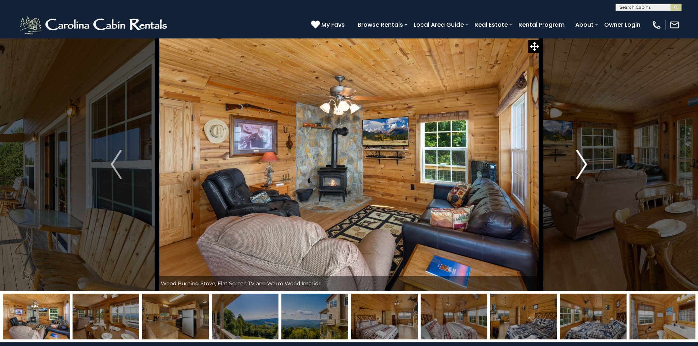
click at [584, 164] on img "Next" at bounding box center [582, 164] width 11 height 29
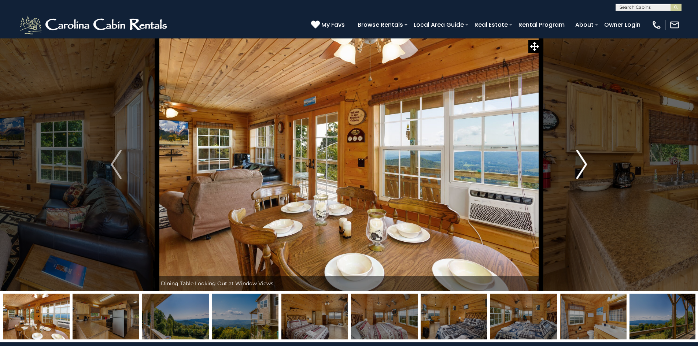
click at [584, 164] on img "Next" at bounding box center [582, 164] width 11 height 29
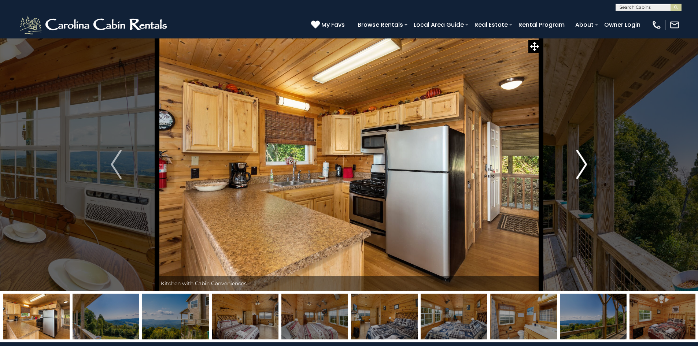
click at [584, 164] on img "Next" at bounding box center [582, 164] width 11 height 29
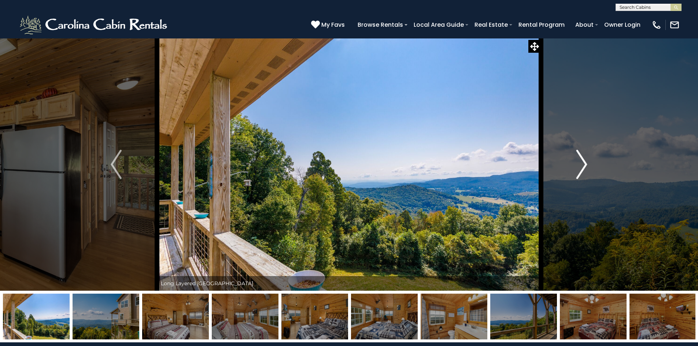
click at [584, 164] on img "Next" at bounding box center [582, 164] width 11 height 29
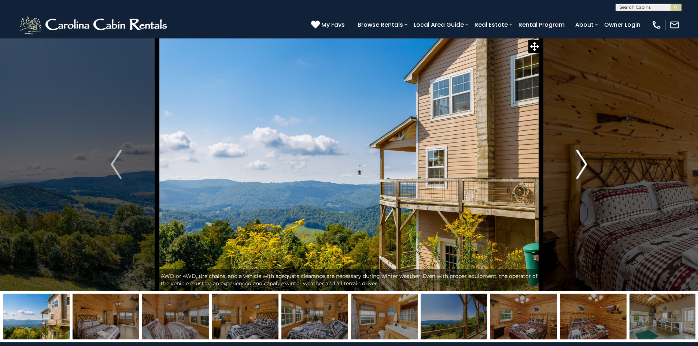
click at [584, 164] on img "Next" at bounding box center [582, 164] width 11 height 29
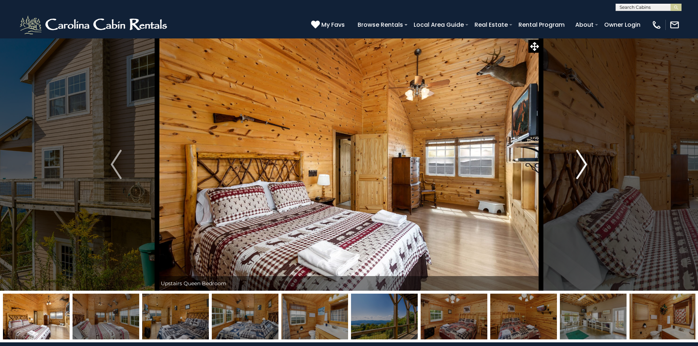
click at [584, 164] on img "Next" at bounding box center [582, 164] width 11 height 29
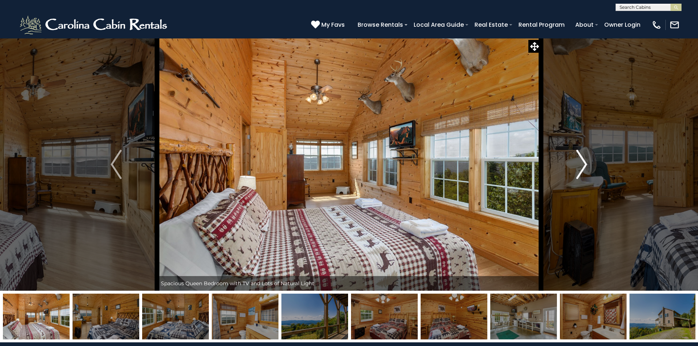
click at [584, 164] on img "Next" at bounding box center [582, 164] width 11 height 29
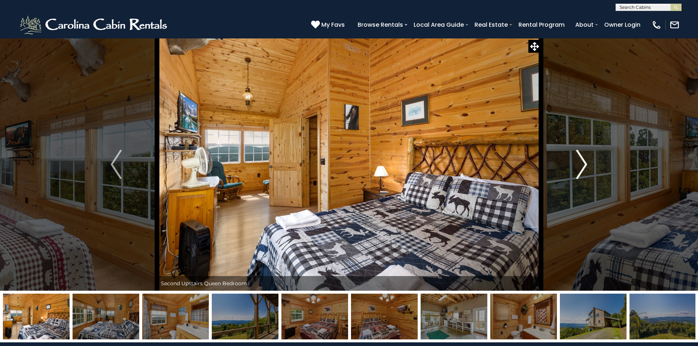
click at [584, 164] on img "Next" at bounding box center [582, 164] width 11 height 29
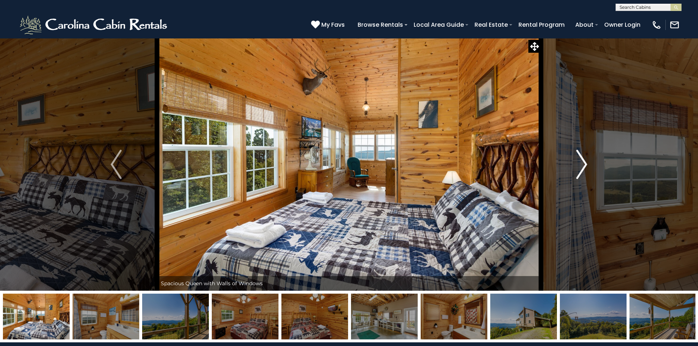
click at [584, 164] on img "Next" at bounding box center [582, 164] width 11 height 29
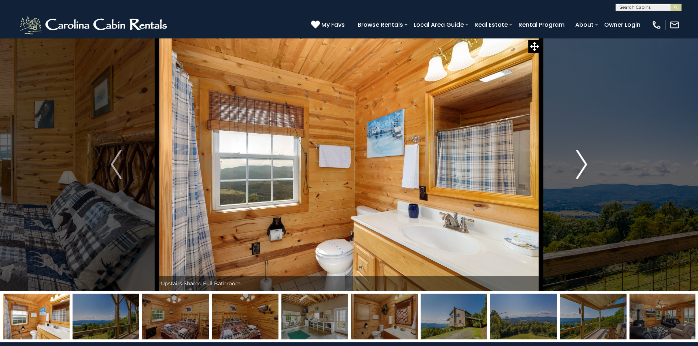
click at [584, 164] on img "Next" at bounding box center [582, 164] width 11 height 29
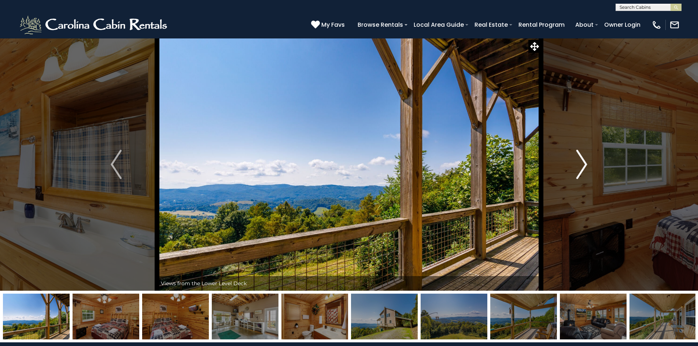
click at [584, 164] on img "Next" at bounding box center [582, 164] width 11 height 29
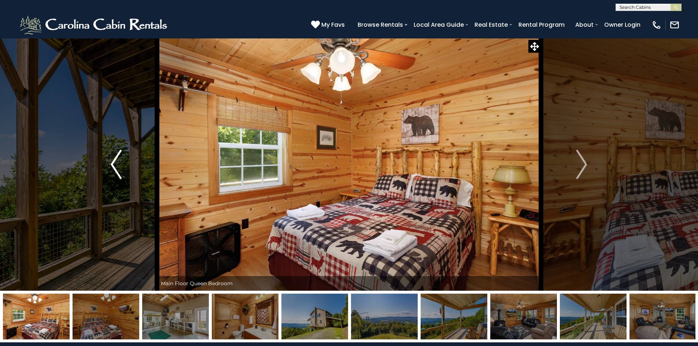
click at [123, 164] on button "Previous" at bounding box center [117, 164] width 82 height 253
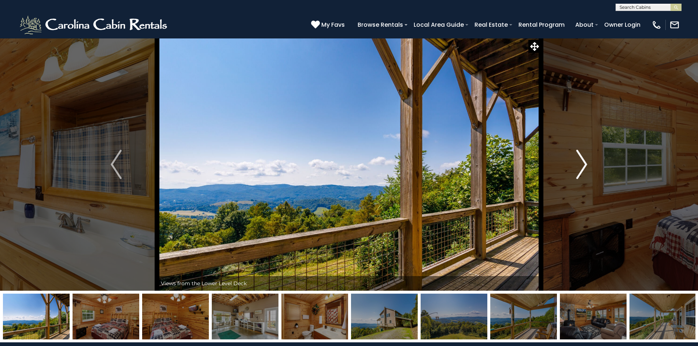
click at [580, 166] on img "Next" at bounding box center [582, 164] width 11 height 29
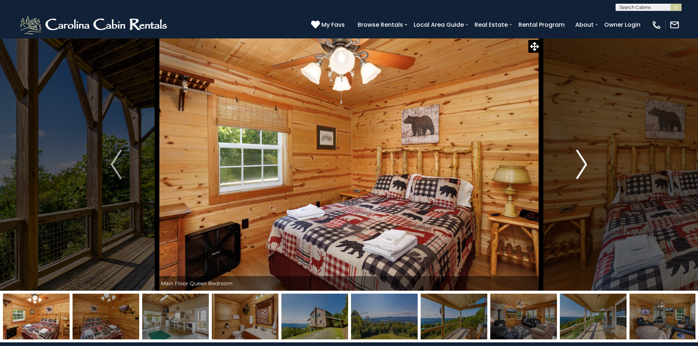
click at [580, 166] on img "Next" at bounding box center [582, 164] width 11 height 29
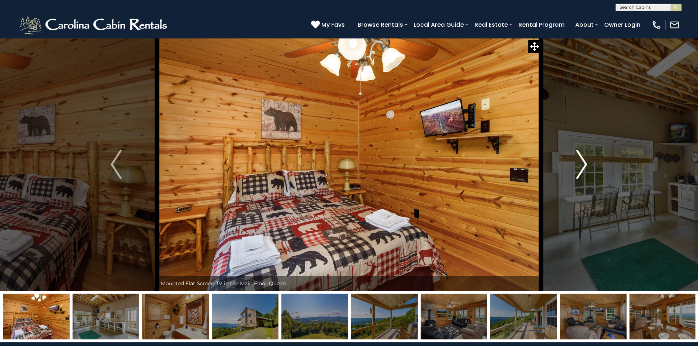
click at [580, 166] on img "Next" at bounding box center [582, 164] width 11 height 29
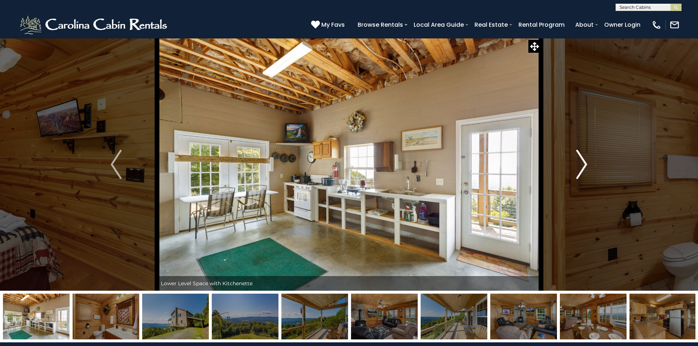
click at [580, 166] on img "Next" at bounding box center [582, 164] width 11 height 29
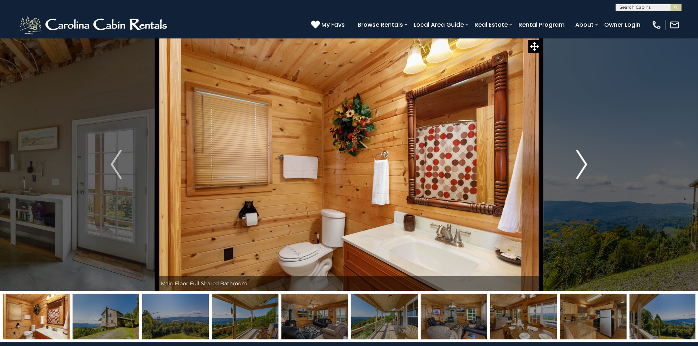
click at [580, 166] on img "Next" at bounding box center [582, 164] width 11 height 29
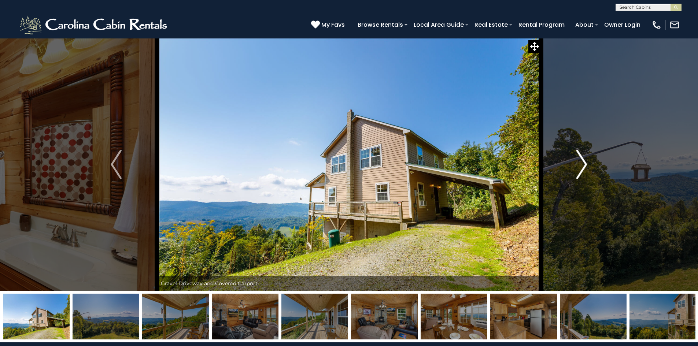
click at [580, 166] on img "Next" at bounding box center [582, 164] width 11 height 29
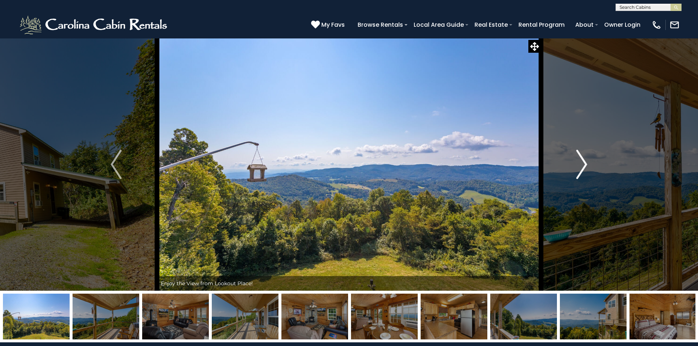
click at [580, 166] on img "Next" at bounding box center [582, 164] width 11 height 29
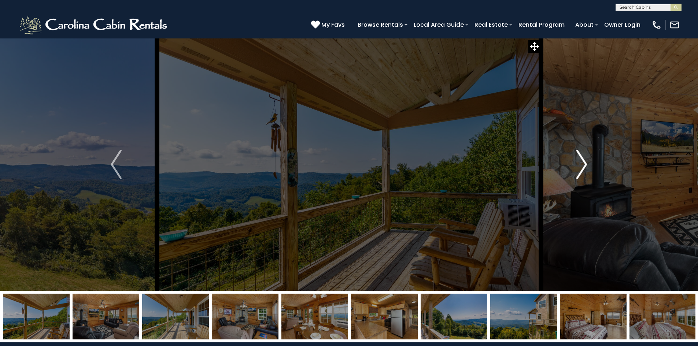
click at [580, 166] on img "Next" at bounding box center [582, 164] width 11 height 29
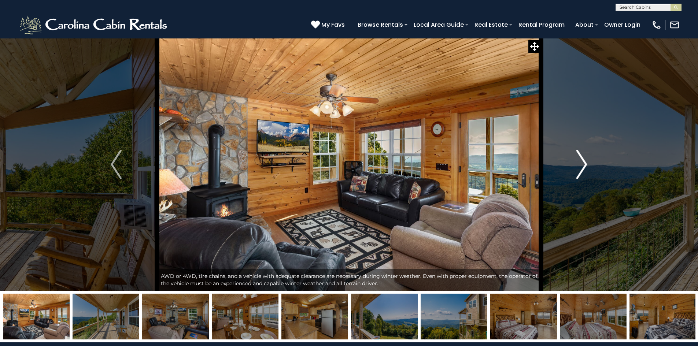
click at [580, 166] on img "Next" at bounding box center [582, 164] width 11 height 29
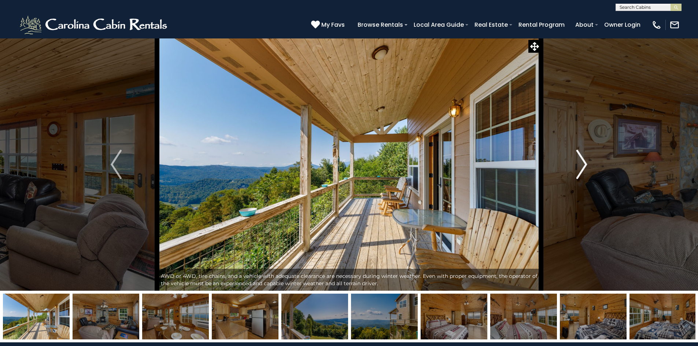
click at [580, 166] on img "Next" at bounding box center [582, 164] width 11 height 29
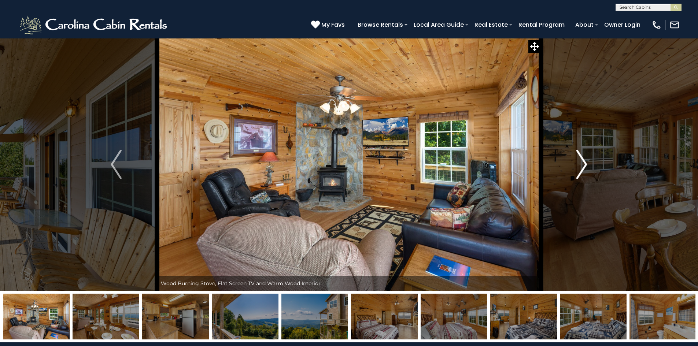
click at [580, 166] on img "Next" at bounding box center [582, 164] width 11 height 29
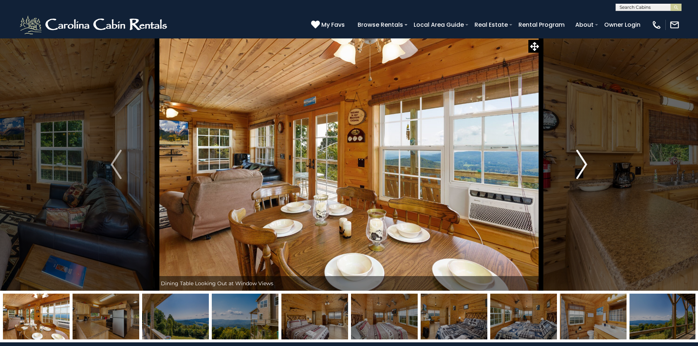
click at [580, 166] on img "Next" at bounding box center [582, 164] width 11 height 29
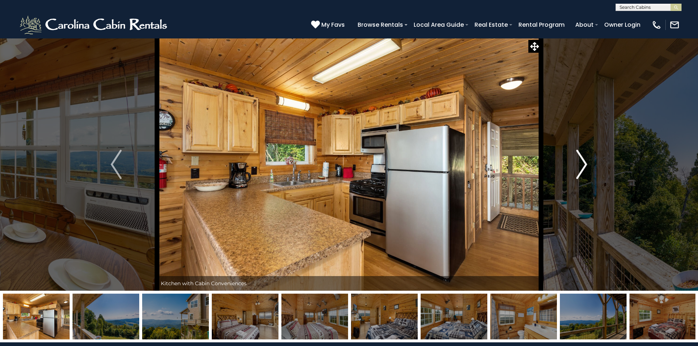
click at [580, 166] on img "Next" at bounding box center [582, 164] width 11 height 29
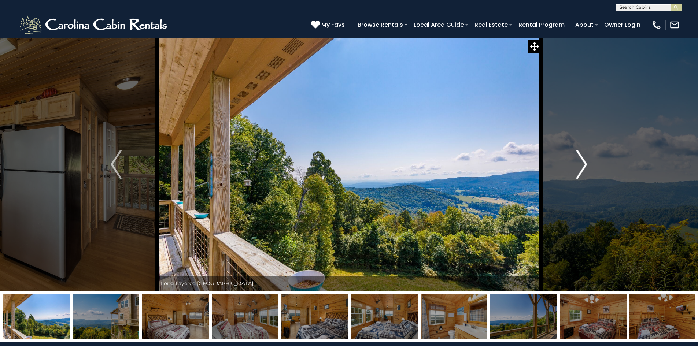
click at [580, 166] on img "Next" at bounding box center [582, 164] width 11 height 29
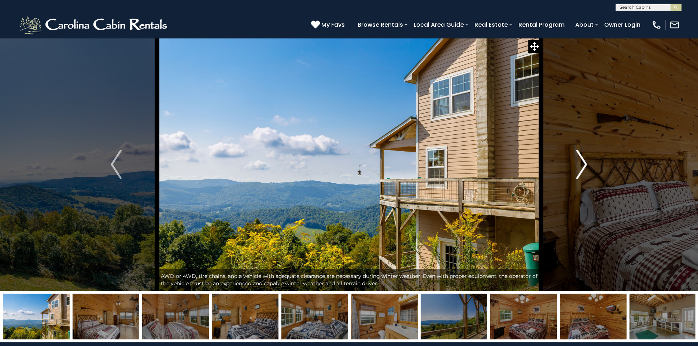
click at [580, 166] on img "Next" at bounding box center [582, 164] width 11 height 29
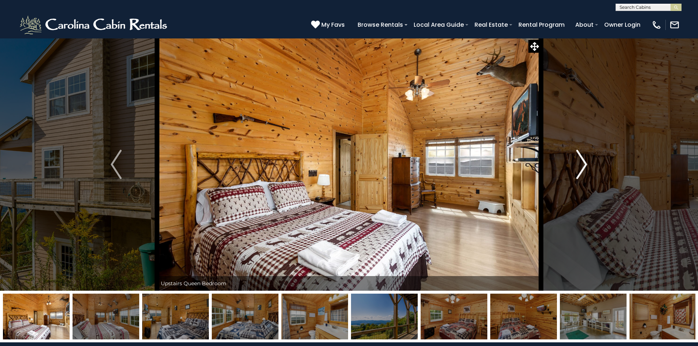
click at [580, 166] on img "Next" at bounding box center [582, 164] width 11 height 29
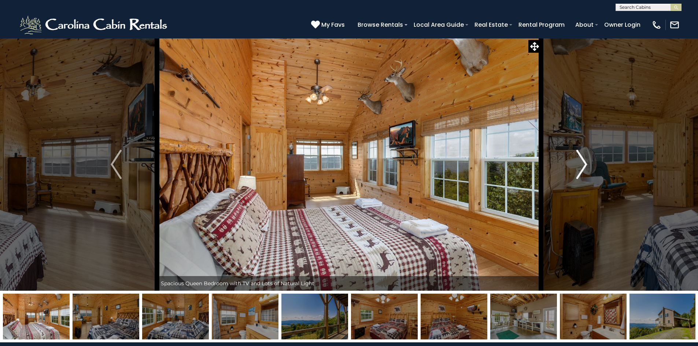
click at [580, 166] on img "Next" at bounding box center [582, 164] width 11 height 29
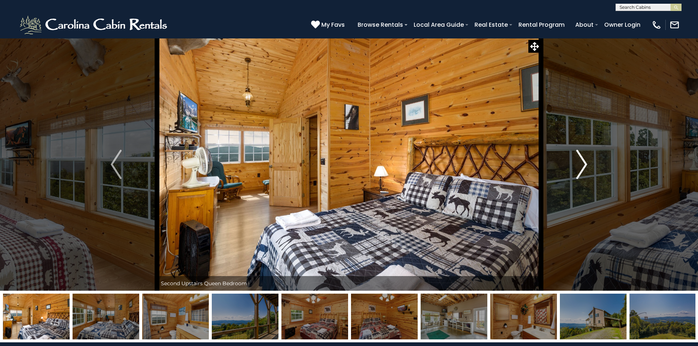
click at [580, 166] on img "Next" at bounding box center [582, 164] width 11 height 29
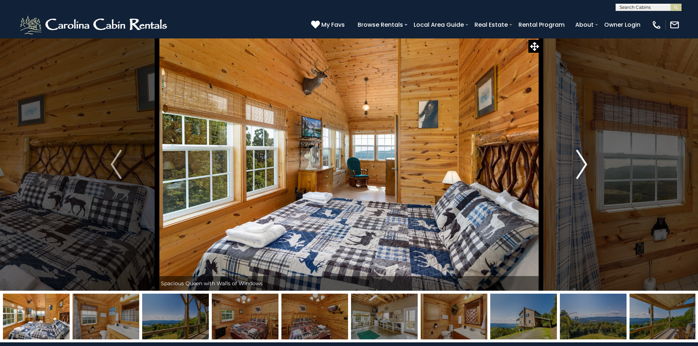
click at [580, 166] on img "Next" at bounding box center [582, 164] width 11 height 29
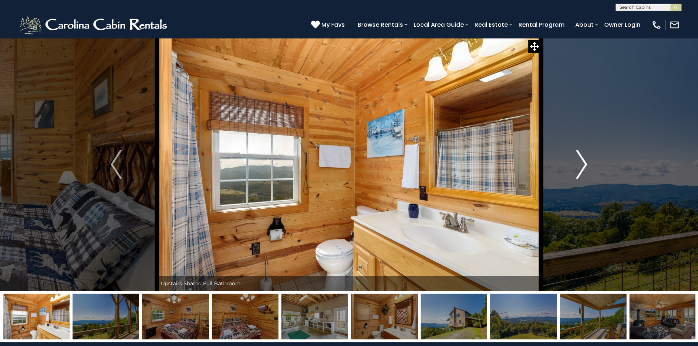
click at [580, 166] on img "Next" at bounding box center [582, 164] width 11 height 29
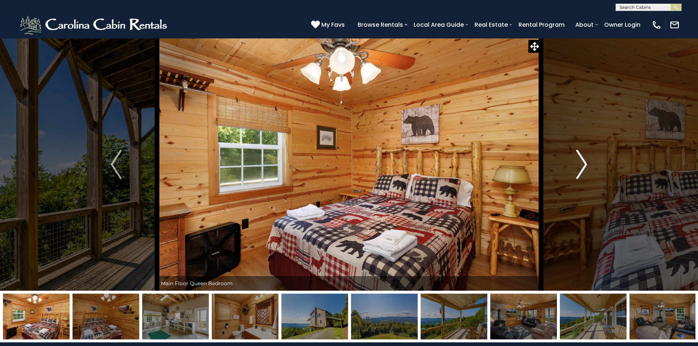
click at [580, 166] on img "Next" at bounding box center [582, 164] width 11 height 29
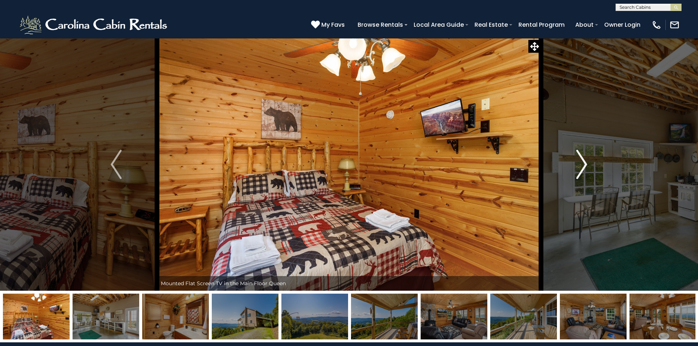
click at [580, 166] on img "Next" at bounding box center [582, 164] width 11 height 29
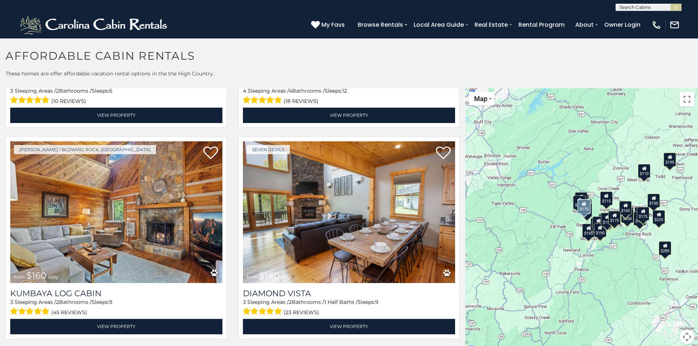
scroll to position [2566, 0]
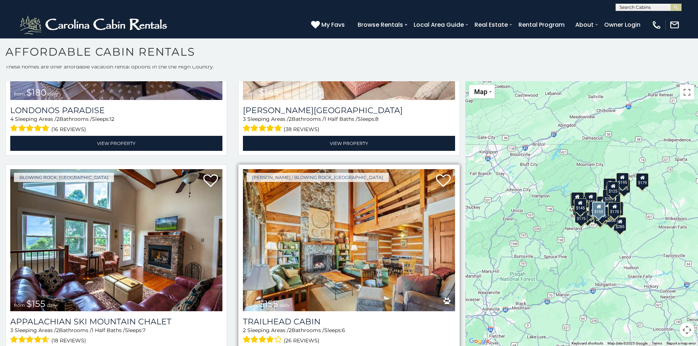
scroll to position [6037, 0]
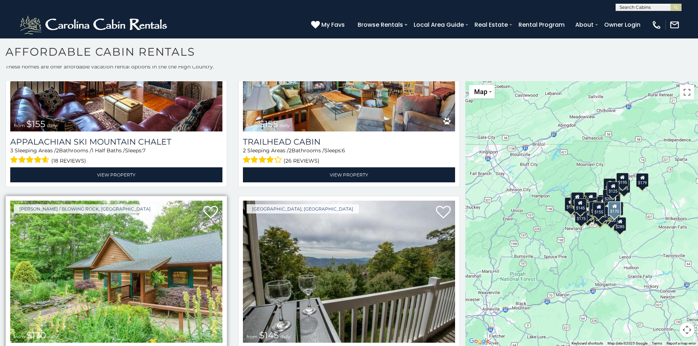
click at [154, 234] on img at bounding box center [116, 272] width 212 height 142
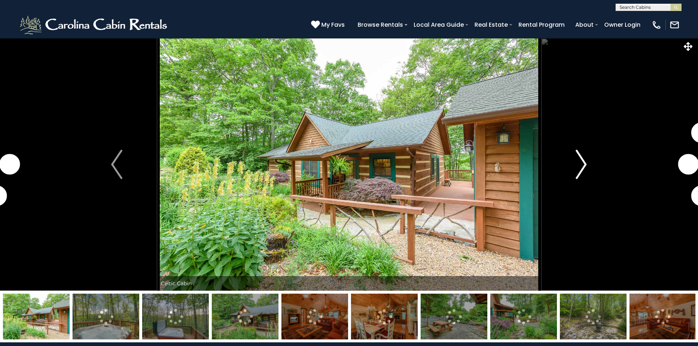
click at [585, 165] on img "Next" at bounding box center [581, 164] width 11 height 29
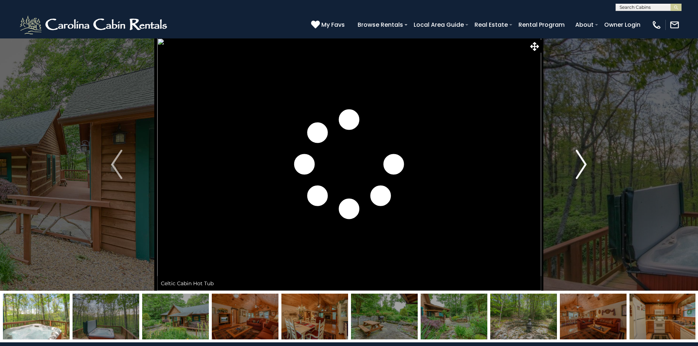
click at [585, 165] on img "Next" at bounding box center [581, 164] width 11 height 29
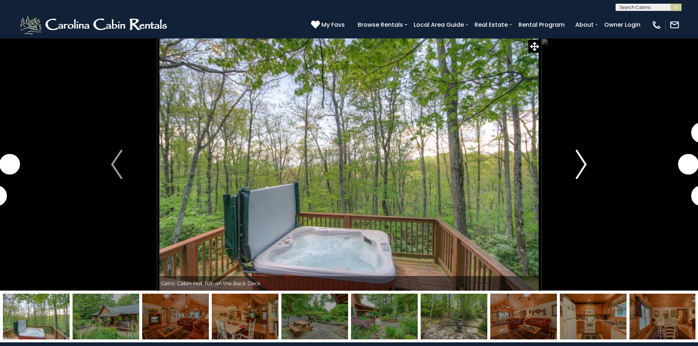
click at [585, 165] on img "Next" at bounding box center [581, 164] width 11 height 29
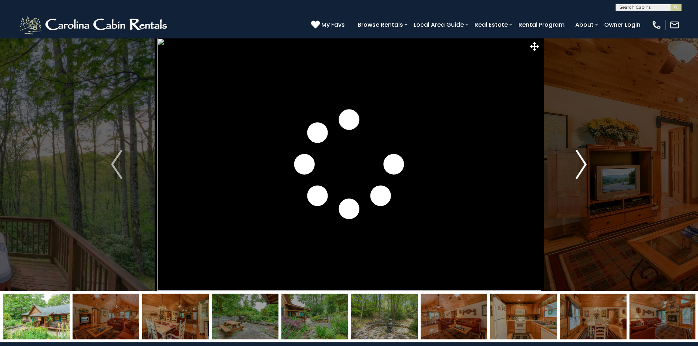
click at [585, 165] on img "Next" at bounding box center [581, 164] width 11 height 29
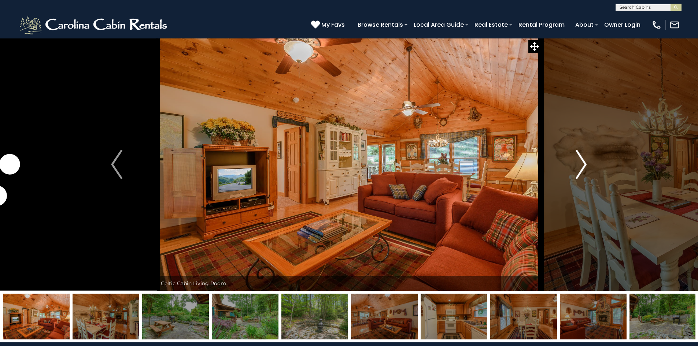
click at [585, 165] on img "Next" at bounding box center [581, 164] width 11 height 29
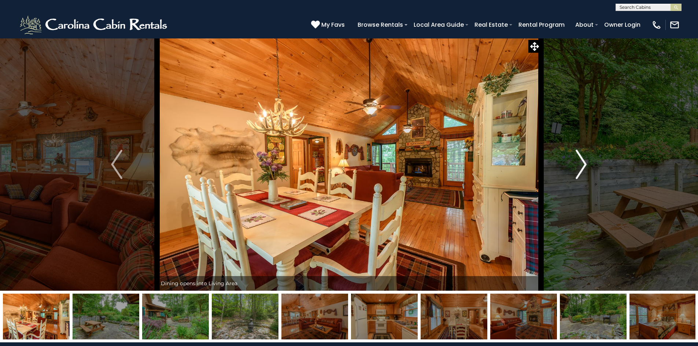
click at [585, 165] on img "Next" at bounding box center [581, 164] width 11 height 29
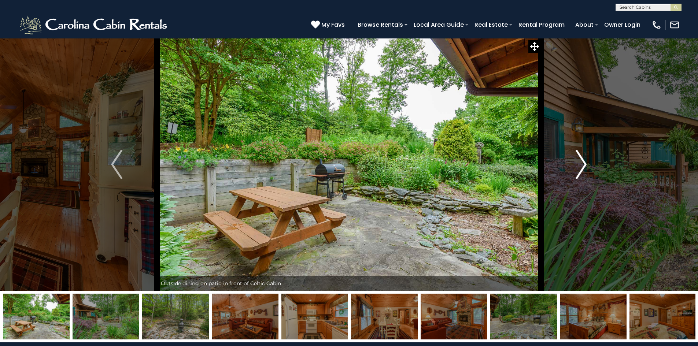
click at [585, 165] on img "Next" at bounding box center [581, 164] width 11 height 29
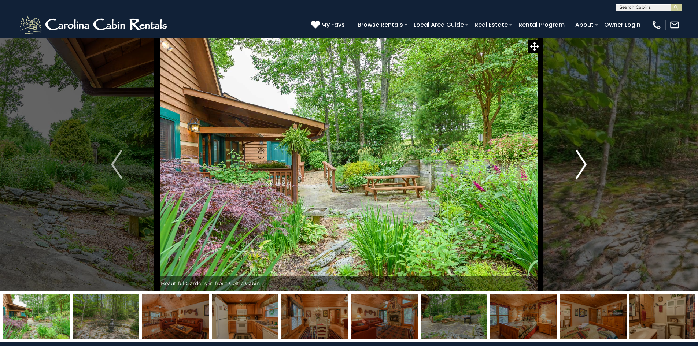
click at [585, 165] on img "Next" at bounding box center [581, 164] width 11 height 29
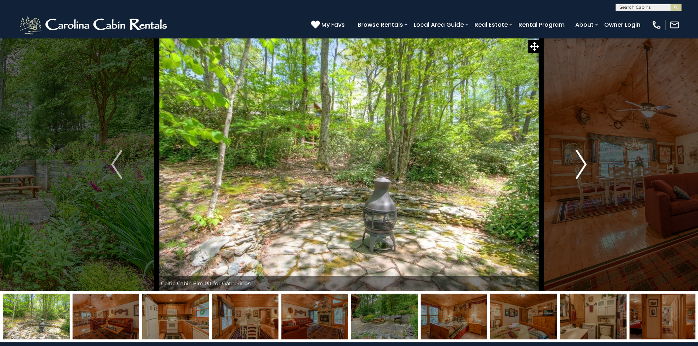
click at [585, 165] on img "Next" at bounding box center [581, 164] width 11 height 29
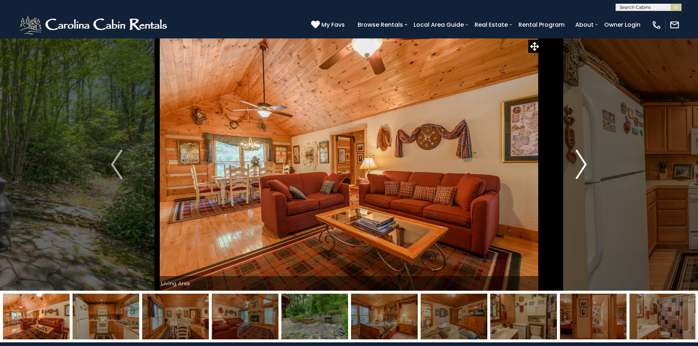
click at [585, 165] on img "Next" at bounding box center [581, 164] width 11 height 29
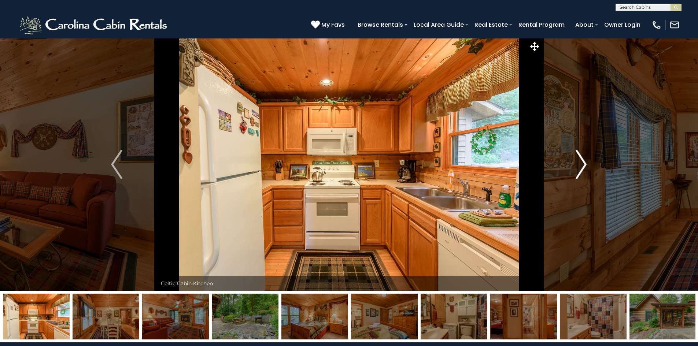
click at [585, 165] on img "Next" at bounding box center [581, 164] width 11 height 29
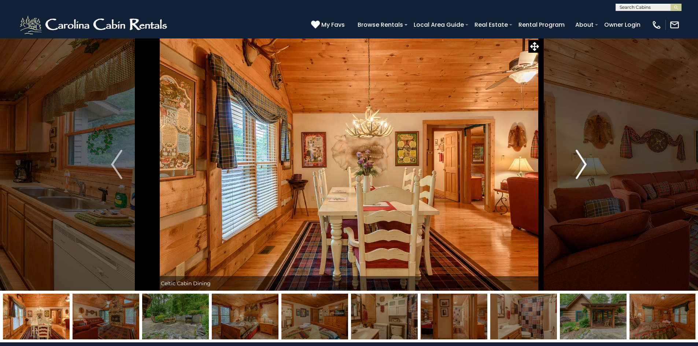
click at [585, 165] on img "Next" at bounding box center [581, 164] width 11 height 29
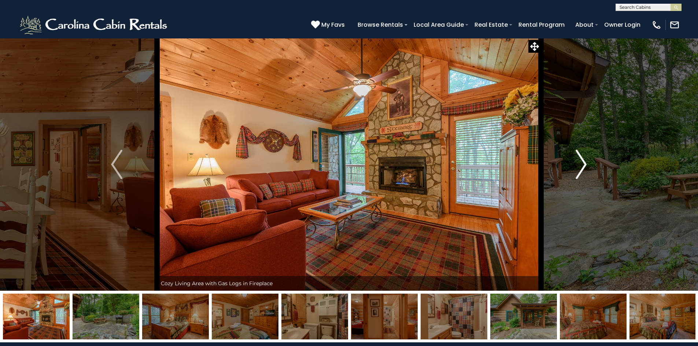
click at [585, 165] on img "Next" at bounding box center [581, 164] width 11 height 29
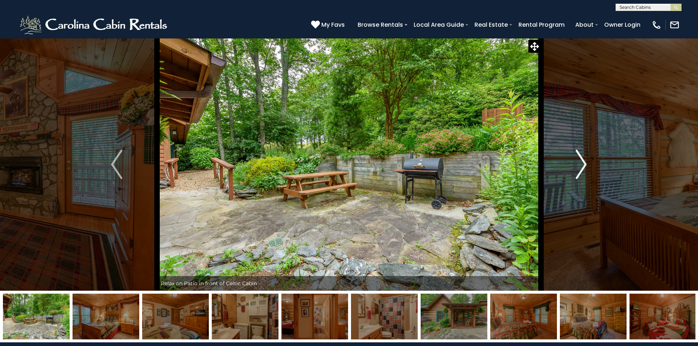
click at [585, 165] on img "Next" at bounding box center [581, 164] width 11 height 29
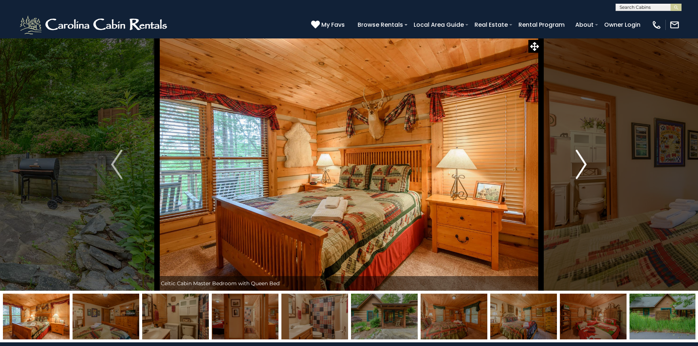
click at [585, 165] on img "Next" at bounding box center [581, 164] width 11 height 29
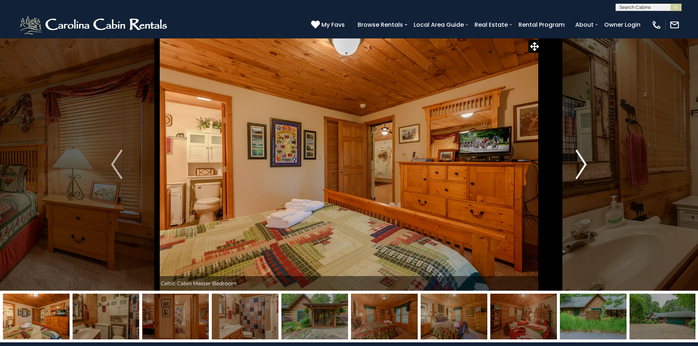
click at [585, 165] on img "Next" at bounding box center [581, 164] width 11 height 29
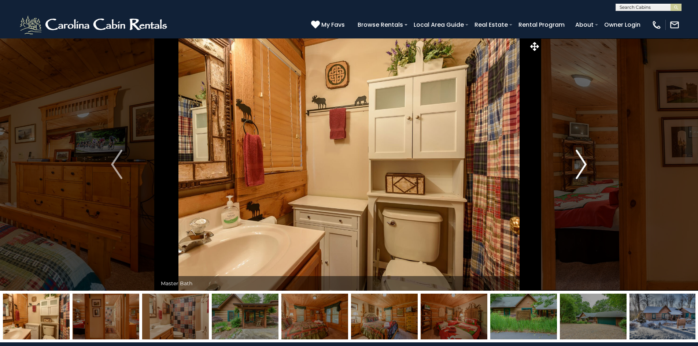
click at [585, 165] on img "Next" at bounding box center [581, 164] width 11 height 29
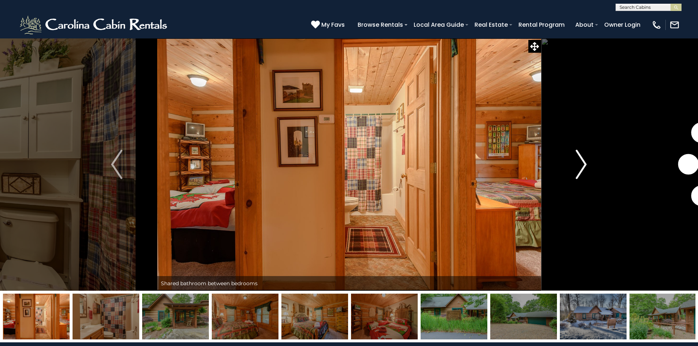
click at [585, 165] on img "Next" at bounding box center [581, 164] width 11 height 29
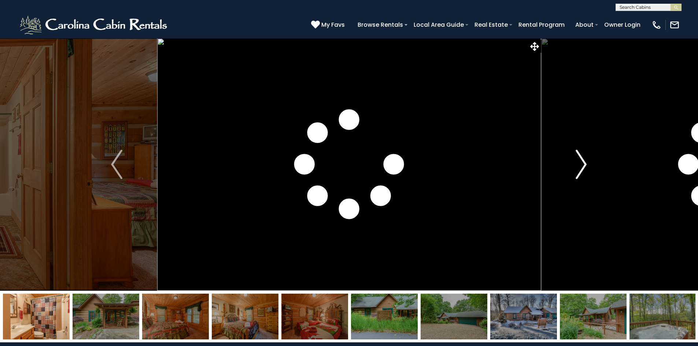
click at [585, 165] on img "Next" at bounding box center [581, 164] width 11 height 29
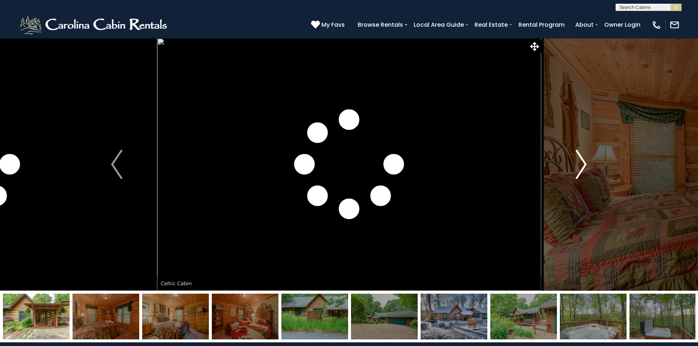
click at [585, 165] on img "Next" at bounding box center [581, 164] width 11 height 29
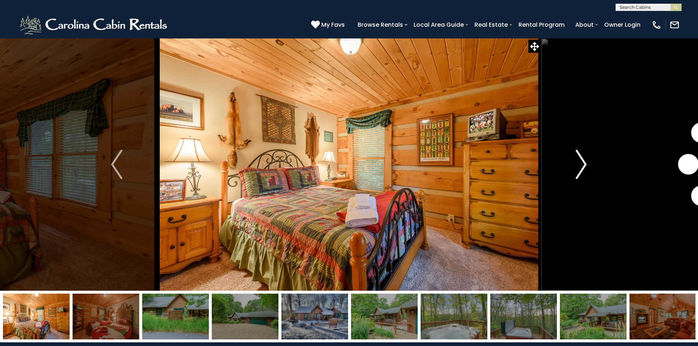
click at [585, 165] on img "Next" at bounding box center [581, 164] width 11 height 29
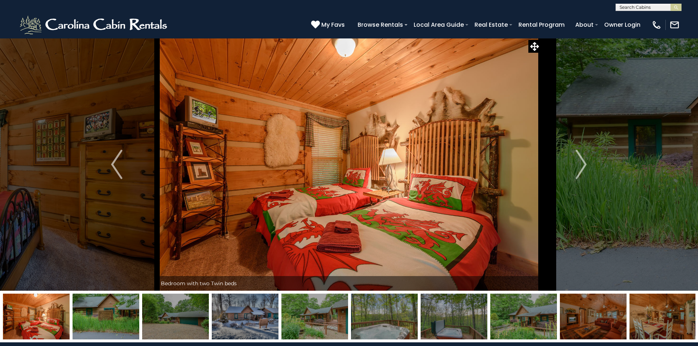
click at [326, 315] on img at bounding box center [315, 317] width 67 height 46
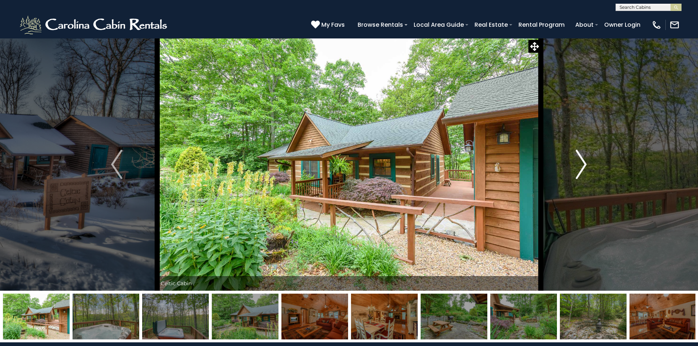
click at [582, 162] on img "Next" at bounding box center [581, 164] width 11 height 29
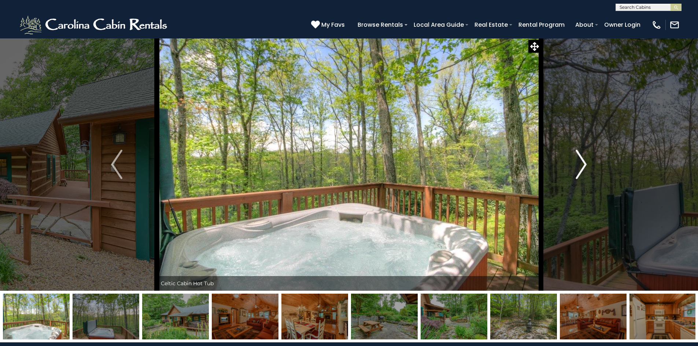
click at [582, 162] on img "Next" at bounding box center [581, 164] width 11 height 29
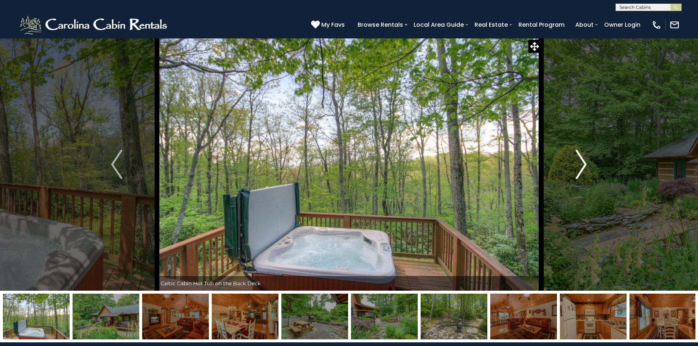
click at [582, 162] on img "Next" at bounding box center [581, 164] width 11 height 29
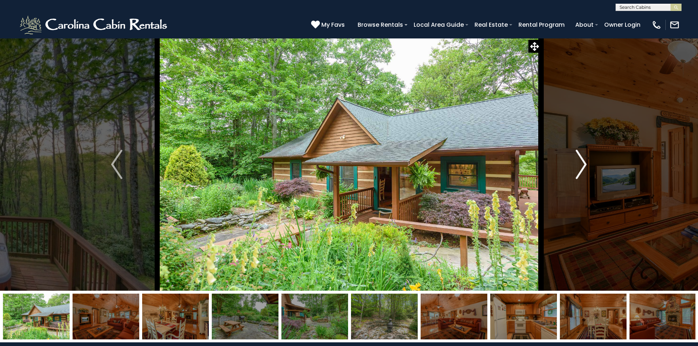
click at [582, 162] on img "Next" at bounding box center [581, 164] width 11 height 29
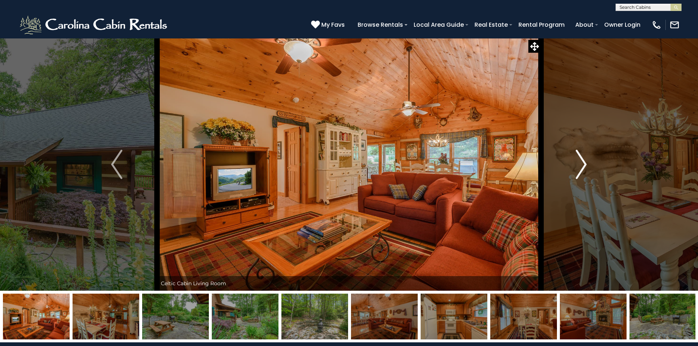
click at [582, 162] on img "Next" at bounding box center [581, 164] width 11 height 29
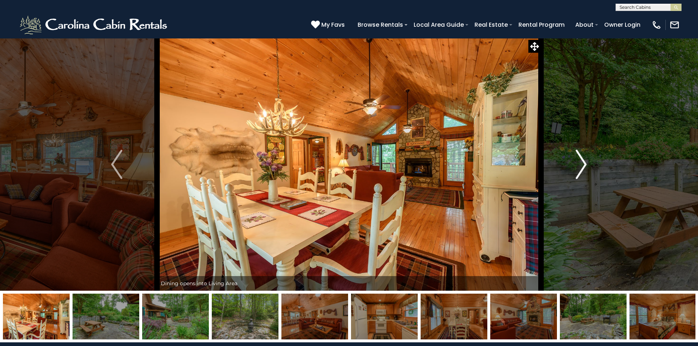
click at [582, 162] on img "Next" at bounding box center [581, 164] width 11 height 29
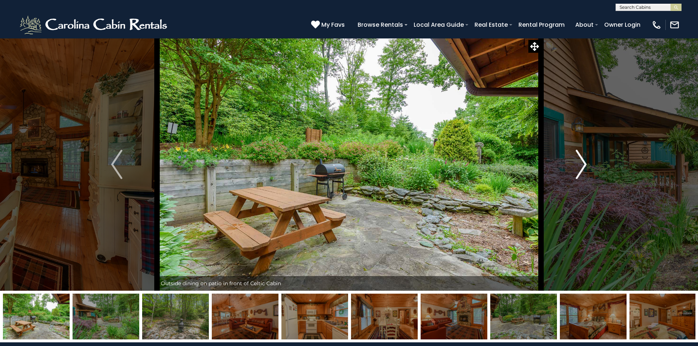
click at [582, 162] on img "Next" at bounding box center [581, 164] width 11 height 29
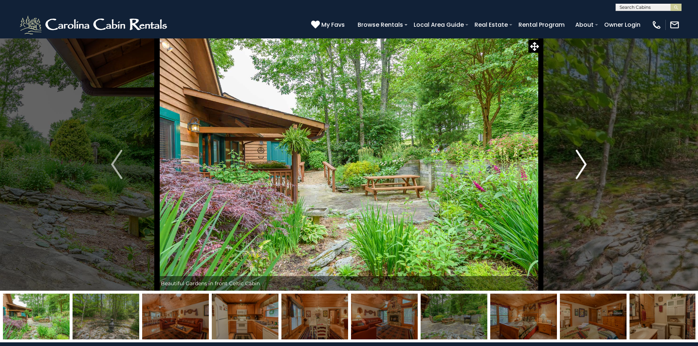
click at [582, 162] on img "Next" at bounding box center [581, 164] width 11 height 29
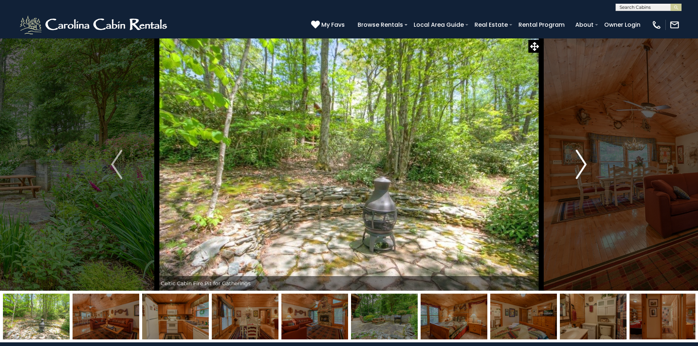
click at [582, 162] on img "Next" at bounding box center [581, 164] width 11 height 29
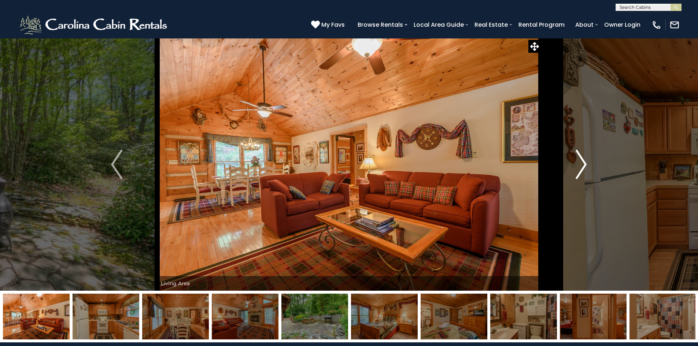
click at [582, 162] on img "Next" at bounding box center [581, 164] width 11 height 29
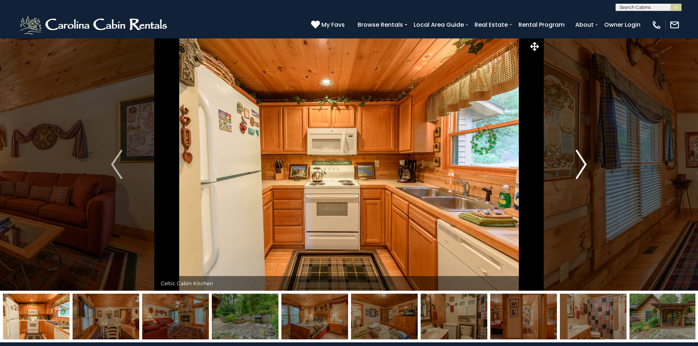
click at [582, 162] on img "Next" at bounding box center [581, 164] width 11 height 29
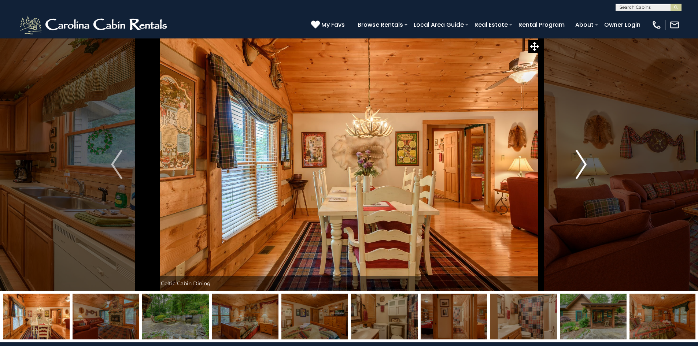
click at [582, 162] on img "Next" at bounding box center [581, 164] width 11 height 29
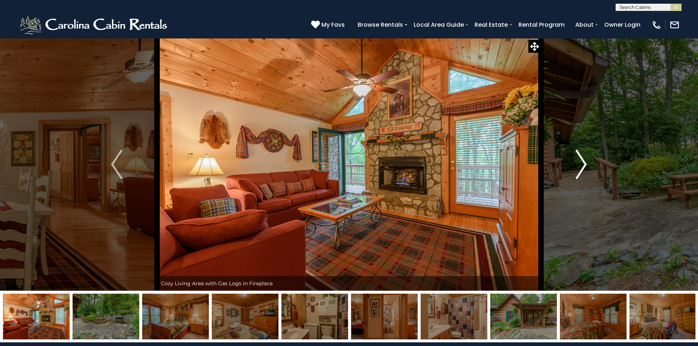
click at [582, 162] on img "Next" at bounding box center [581, 164] width 11 height 29
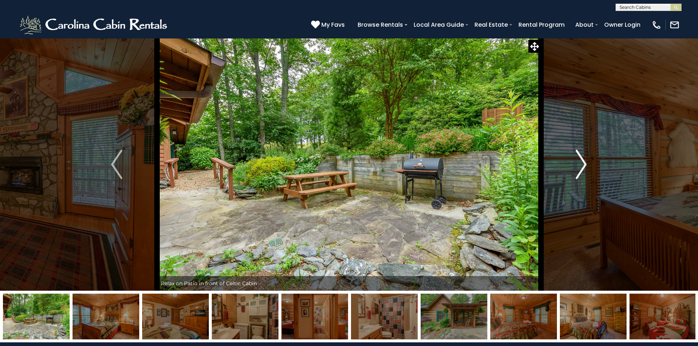
click at [582, 162] on img "Next" at bounding box center [581, 164] width 11 height 29
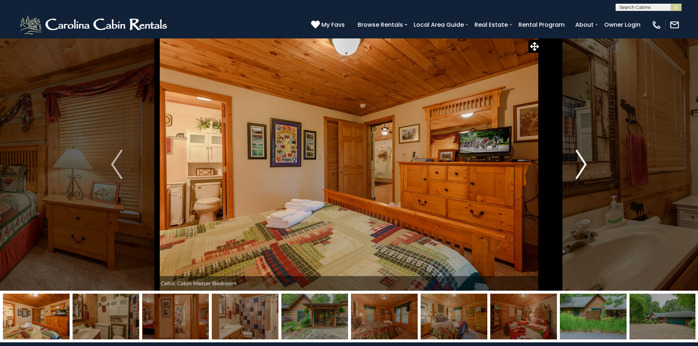
click at [582, 162] on img "Next" at bounding box center [581, 164] width 11 height 29
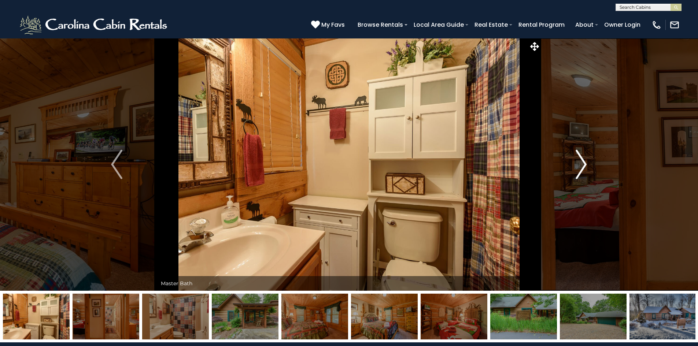
click at [582, 162] on img "Next" at bounding box center [581, 164] width 11 height 29
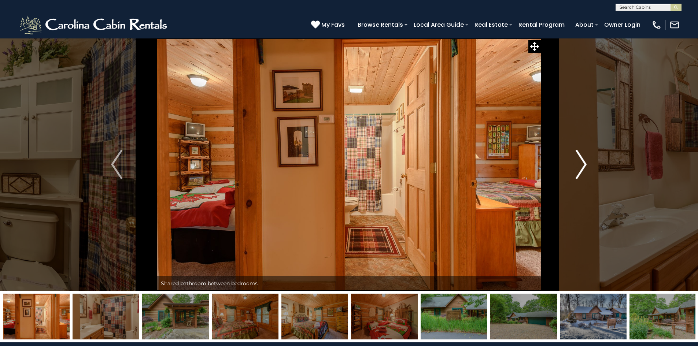
click at [582, 162] on img "Next" at bounding box center [581, 164] width 11 height 29
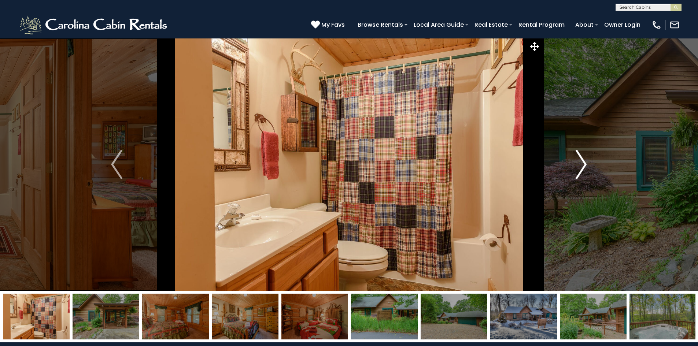
click at [582, 162] on img "Next" at bounding box center [581, 164] width 11 height 29
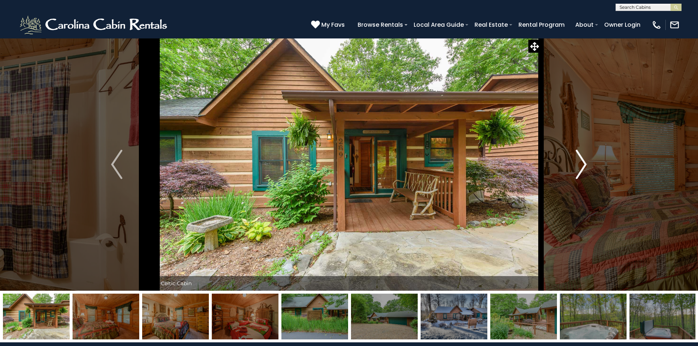
click at [582, 162] on img "Next" at bounding box center [581, 164] width 11 height 29
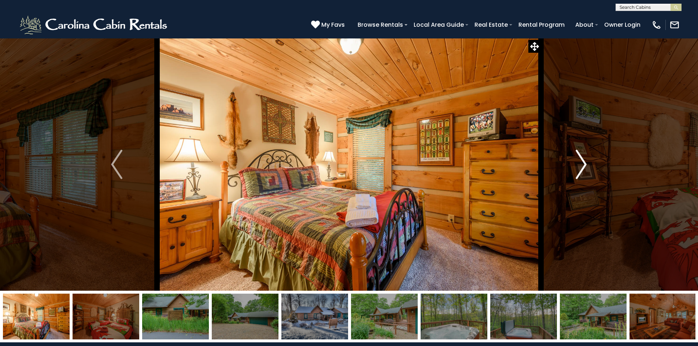
click at [582, 162] on img "Next" at bounding box center [581, 164] width 11 height 29
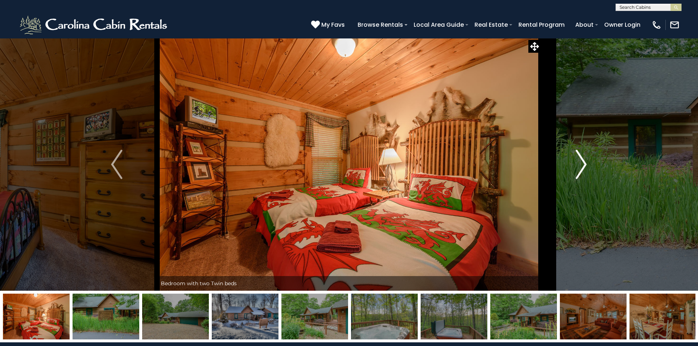
click at [582, 162] on img "Next" at bounding box center [581, 164] width 11 height 29
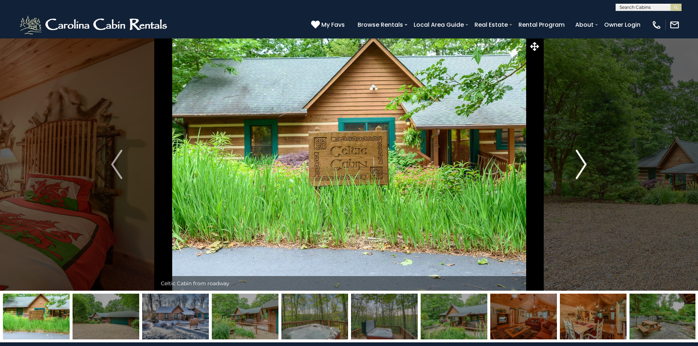
click at [582, 162] on img "Next" at bounding box center [581, 164] width 11 height 29
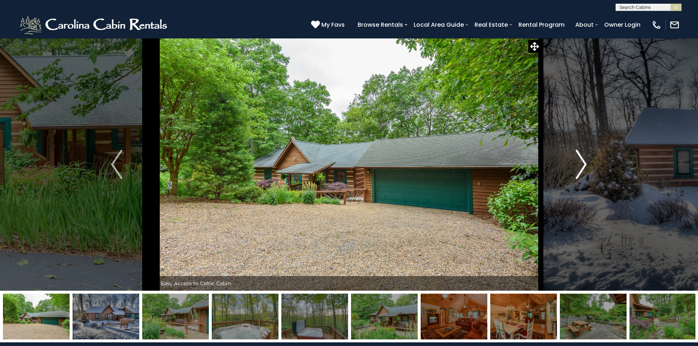
click at [582, 162] on img "Next" at bounding box center [581, 164] width 11 height 29
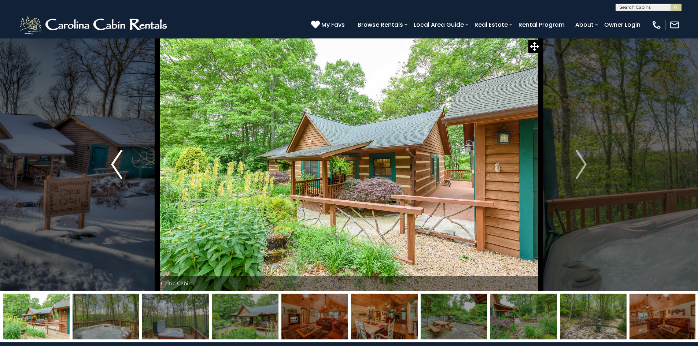
click at [123, 167] on button "Previous" at bounding box center [116, 164] width 81 height 253
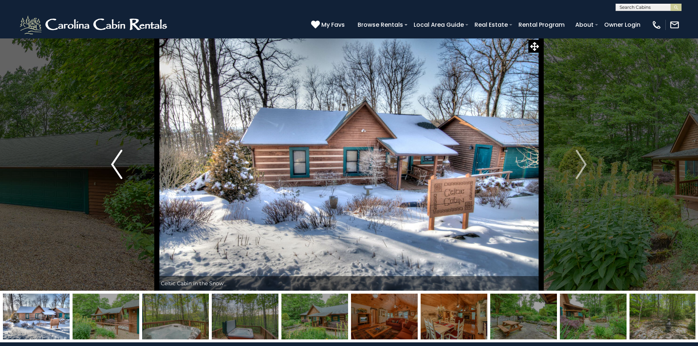
click at [123, 167] on button "Previous" at bounding box center [116, 164] width 81 height 253
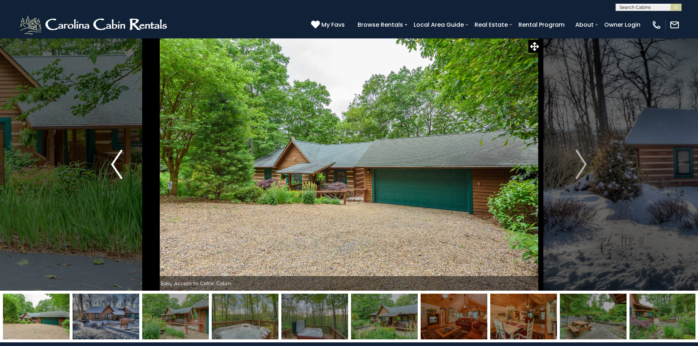
click at [123, 167] on button "Previous" at bounding box center [116, 164] width 81 height 253
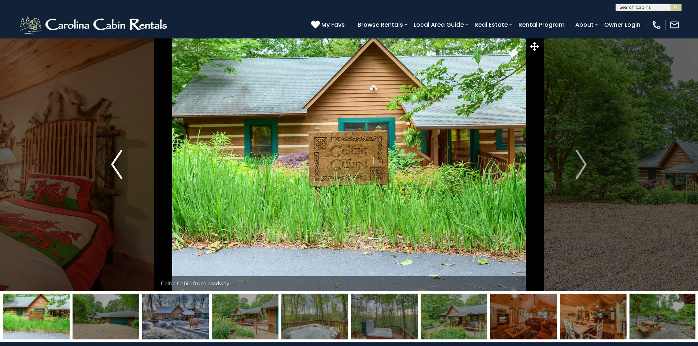
click at [123, 167] on button "Previous" at bounding box center [116, 164] width 81 height 253
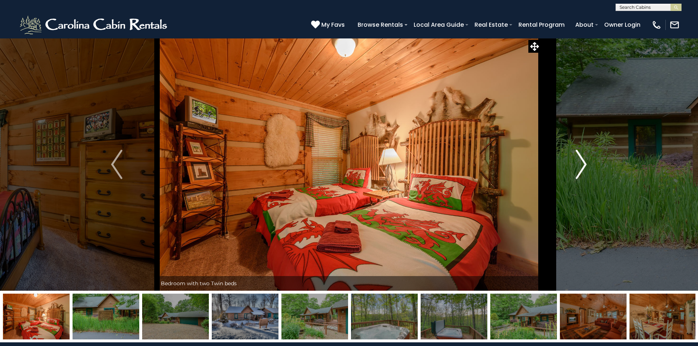
click at [587, 164] on img "Next" at bounding box center [581, 164] width 11 height 29
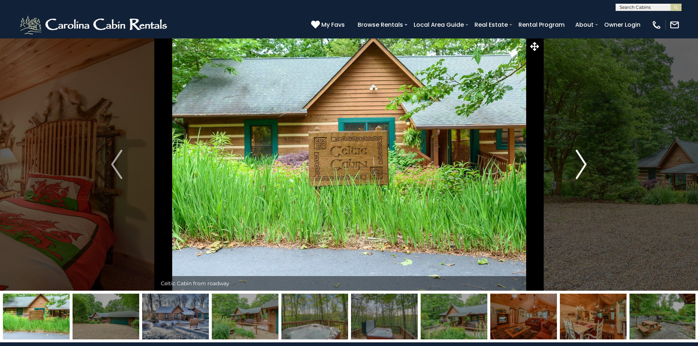
click at [587, 164] on img "Next" at bounding box center [581, 164] width 11 height 29
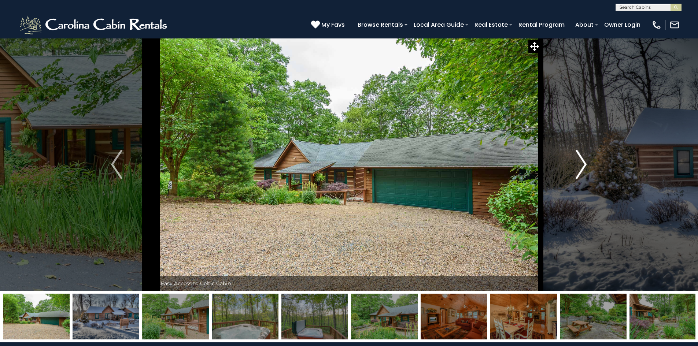
click at [587, 164] on img "Next" at bounding box center [581, 164] width 11 height 29
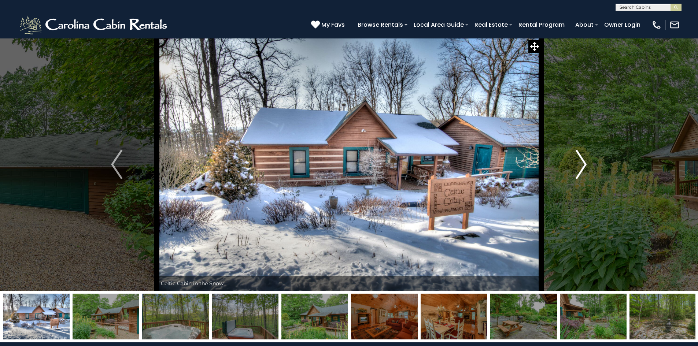
click at [587, 164] on img "Next" at bounding box center [581, 164] width 11 height 29
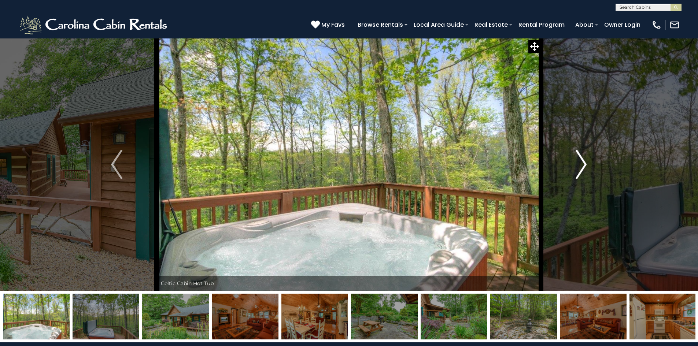
click at [587, 164] on img "Next" at bounding box center [581, 164] width 11 height 29
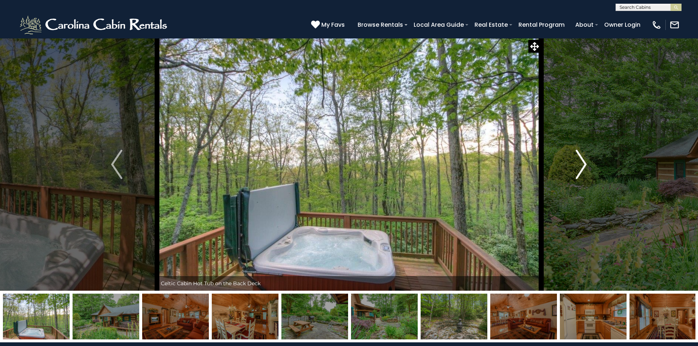
click at [587, 164] on img "Next" at bounding box center [581, 164] width 11 height 29
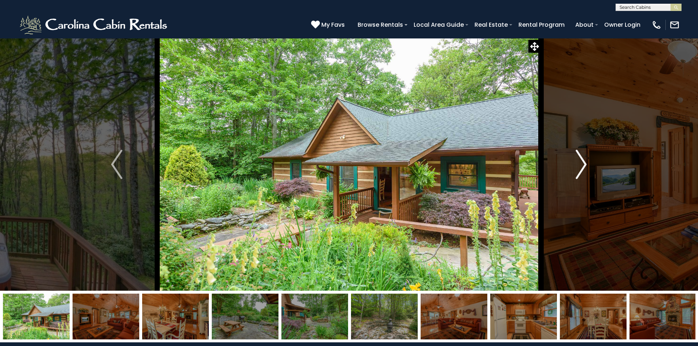
click at [587, 164] on img "Next" at bounding box center [581, 164] width 11 height 29
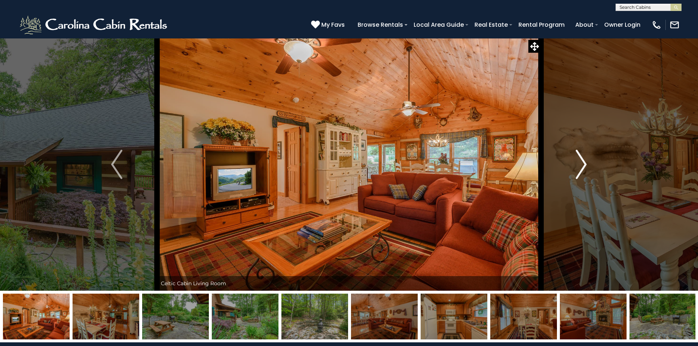
click at [587, 164] on img "Next" at bounding box center [581, 164] width 11 height 29
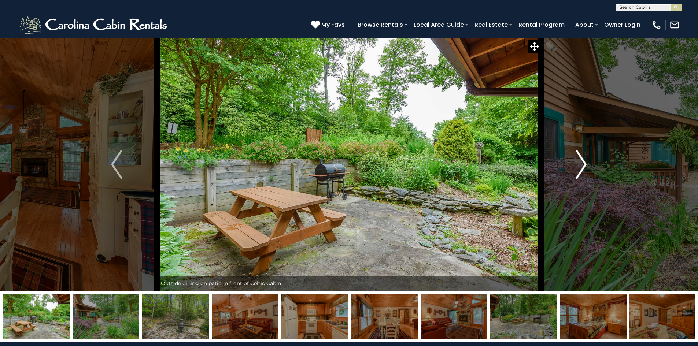
click at [587, 164] on img "Next" at bounding box center [581, 164] width 11 height 29
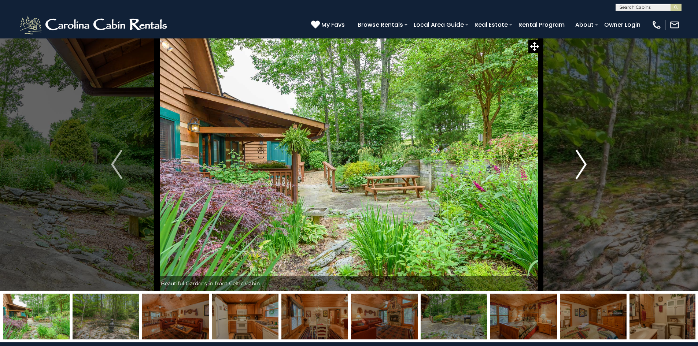
click at [587, 164] on img "Next" at bounding box center [581, 164] width 11 height 29
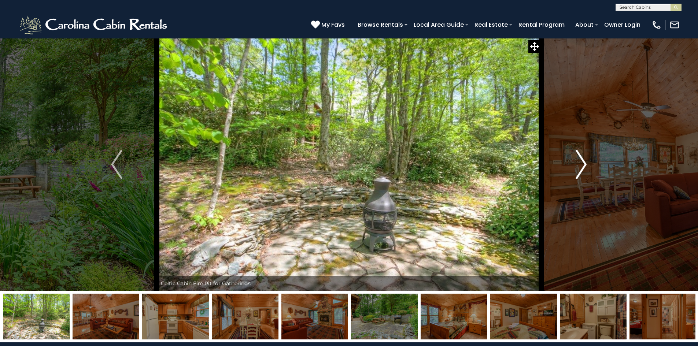
click at [587, 164] on img "Next" at bounding box center [581, 164] width 11 height 29
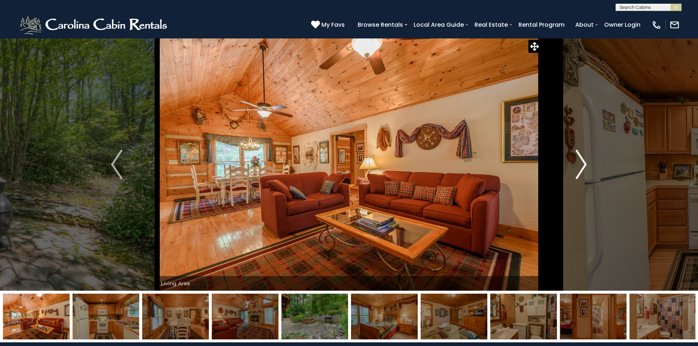
click at [587, 164] on img "Next" at bounding box center [581, 164] width 11 height 29
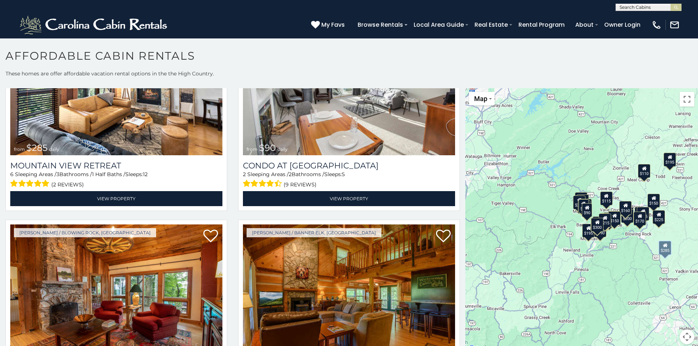
scroll to position [1907, 0]
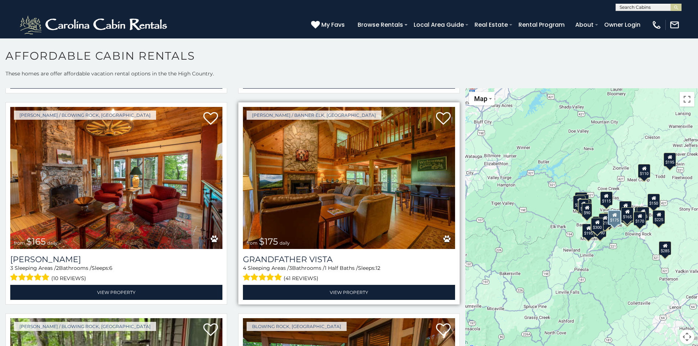
click at [315, 175] on img at bounding box center [349, 178] width 212 height 142
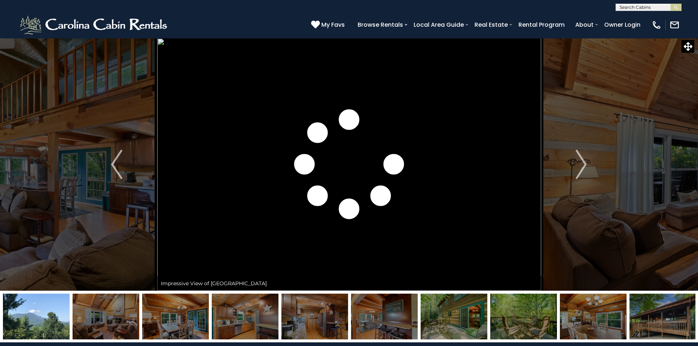
click at [582, 166] on img "Next" at bounding box center [581, 164] width 11 height 29
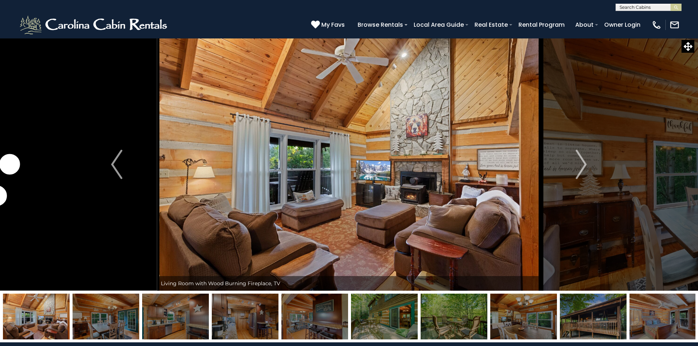
click at [582, 166] on img "Next" at bounding box center [581, 164] width 11 height 29
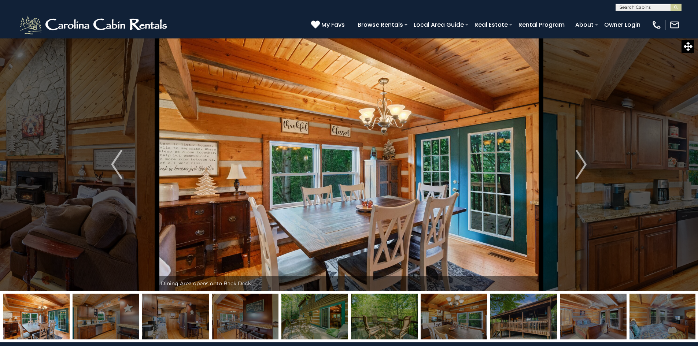
click at [582, 166] on img "Next" at bounding box center [581, 164] width 11 height 29
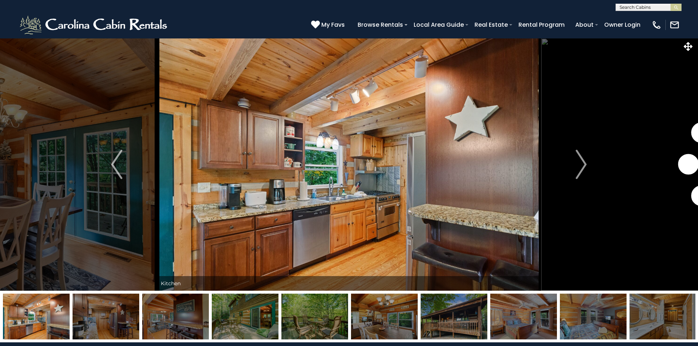
click at [582, 166] on img "Next" at bounding box center [581, 164] width 11 height 29
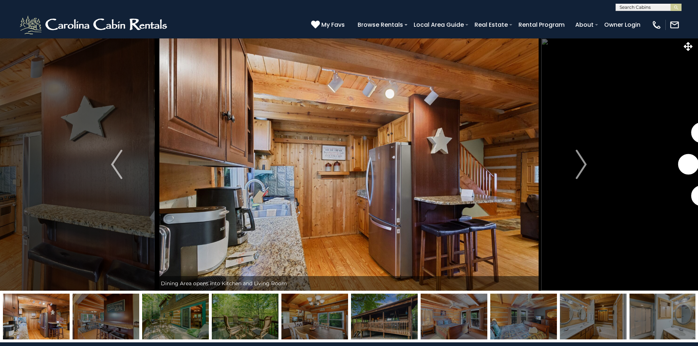
click at [582, 166] on img "Next" at bounding box center [581, 164] width 11 height 29
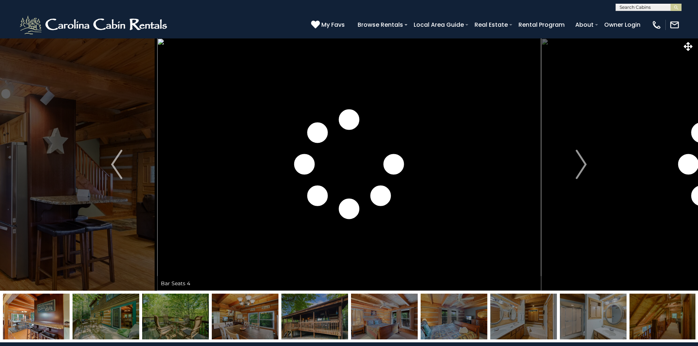
click at [582, 166] on img "Next" at bounding box center [581, 164] width 11 height 29
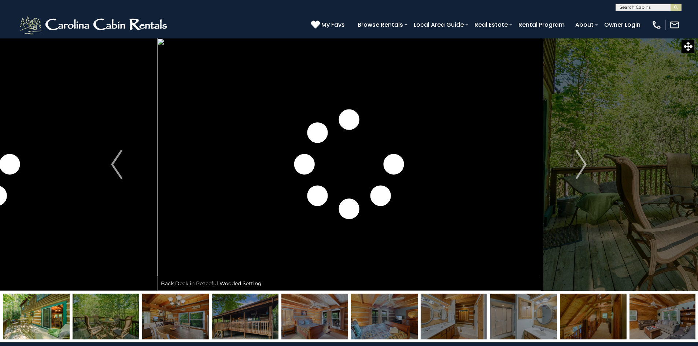
click at [582, 166] on img "Next" at bounding box center [581, 164] width 11 height 29
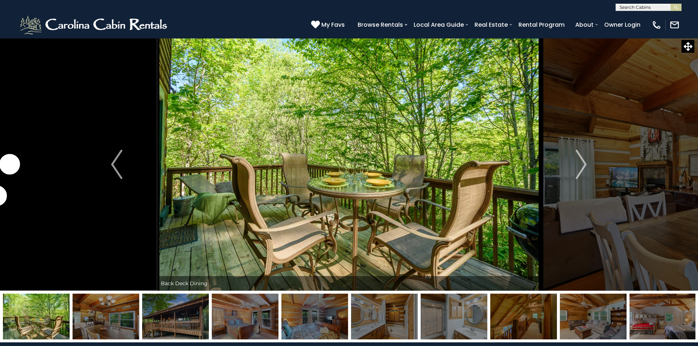
click at [582, 166] on img "Next" at bounding box center [581, 164] width 11 height 29
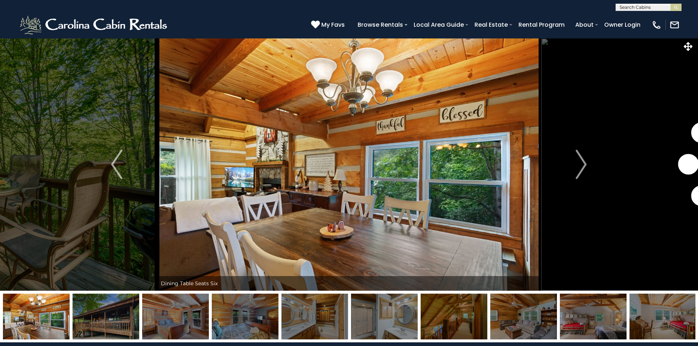
click at [582, 166] on img "Next" at bounding box center [581, 164] width 11 height 29
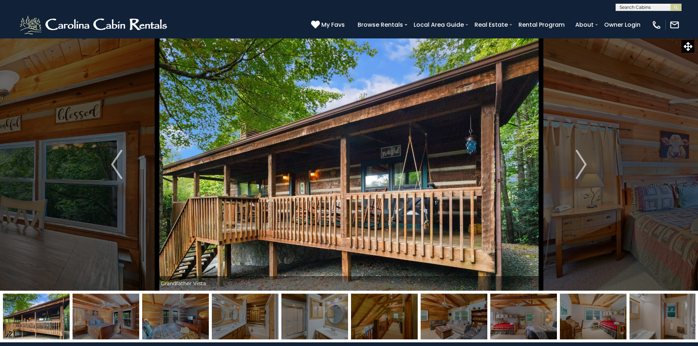
click at [582, 166] on img "Next" at bounding box center [581, 164] width 11 height 29
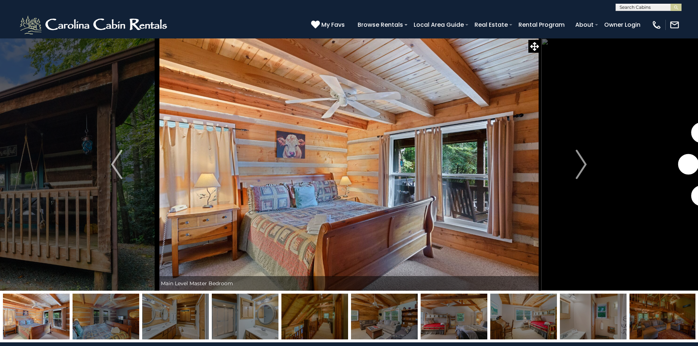
click at [582, 166] on img "Next" at bounding box center [581, 164] width 11 height 29
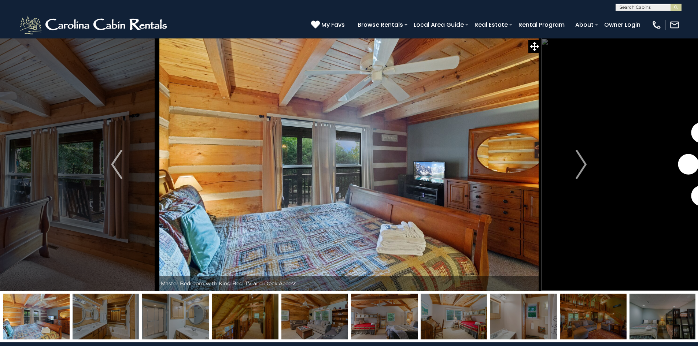
click at [582, 166] on img "Next" at bounding box center [581, 164] width 11 height 29
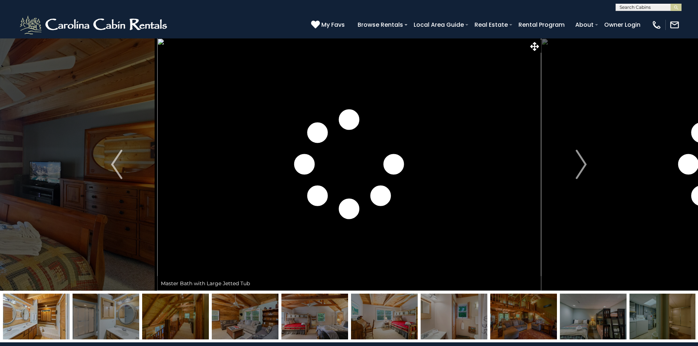
click at [582, 166] on img "Next" at bounding box center [581, 164] width 11 height 29
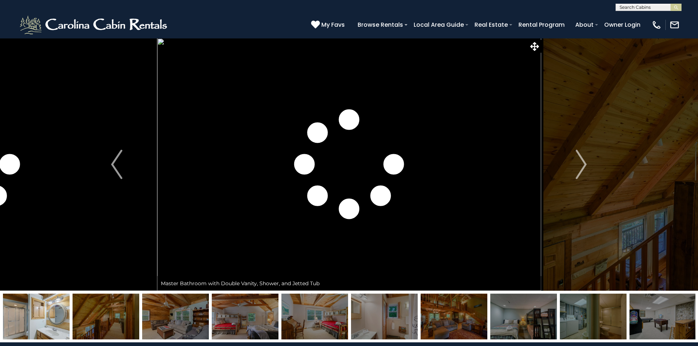
click at [582, 166] on img "Next" at bounding box center [581, 164] width 11 height 29
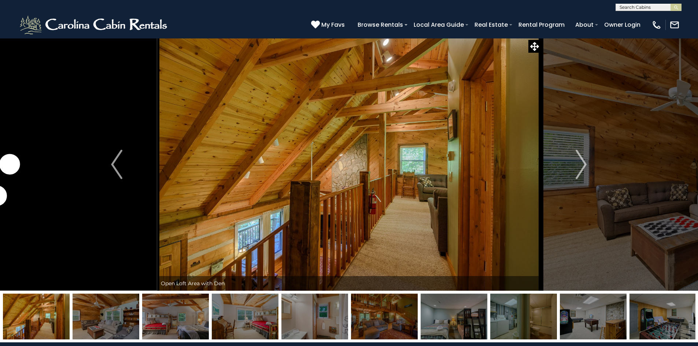
click at [582, 166] on img "Next" at bounding box center [581, 164] width 11 height 29
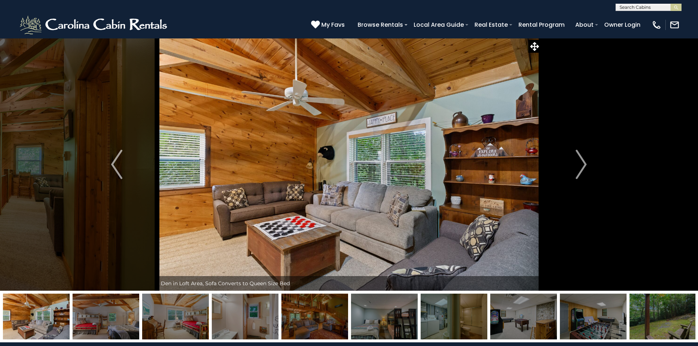
click at [582, 166] on img "Next" at bounding box center [581, 164] width 11 height 29
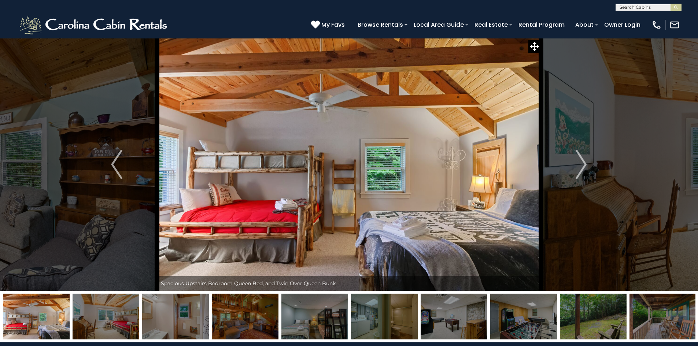
click at [582, 166] on img "Next" at bounding box center [581, 164] width 11 height 29
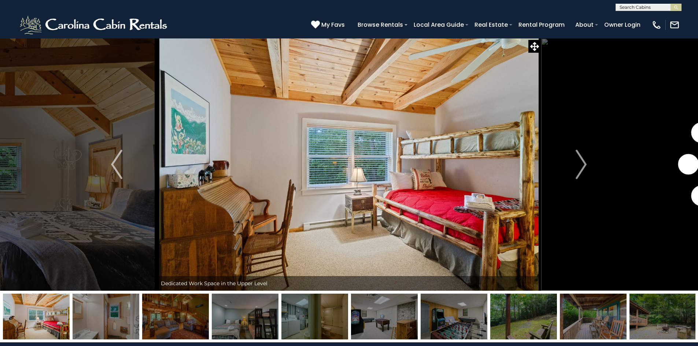
click at [582, 166] on img "Next" at bounding box center [581, 164] width 11 height 29
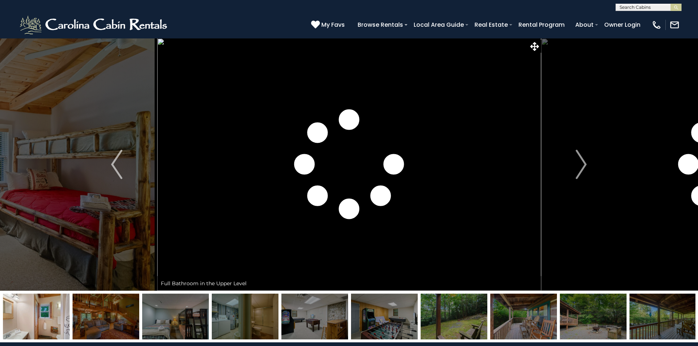
click at [582, 166] on img "Next" at bounding box center [581, 164] width 11 height 29
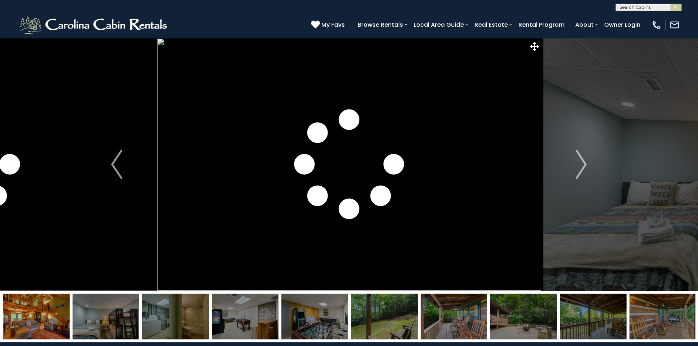
click at [582, 166] on img "Next" at bounding box center [581, 164] width 11 height 29
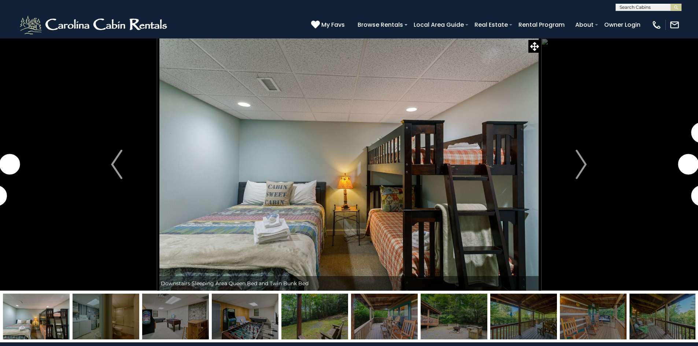
click at [582, 166] on img "Next" at bounding box center [581, 164] width 11 height 29
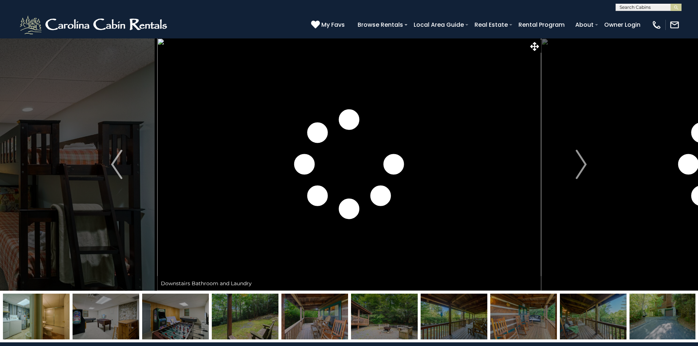
click at [582, 166] on img "Next" at bounding box center [581, 164] width 11 height 29
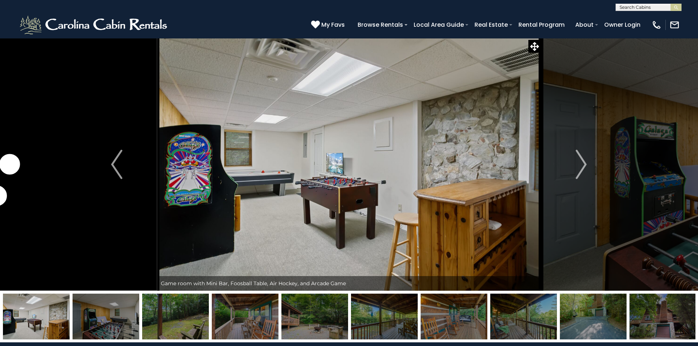
click at [582, 166] on img "Next" at bounding box center [581, 164] width 11 height 29
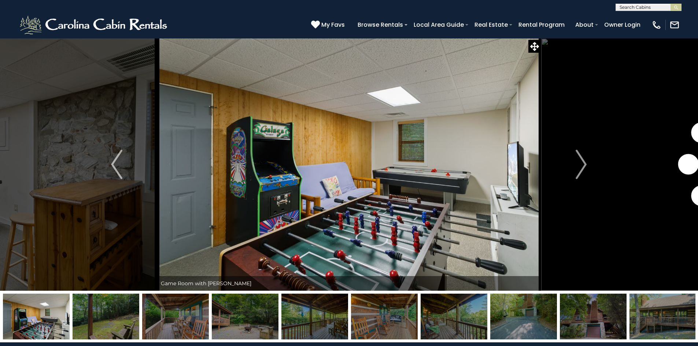
click at [582, 166] on img "Next" at bounding box center [581, 164] width 11 height 29
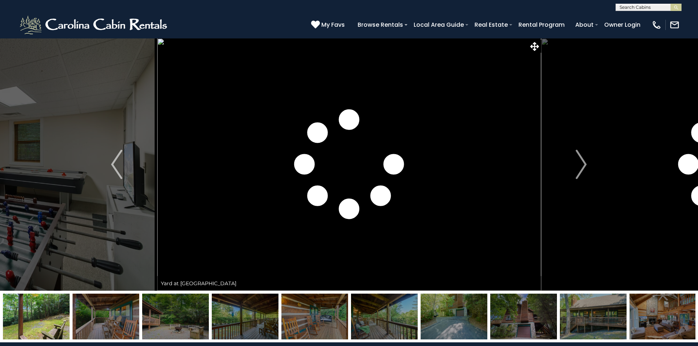
click at [582, 166] on img "Next" at bounding box center [581, 164] width 11 height 29
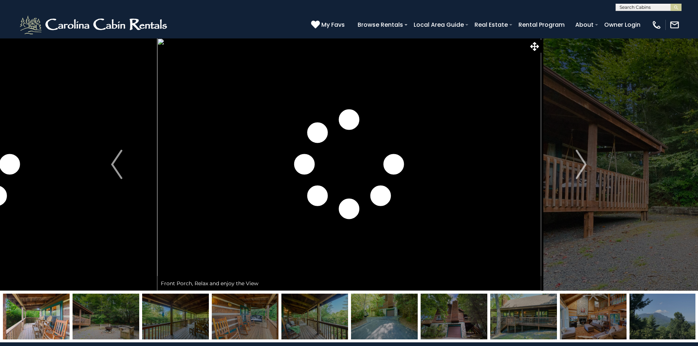
click at [582, 166] on img "Next" at bounding box center [581, 164] width 11 height 29
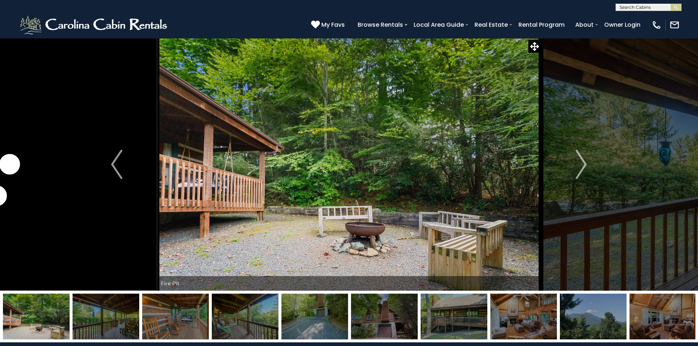
click at [582, 166] on img "Next" at bounding box center [581, 164] width 11 height 29
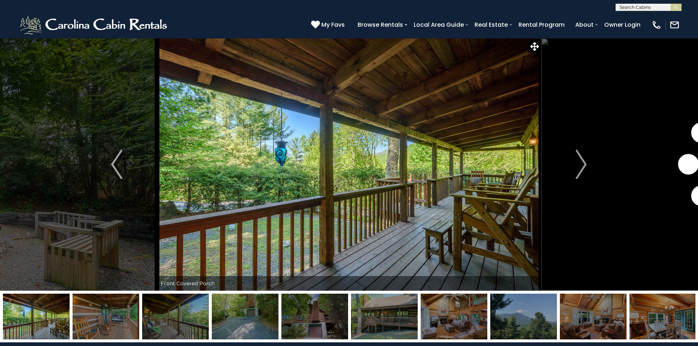
click at [582, 166] on img "Next" at bounding box center [581, 164] width 11 height 29
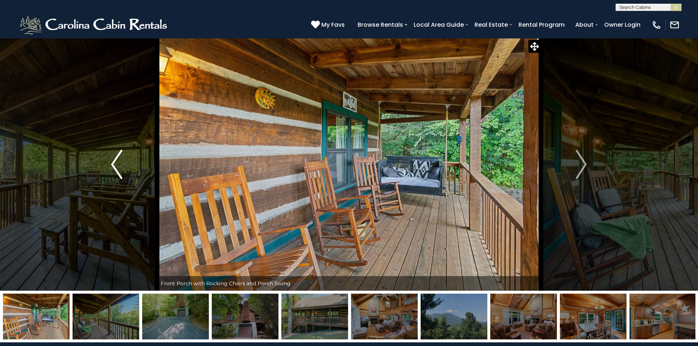
click at [117, 161] on img "Previous" at bounding box center [116, 164] width 11 height 29
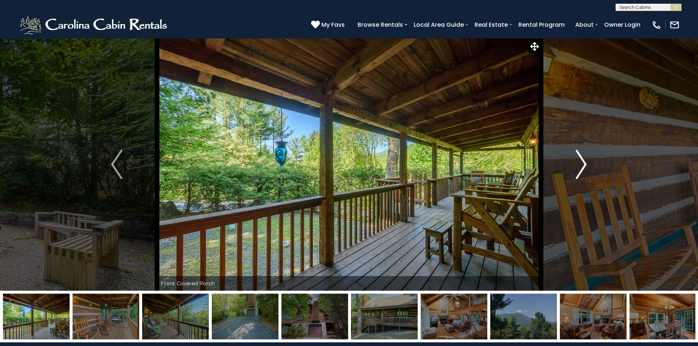
click at [579, 166] on img "Next" at bounding box center [581, 164] width 11 height 29
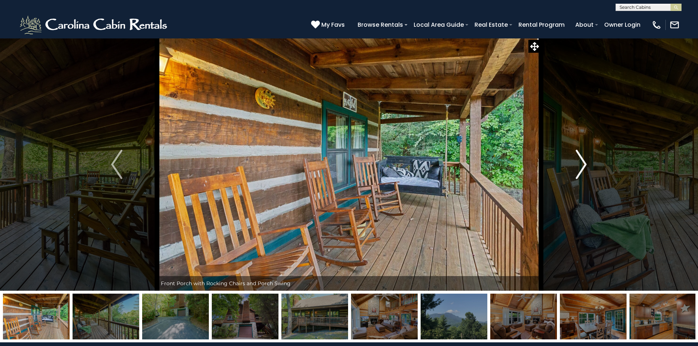
click at [579, 166] on img "Next" at bounding box center [581, 164] width 11 height 29
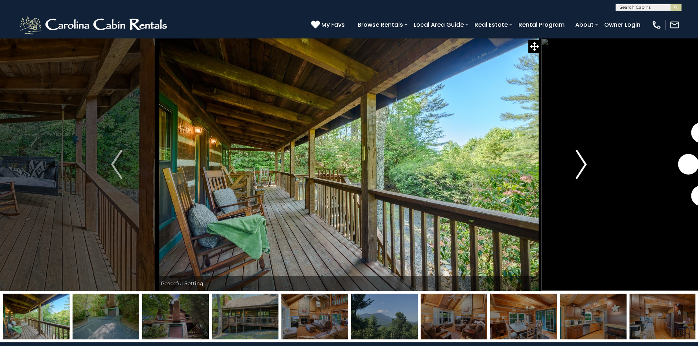
click at [579, 166] on img "Next" at bounding box center [581, 164] width 11 height 29
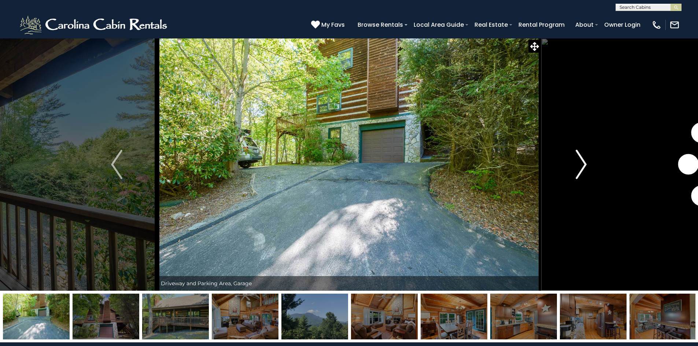
click at [579, 166] on img "Next" at bounding box center [581, 164] width 11 height 29
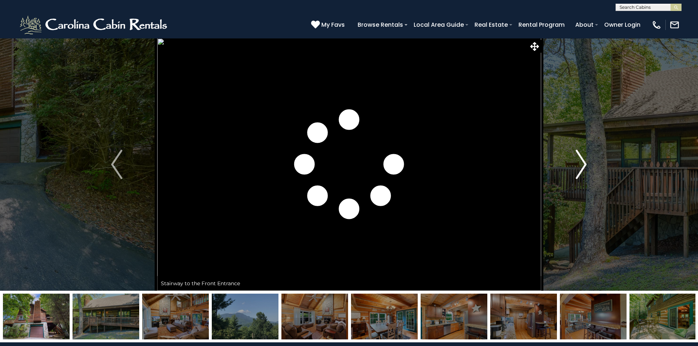
click at [579, 166] on img "Next" at bounding box center [581, 164] width 11 height 29
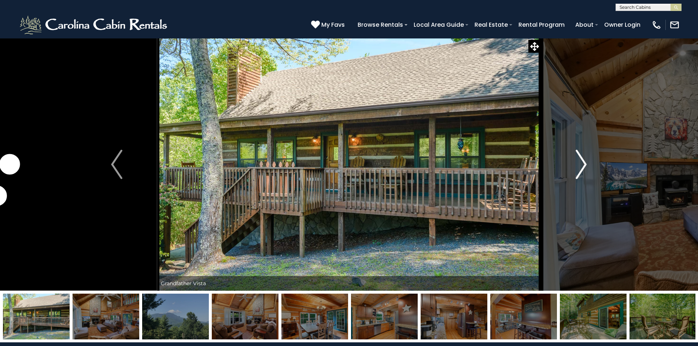
click at [579, 166] on img "Next" at bounding box center [581, 164] width 11 height 29
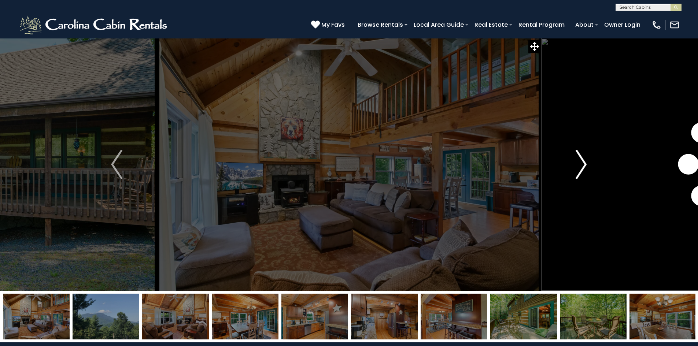
click at [579, 166] on img "Next" at bounding box center [581, 164] width 11 height 29
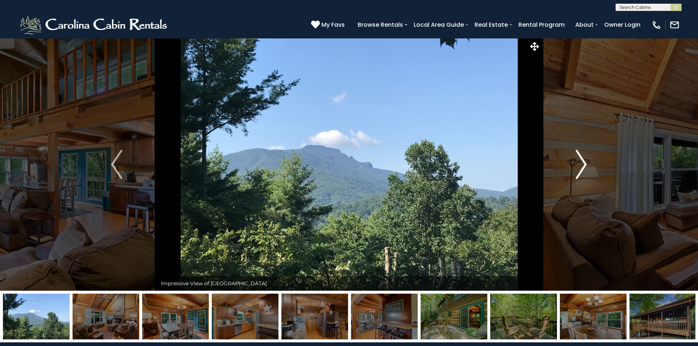
click at [579, 166] on img "Next" at bounding box center [581, 164] width 11 height 29
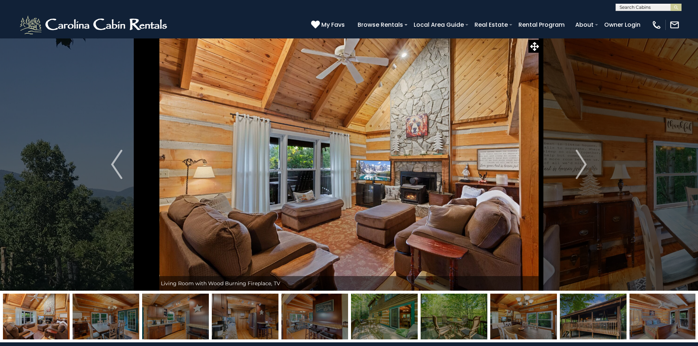
click at [241, 324] on img at bounding box center [245, 317] width 67 height 46
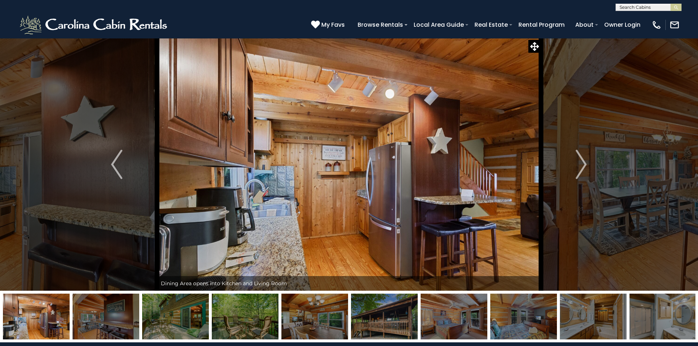
click at [162, 328] on img at bounding box center [175, 317] width 67 height 46
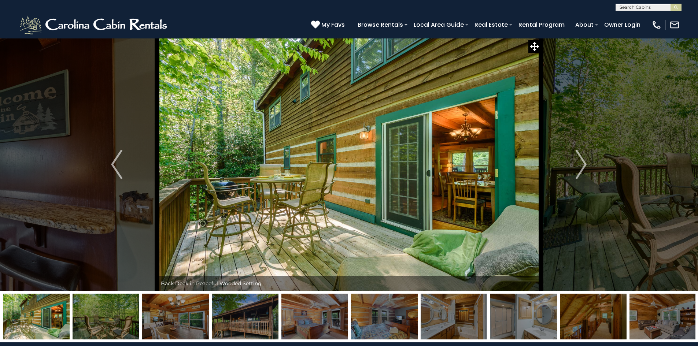
click at [192, 321] on img at bounding box center [175, 317] width 67 height 46
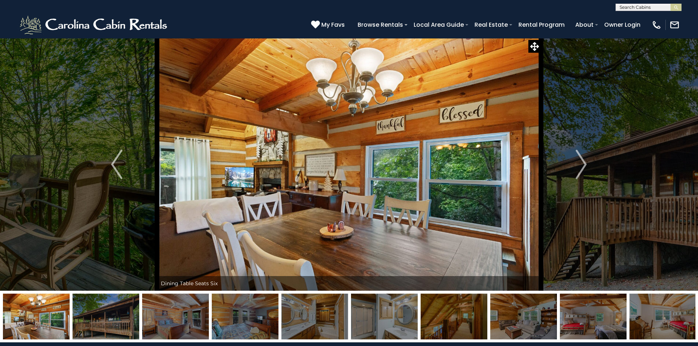
click at [232, 324] on img at bounding box center [245, 317] width 67 height 46
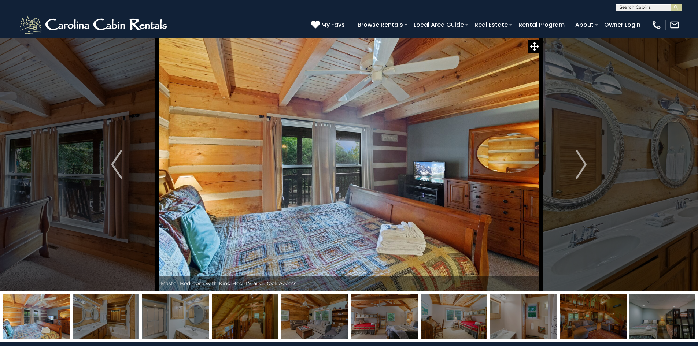
click at [272, 322] on img at bounding box center [245, 317] width 67 height 46
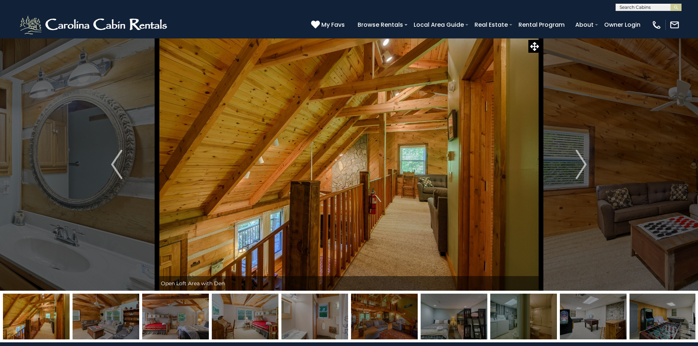
click at [310, 317] on img at bounding box center [315, 317] width 67 height 46
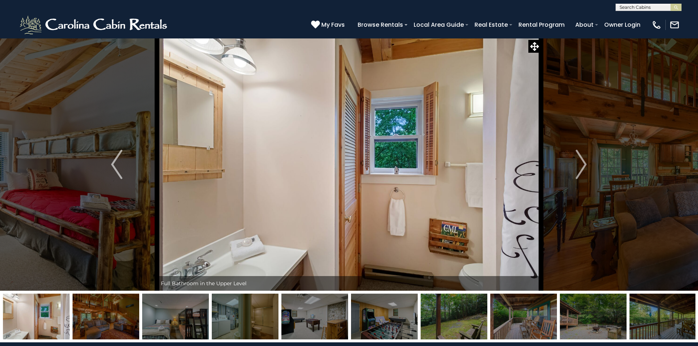
click at [373, 318] on img at bounding box center [384, 317] width 67 height 46
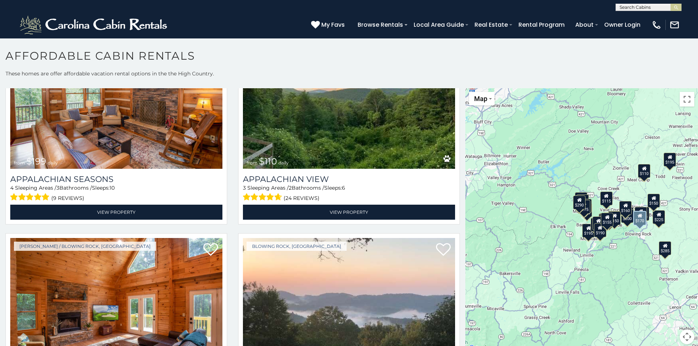
scroll to position [1283, 0]
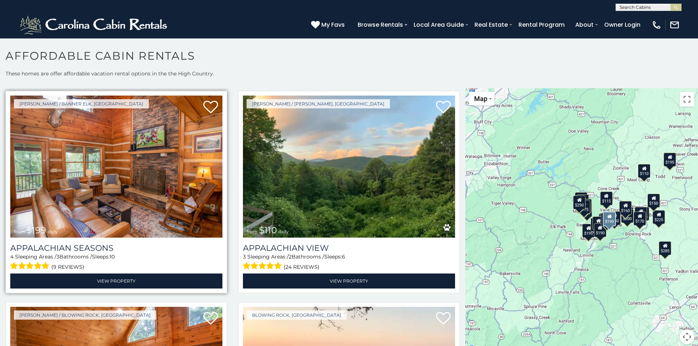
click at [129, 152] on img at bounding box center [116, 167] width 212 height 142
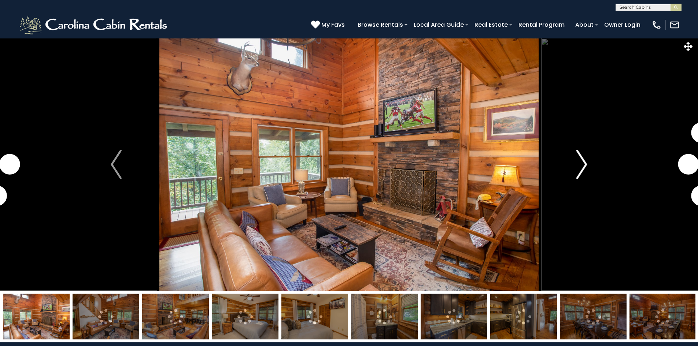
click at [580, 162] on img "Next" at bounding box center [582, 164] width 11 height 29
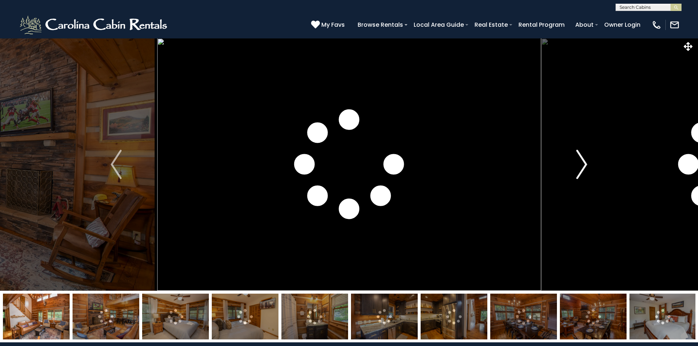
click at [580, 162] on img "Next" at bounding box center [582, 164] width 11 height 29
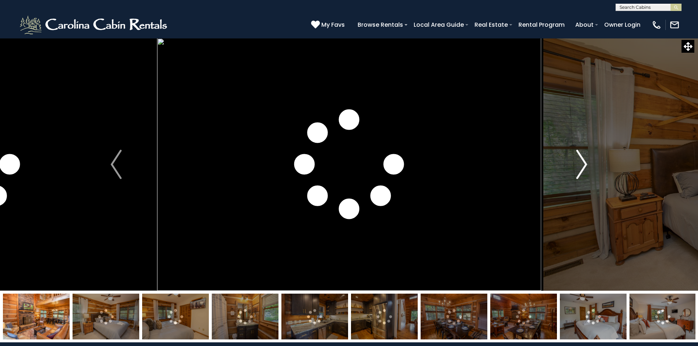
click at [580, 162] on img "Next" at bounding box center [582, 164] width 11 height 29
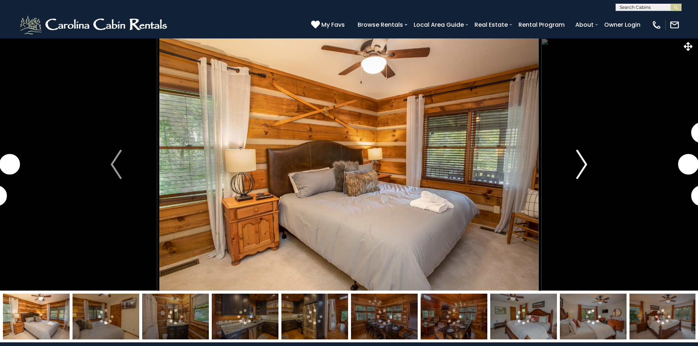
click at [580, 162] on img "Next" at bounding box center [582, 164] width 11 height 29
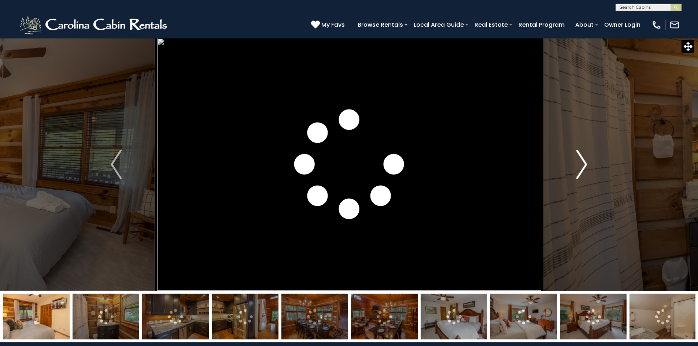
click at [580, 162] on img "Next" at bounding box center [582, 164] width 11 height 29
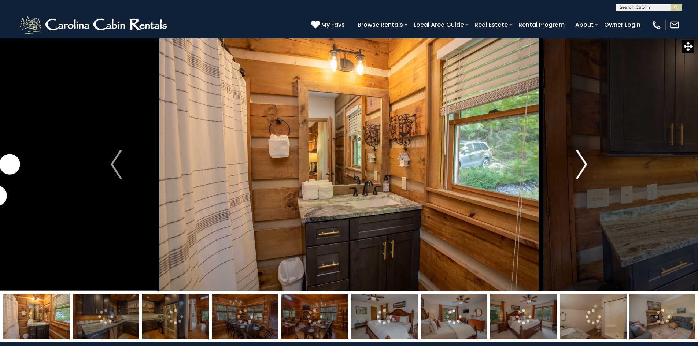
click at [580, 162] on img "Next" at bounding box center [582, 164] width 11 height 29
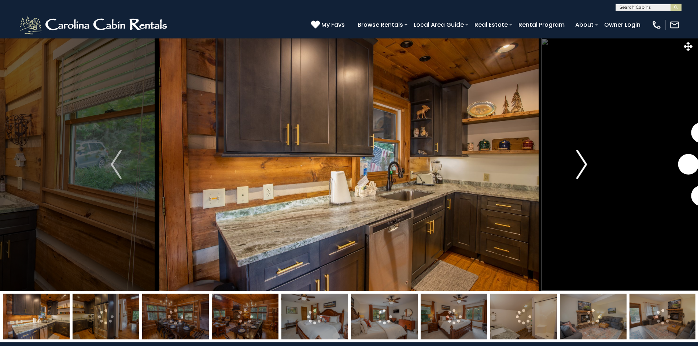
click at [580, 162] on img "Next" at bounding box center [582, 164] width 11 height 29
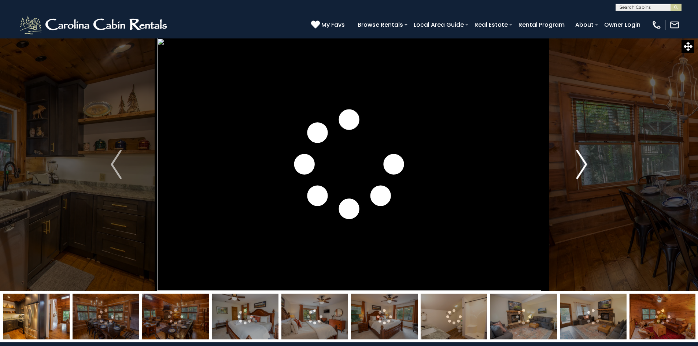
click at [580, 162] on img "Next" at bounding box center [582, 164] width 11 height 29
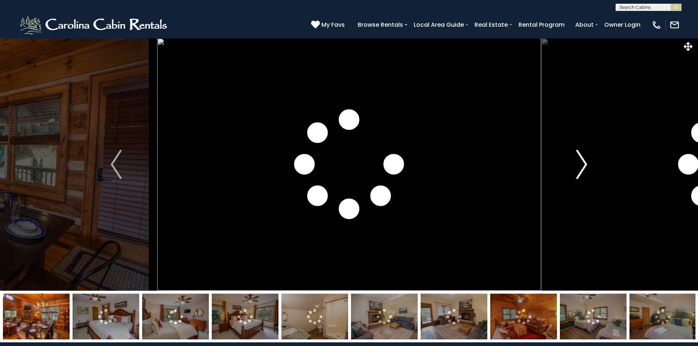
click at [580, 162] on img "Next" at bounding box center [582, 164] width 11 height 29
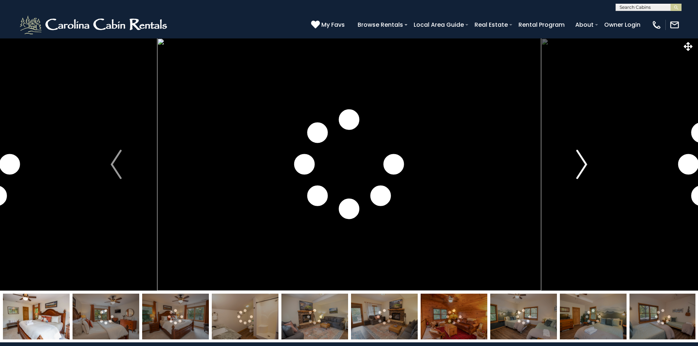
click at [580, 162] on img "Next" at bounding box center [582, 164] width 11 height 29
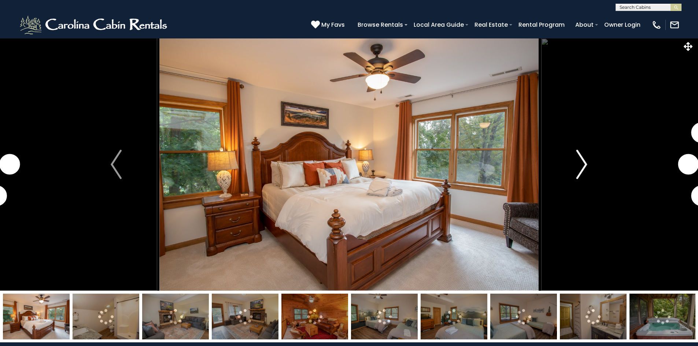
click at [580, 162] on img "Next" at bounding box center [582, 164] width 11 height 29
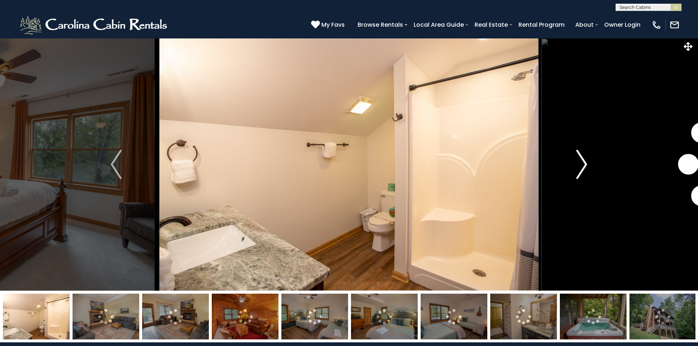
click at [580, 162] on img "Next" at bounding box center [582, 164] width 11 height 29
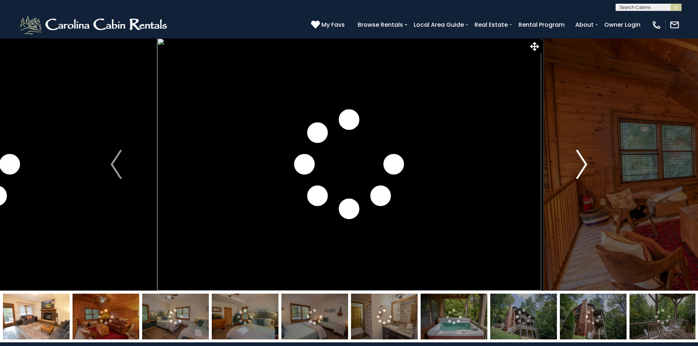
click at [580, 162] on img "Next" at bounding box center [582, 164] width 11 height 29
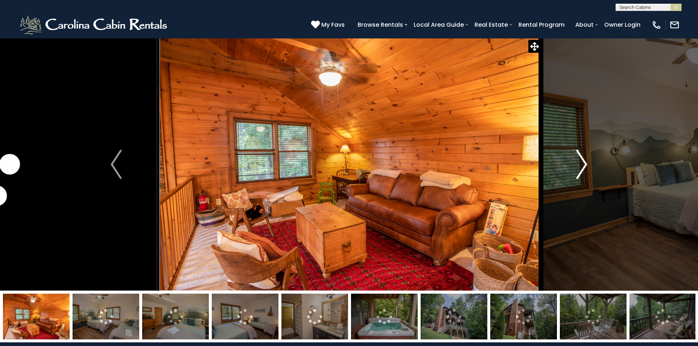
click at [580, 162] on img "Next" at bounding box center [582, 164] width 11 height 29
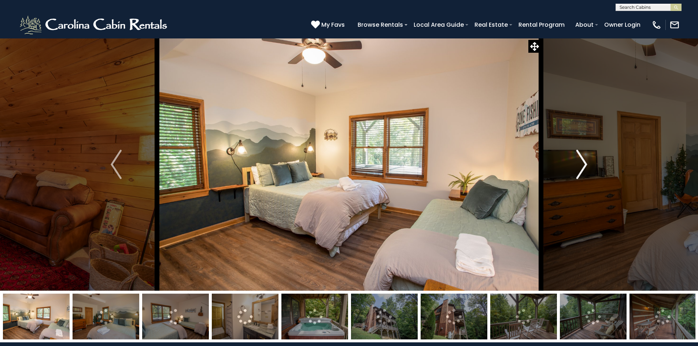
click at [580, 162] on img "Next" at bounding box center [582, 164] width 11 height 29
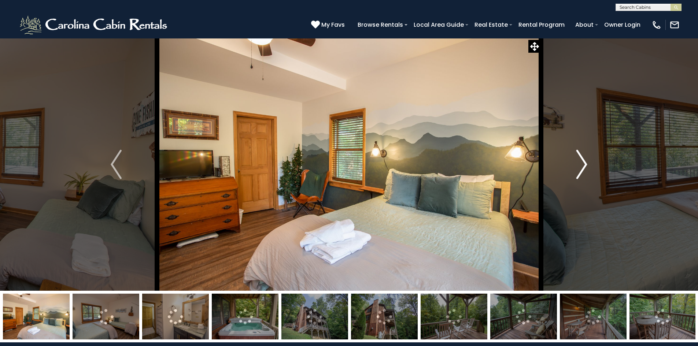
click at [580, 162] on img "Next" at bounding box center [582, 164] width 11 height 29
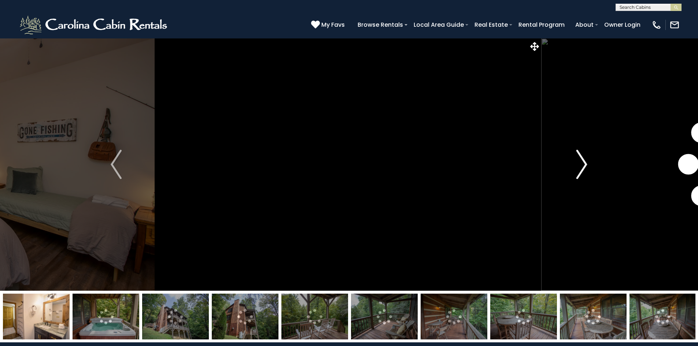
click at [580, 162] on img "Next" at bounding box center [582, 164] width 11 height 29
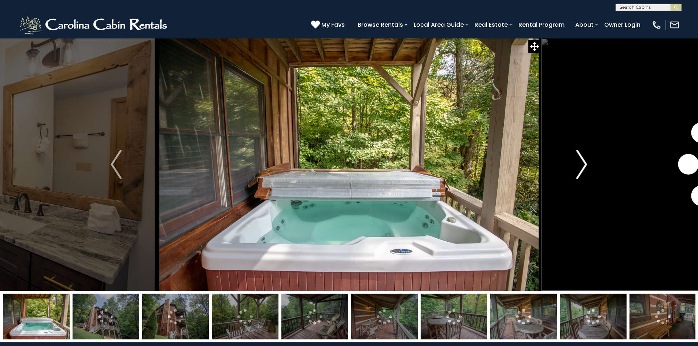
click at [580, 162] on img "Next" at bounding box center [582, 164] width 11 height 29
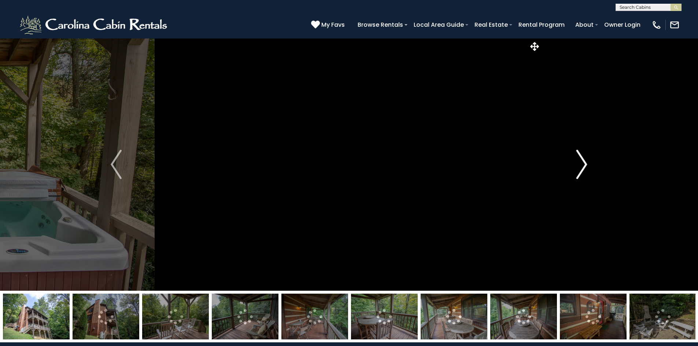
click at [580, 162] on img "Next" at bounding box center [582, 164] width 11 height 29
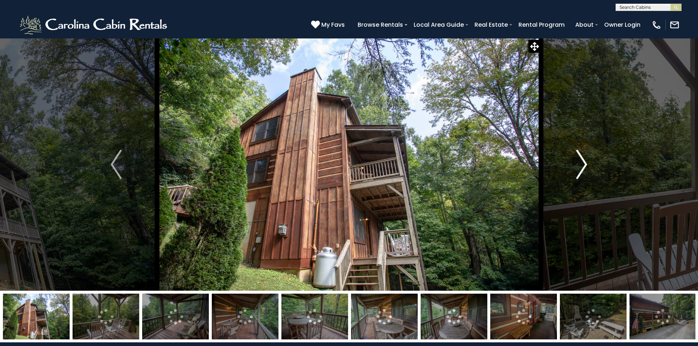
click at [580, 162] on img "Next" at bounding box center [582, 164] width 11 height 29
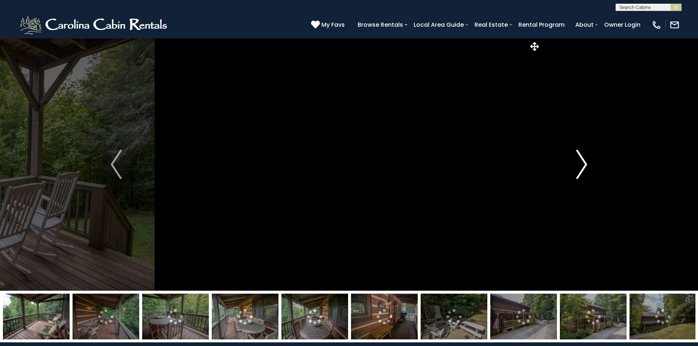
click at [580, 162] on img "Next" at bounding box center [582, 164] width 11 height 29
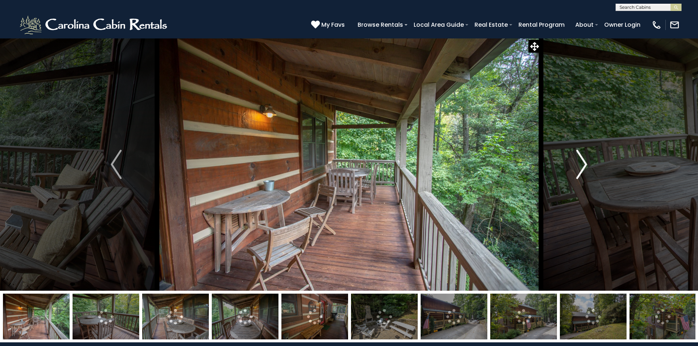
click at [580, 162] on img "Next" at bounding box center [582, 164] width 11 height 29
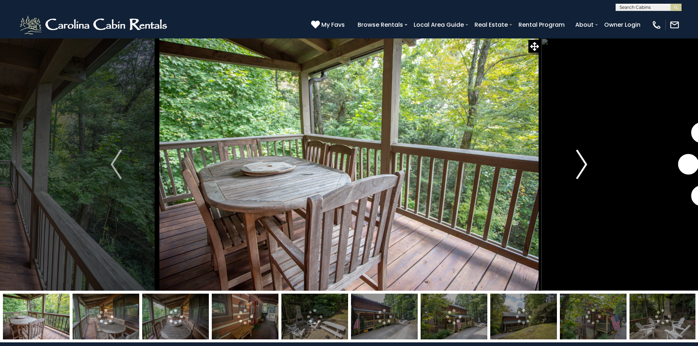
click at [580, 162] on img "Next" at bounding box center [582, 164] width 11 height 29
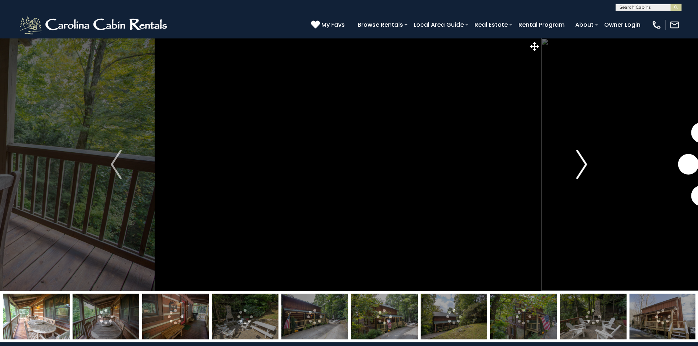
click at [580, 162] on img "Next" at bounding box center [582, 164] width 11 height 29
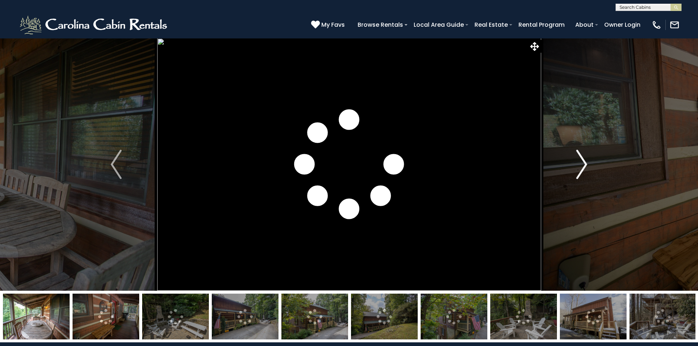
click at [580, 162] on img "Next" at bounding box center [582, 164] width 11 height 29
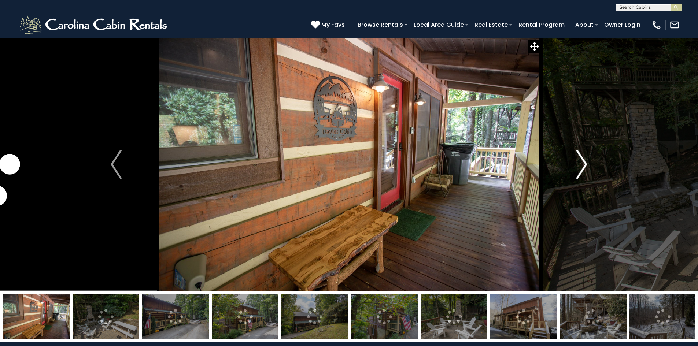
click at [580, 162] on img "Next" at bounding box center [582, 164] width 11 height 29
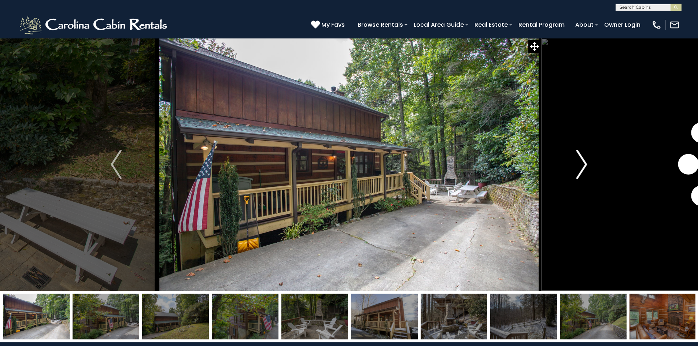
click at [580, 162] on img "Next" at bounding box center [582, 164] width 11 height 29
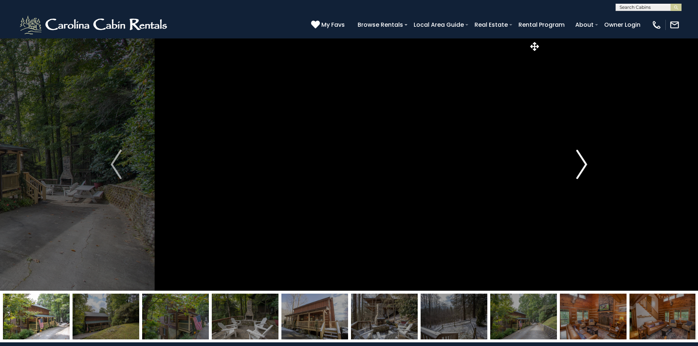
click at [580, 162] on img "Next" at bounding box center [582, 164] width 11 height 29
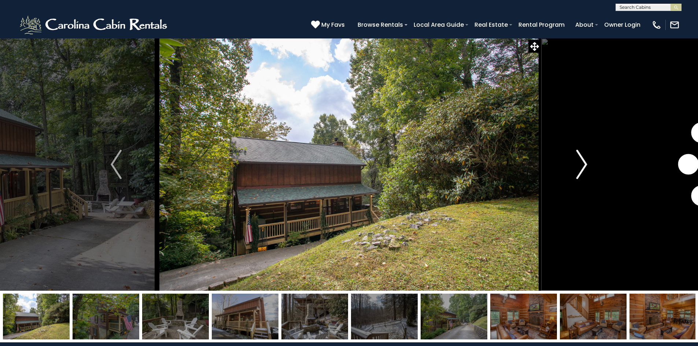
click at [580, 162] on img "Next" at bounding box center [582, 164] width 11 height 29
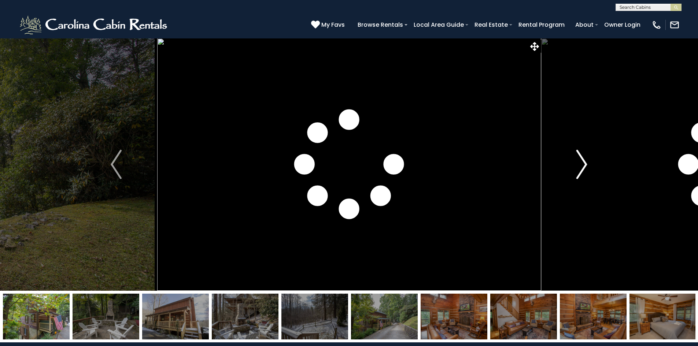
click at [580, 162] on img "Next" at bounding box center [582, 164] width 11 height 29
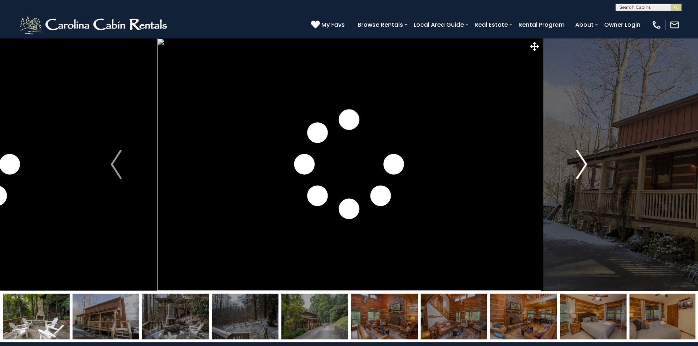
click at [580, 162] on img "Next" at bounding box center [582, 164] width 11 height 29
